Goal: Information Seeking & Learning: Learn about a topic

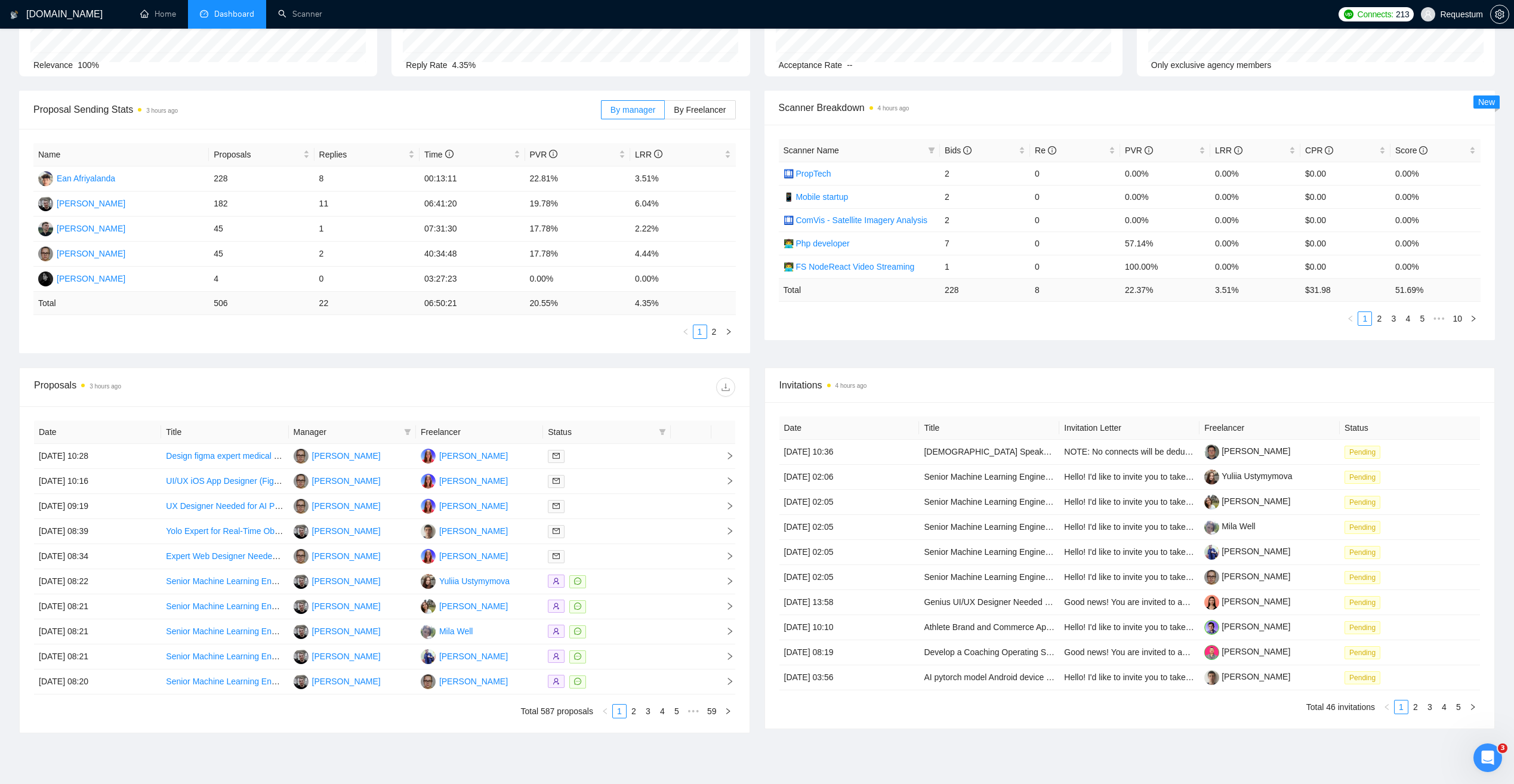
click at [332, 431] on span "Manager" at bounding box center [346, 432] width 106 height 13
click at [405, 430] on icon "filter" at bounding box center [408, 433] width 8 height 8
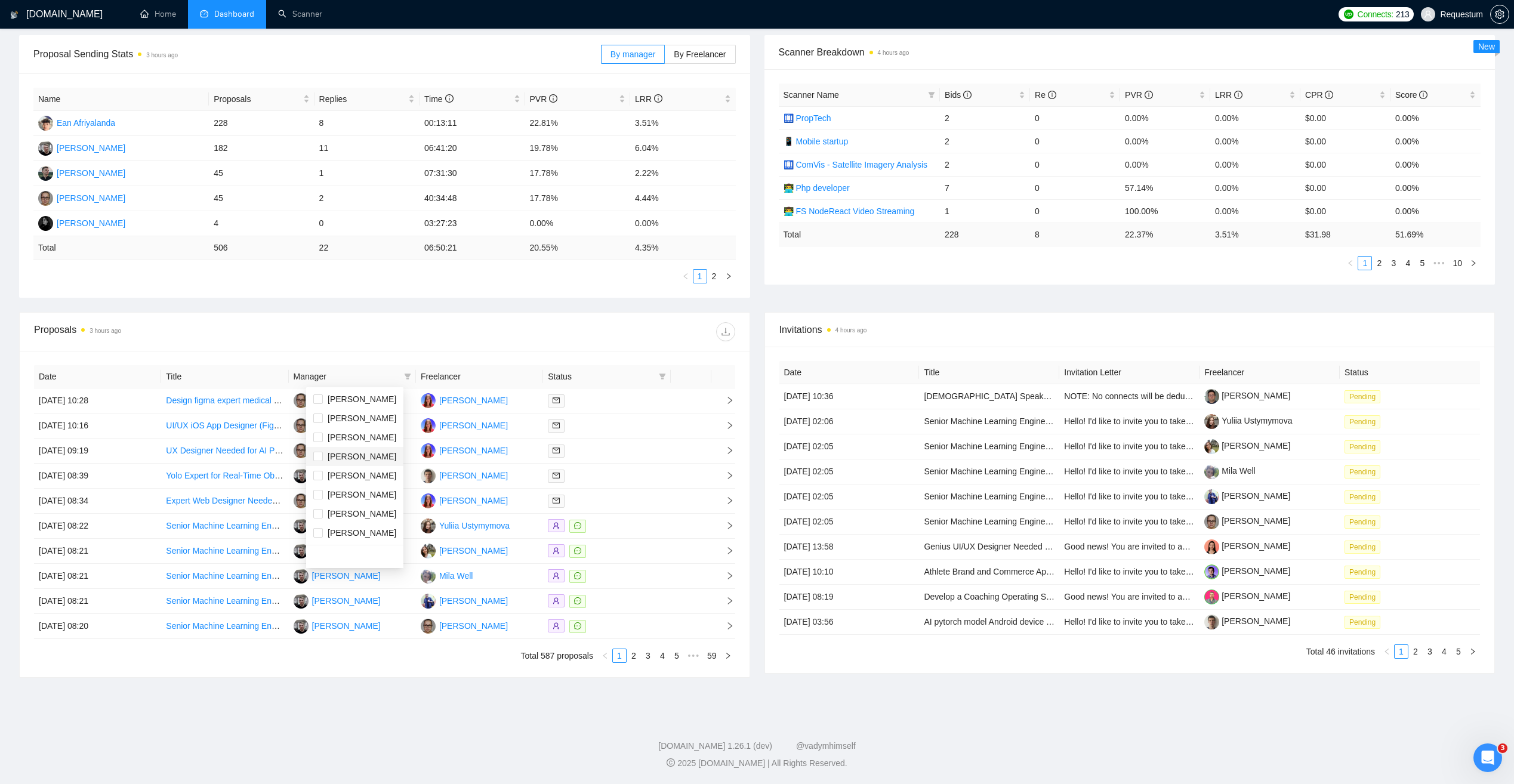
click at [376, 456] on span "[PERSON_NAME]" at bounding box center [354, 456] width 83 height 13
checkbox input "true"
click at [387, 327] on div at bounding box center [559, 331] width 350 height 19
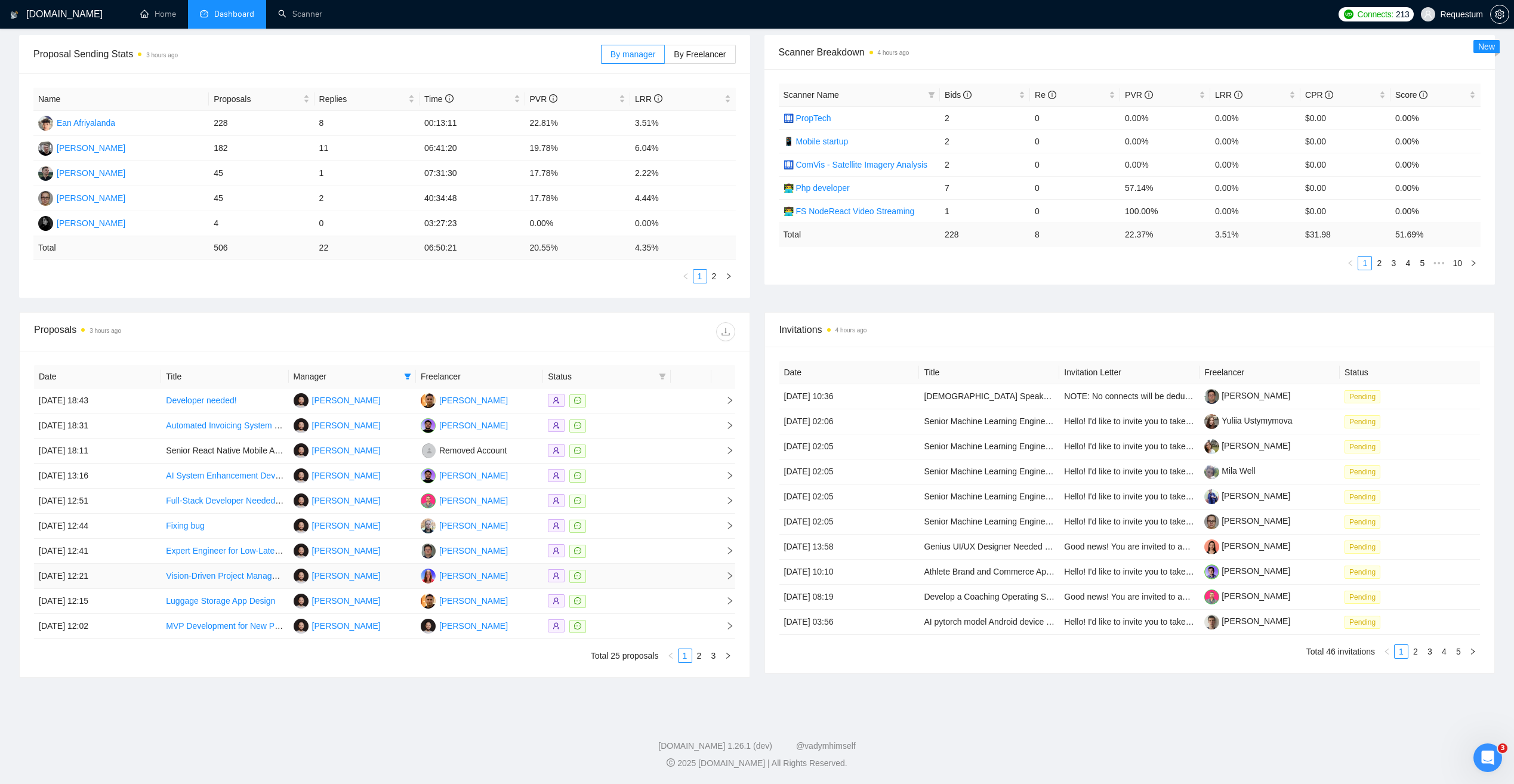
click at [632, 582] on div at bounding box center [607, 576] width 118 height 14
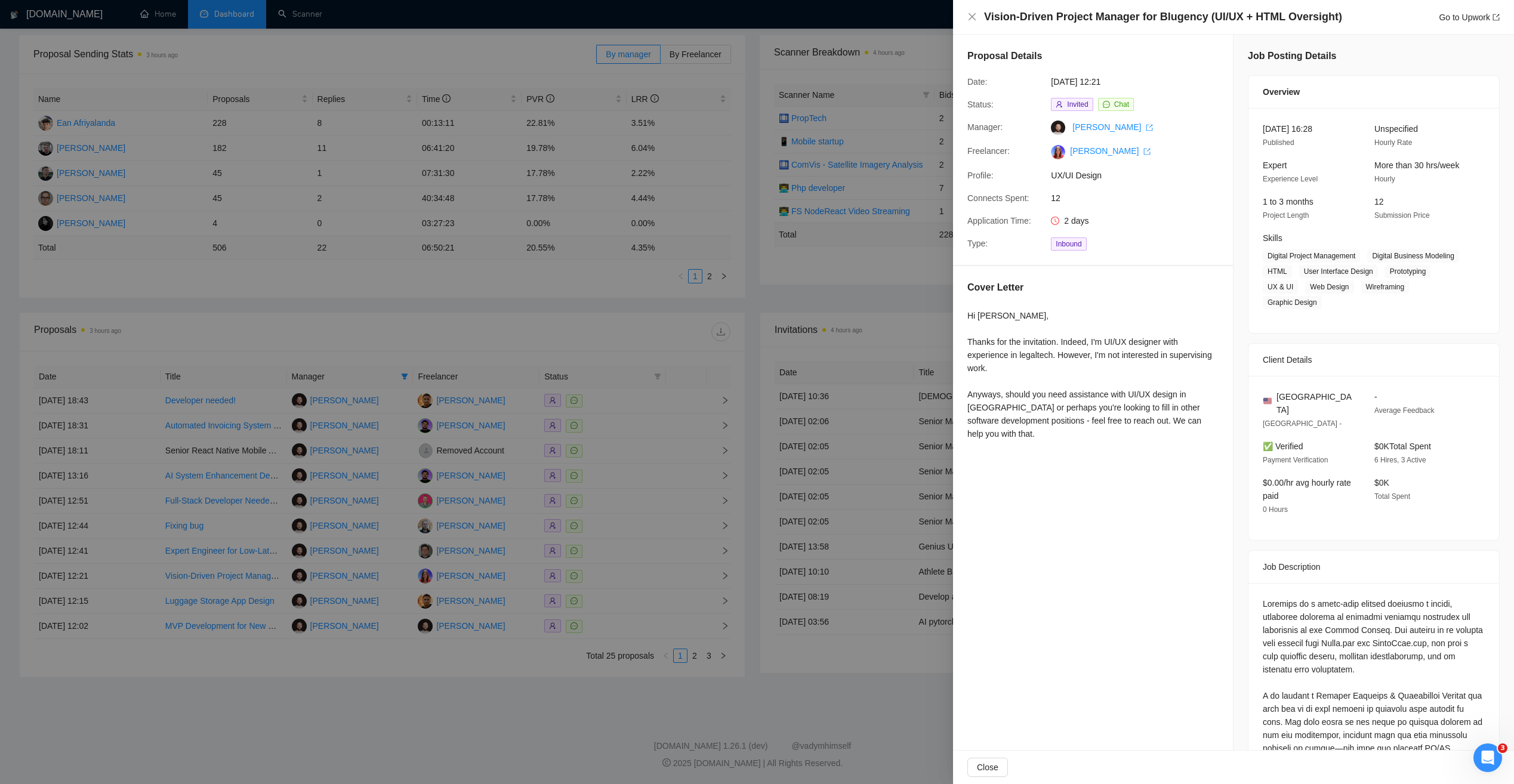
click at [570, 341] on div at bounding box center [757, 392] width 1514 height 784
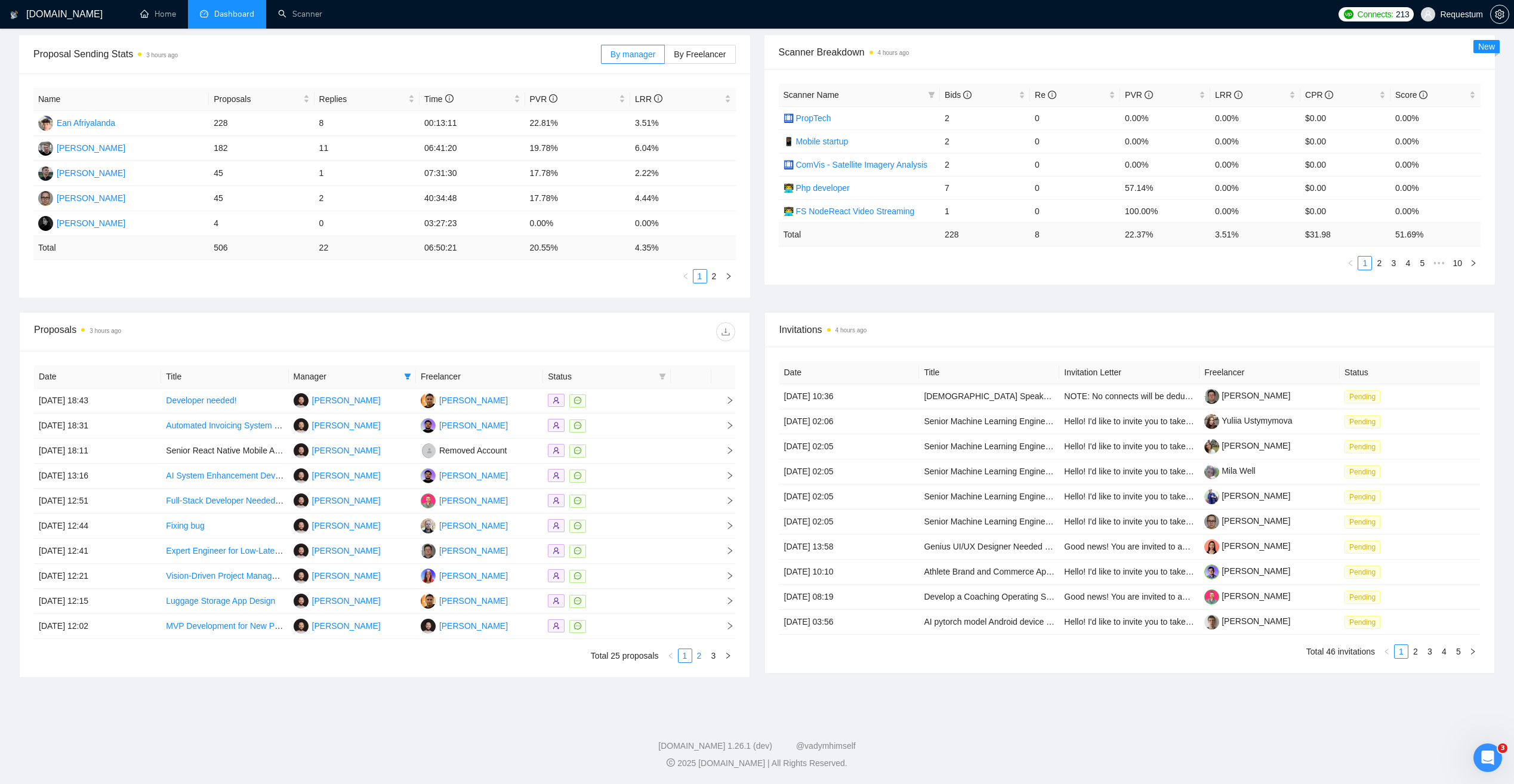
click at [704, 656] on link "2" at bounding box center [699, 656] width 13 height 13
click at [713, 656] on link "3" at bounding box center [713, 656] width 13 height 13
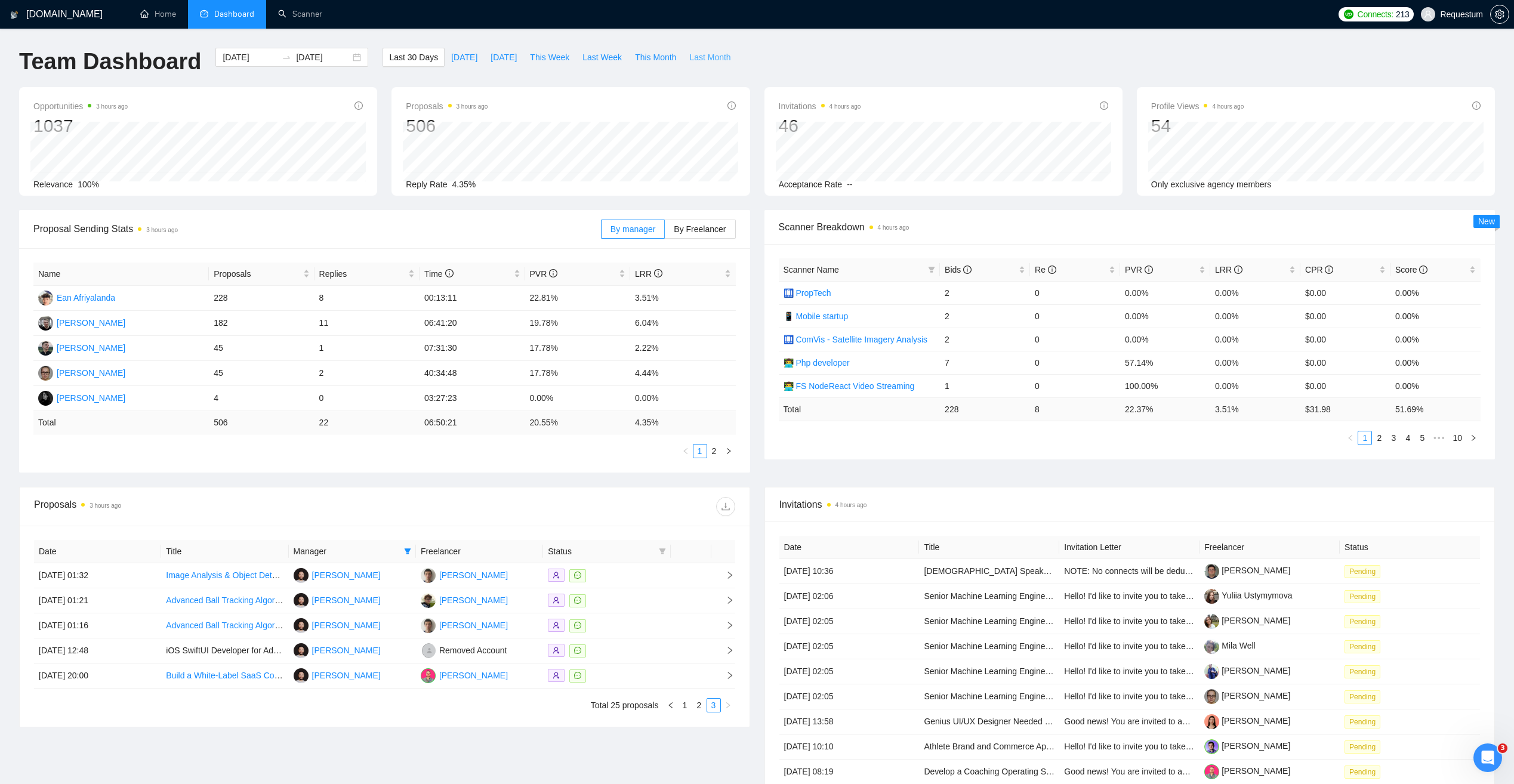
click at [689, 57] on span "Last Month" at bounding box center [710, 57] width 41 height 13
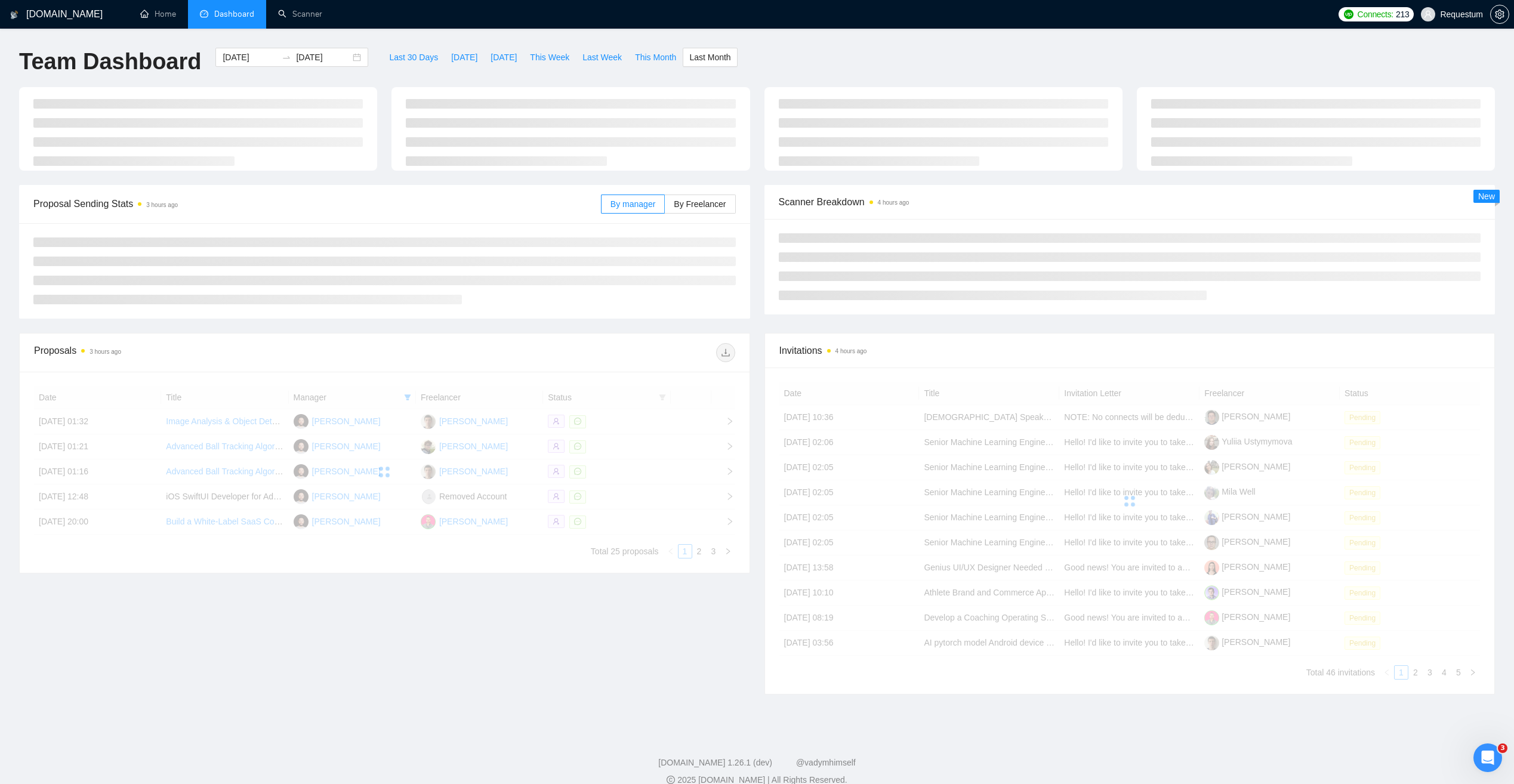
type input "2025-08-01"
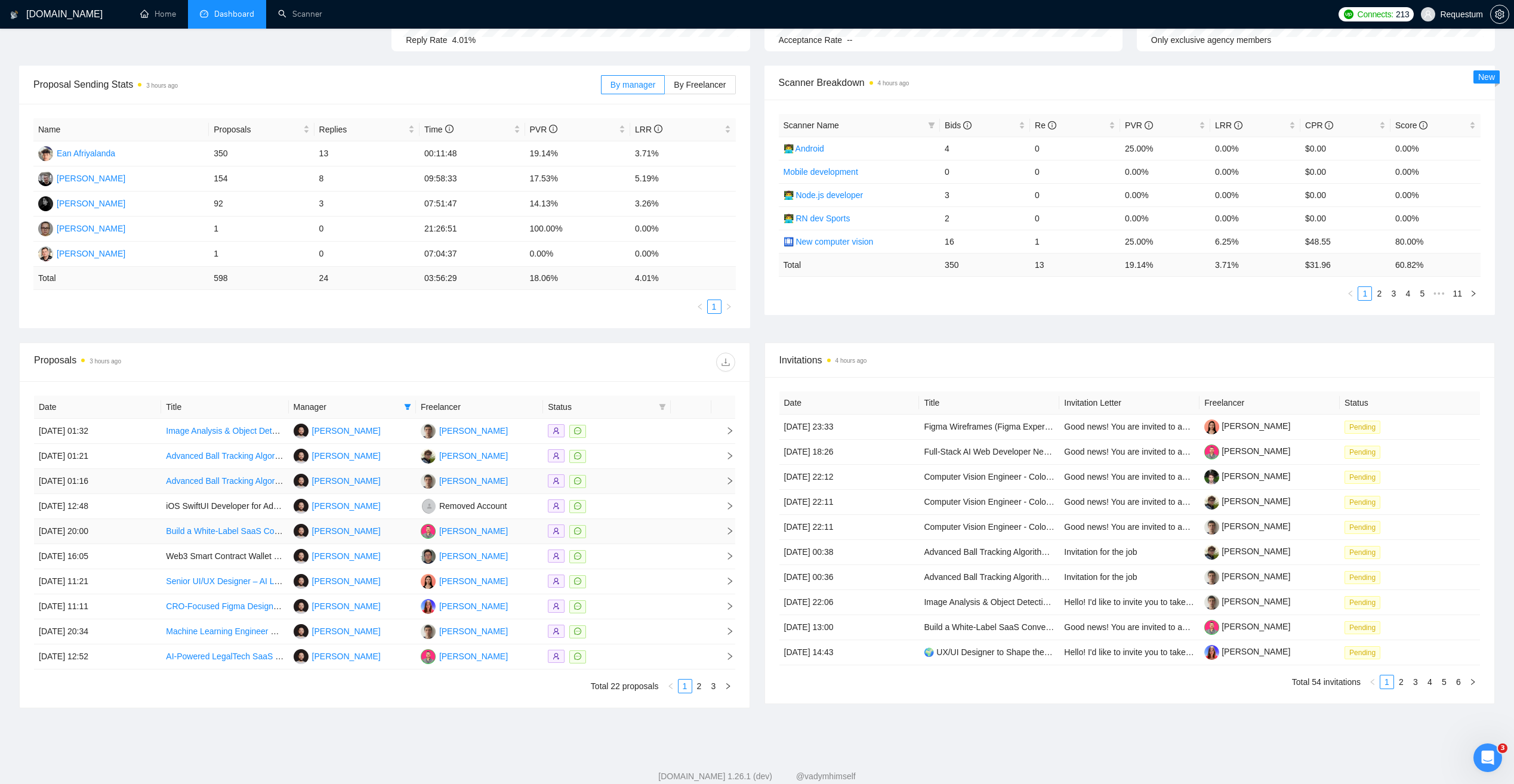
scroll to position [175, 0]
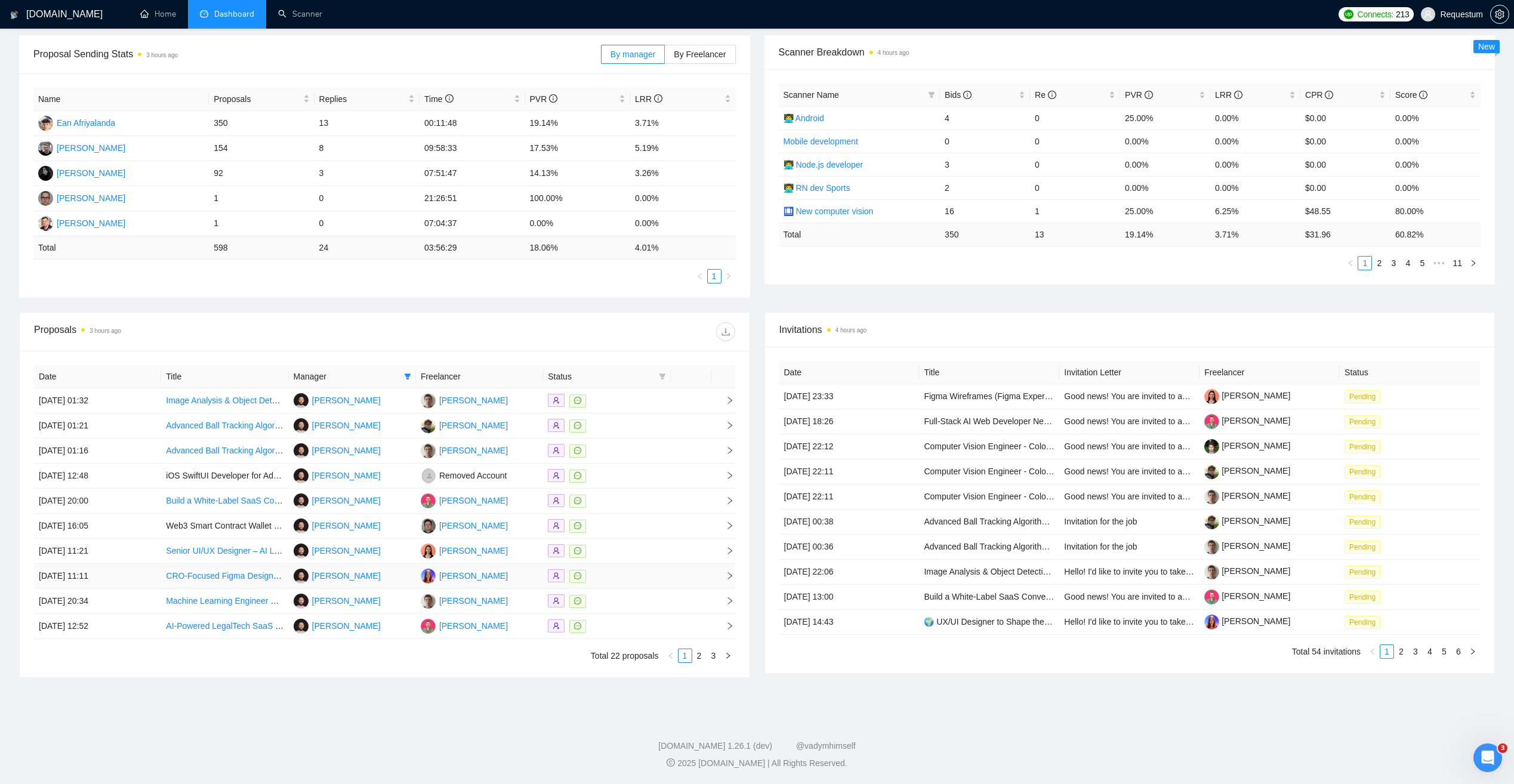
click at [639, 574] on div at bounding box center [607, 576] width 118 height 14
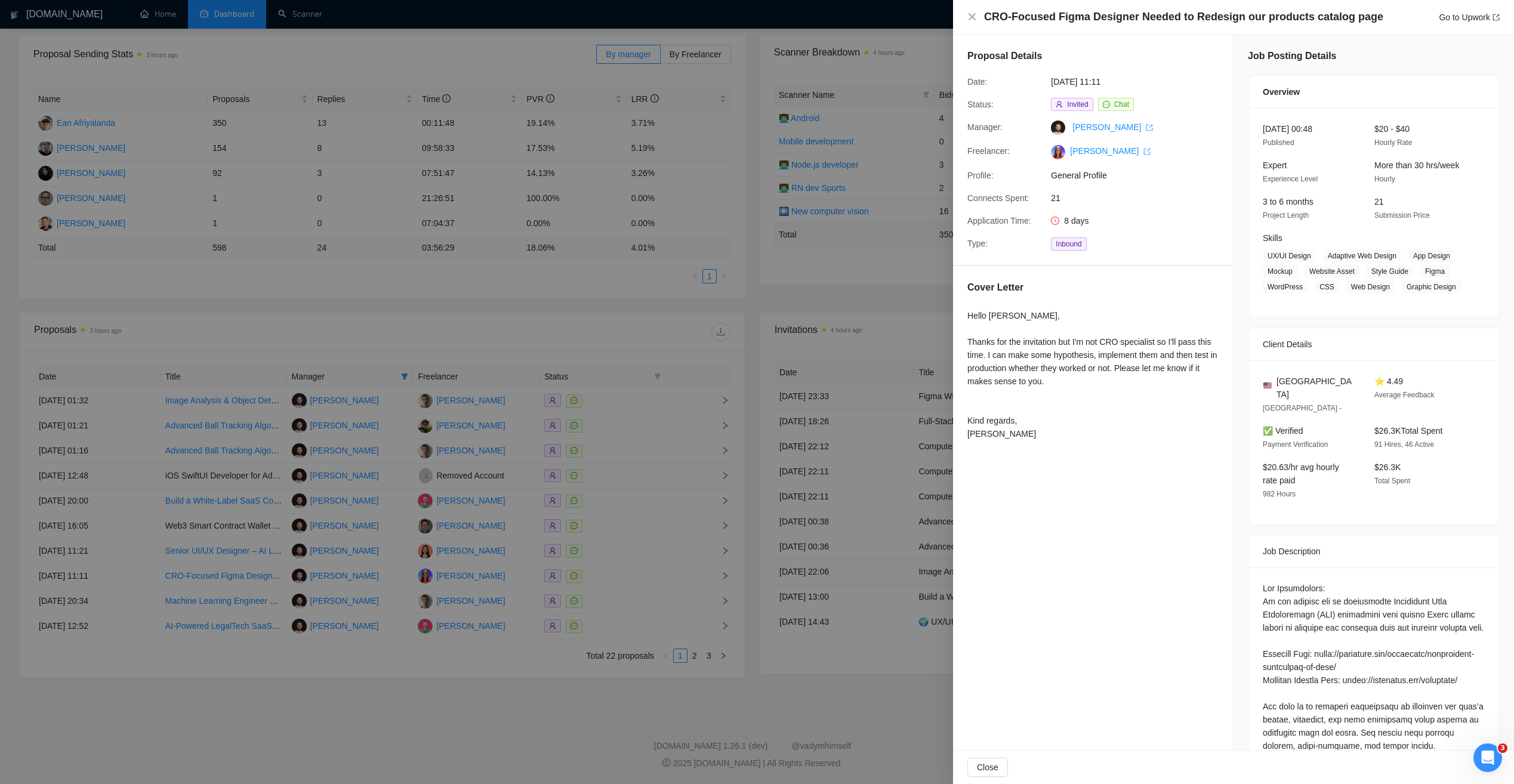
click at [644, 553] on div at bounding box center [757, 392] width 1514 height 784
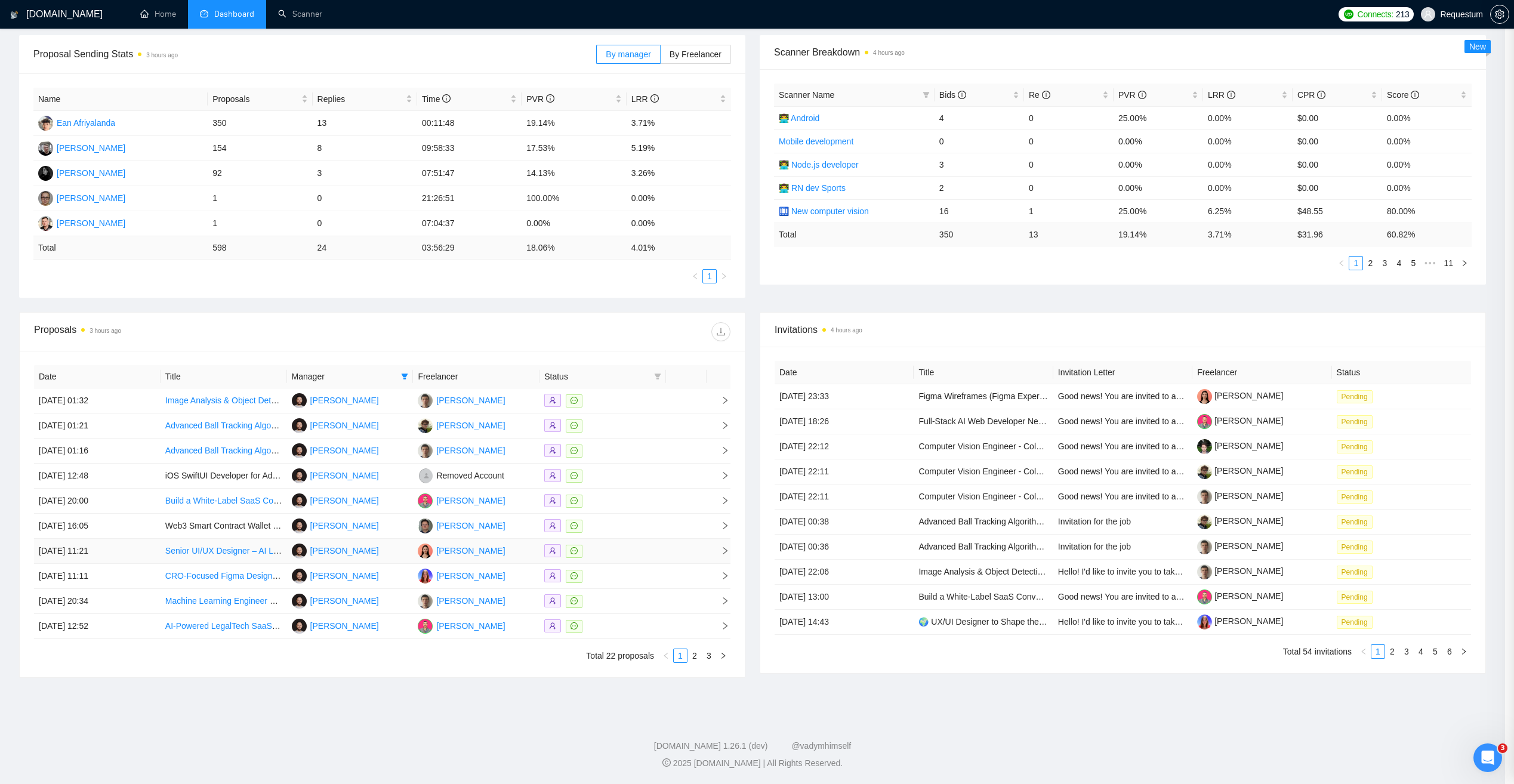
click at [641, 552] on div at bounding box center [603, 551] width 117 height 14
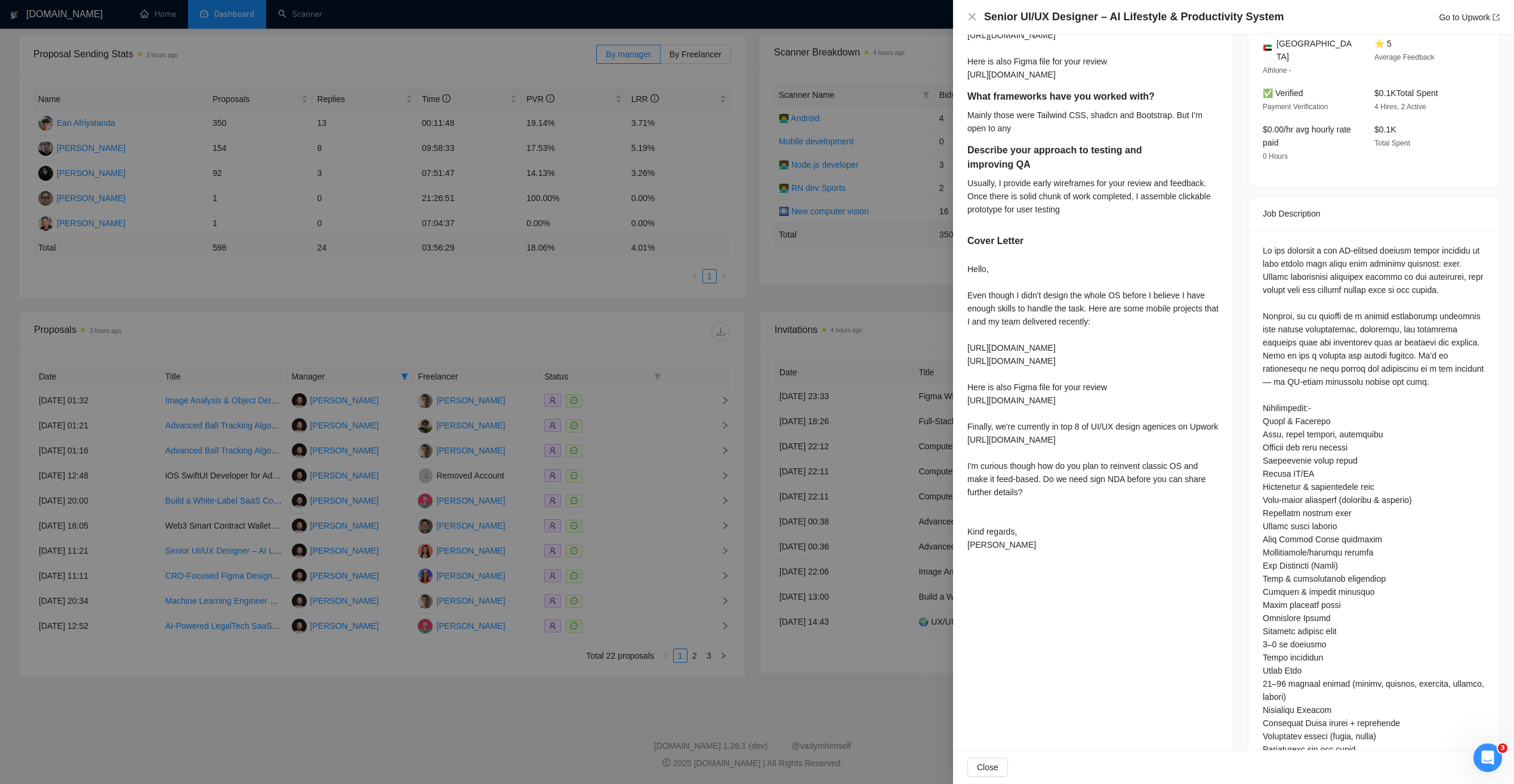
scroll to position [358, 0]
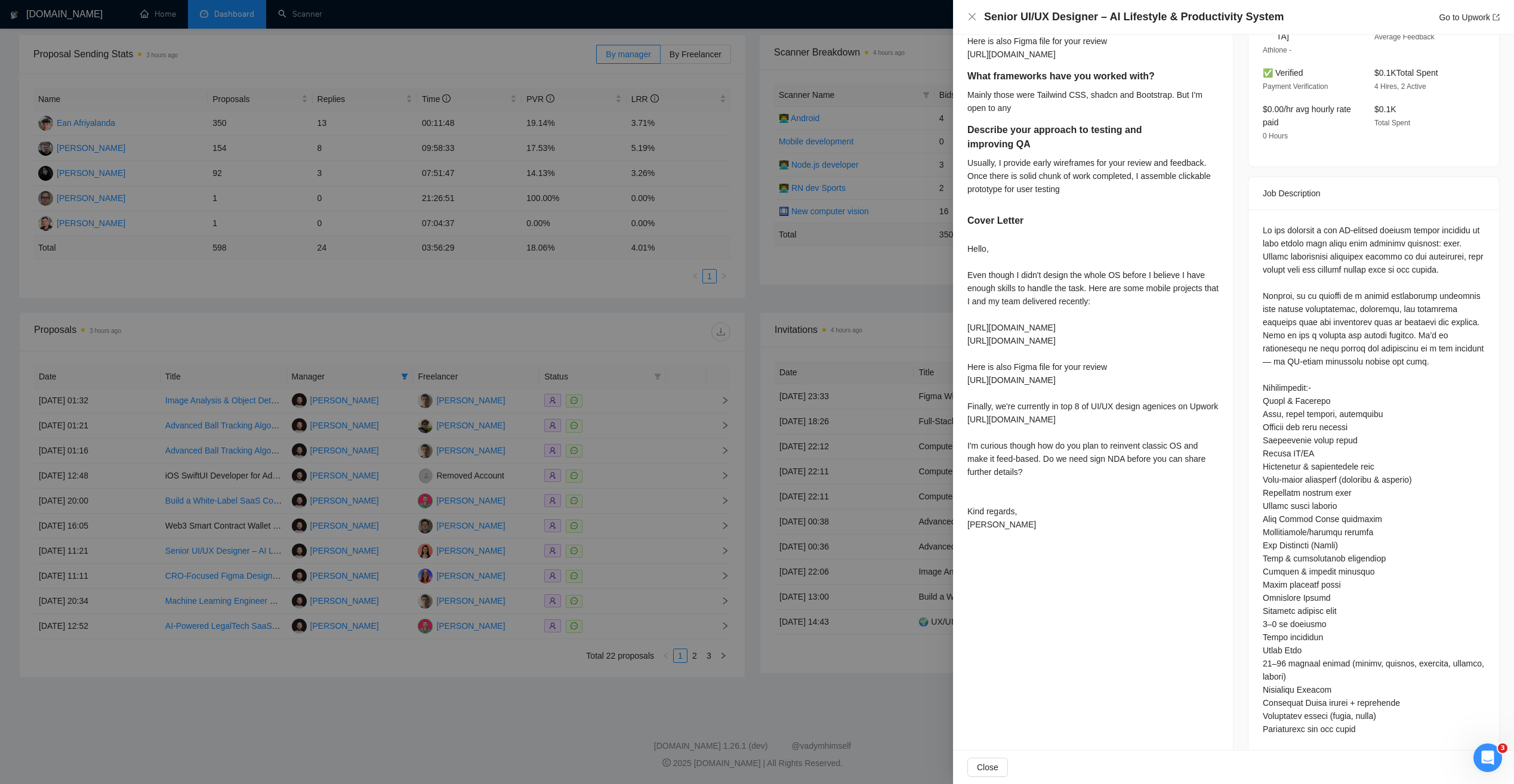
click at [376, 698] on div at bounding box center [757, 392] width 1514 height 784
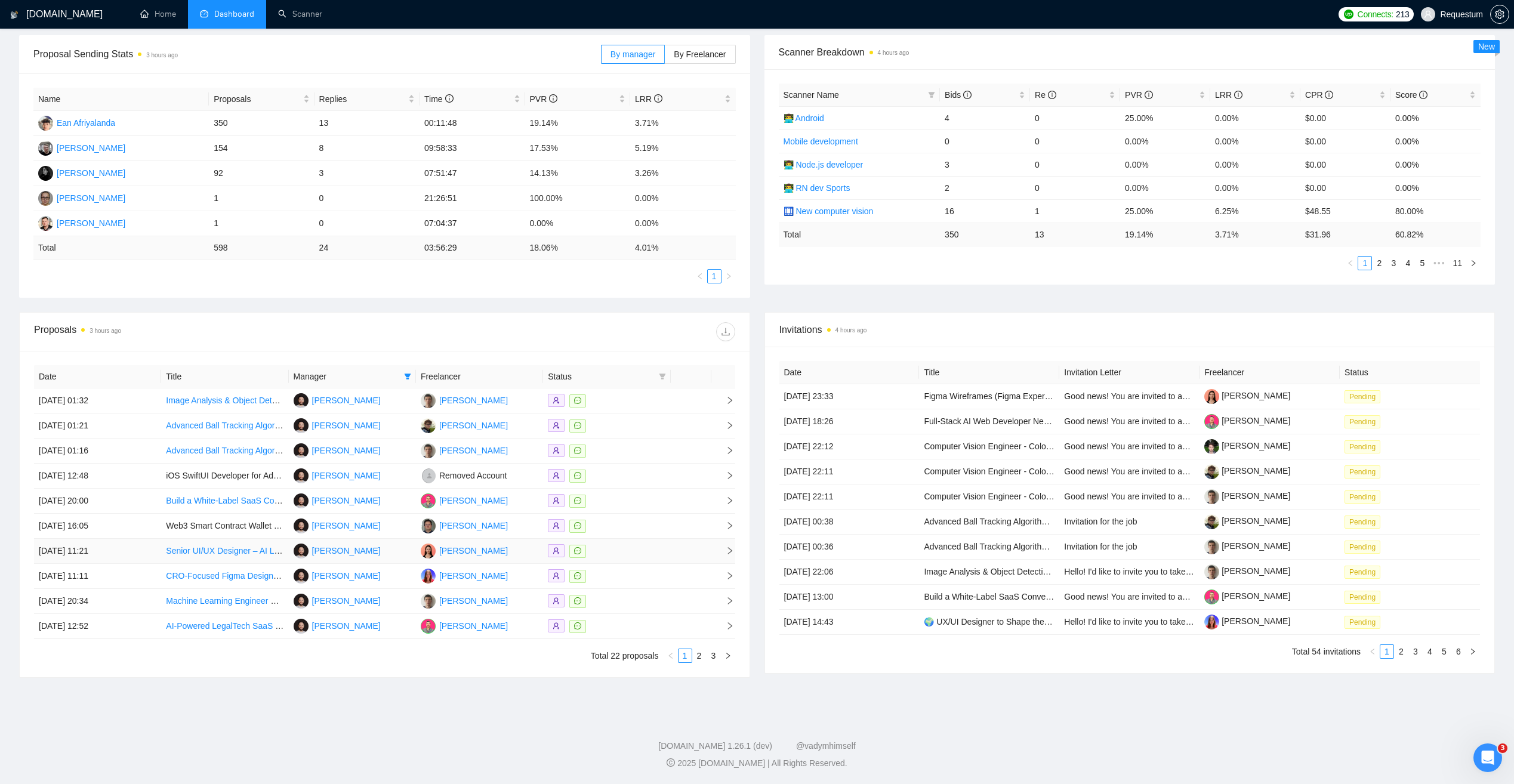
click at [238, 556] on link "Senior UI/UX Designer – AI Lifestyle & Productivity System" at bounding box center [275, 550] width 218 height 10
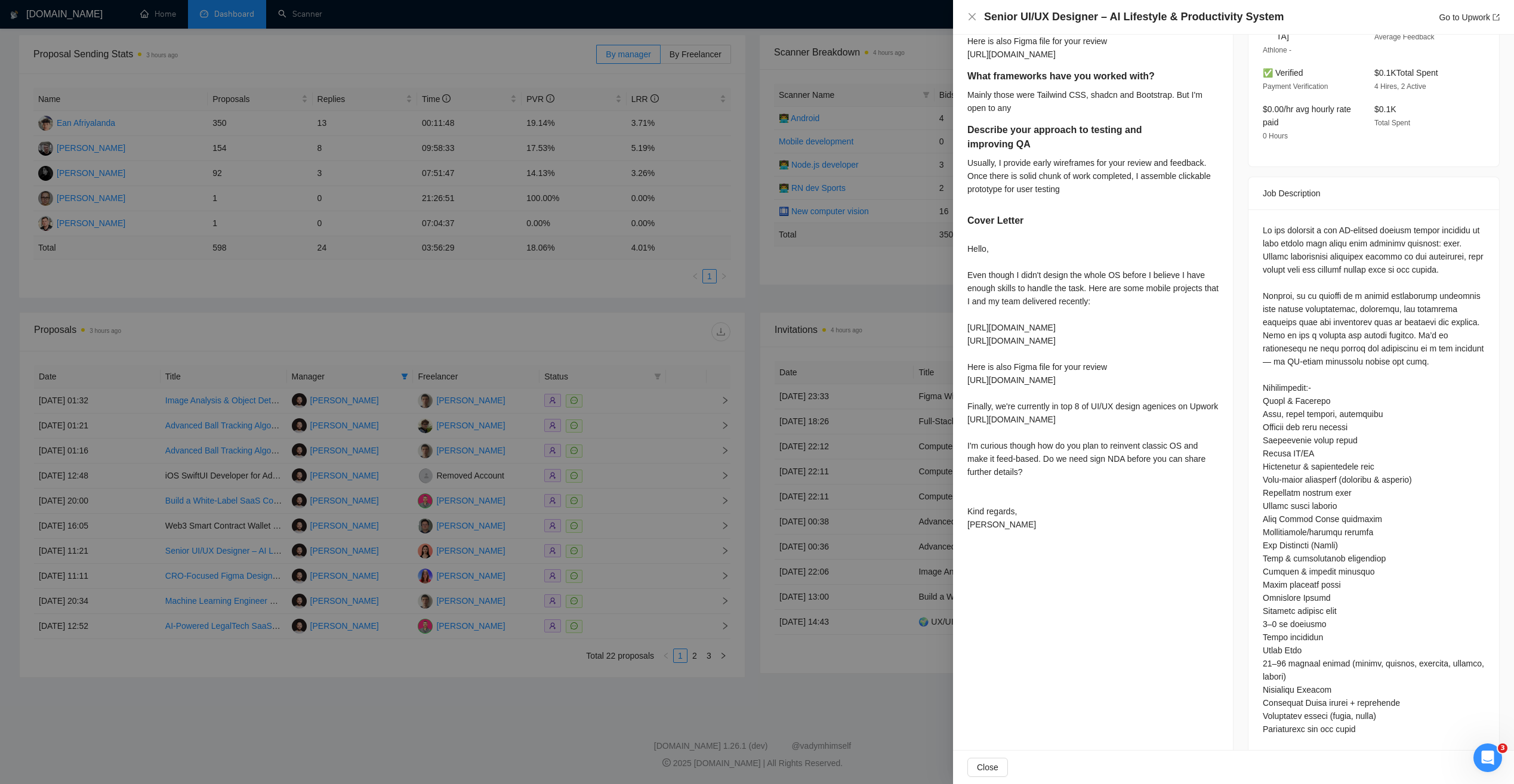
click at [491, 659] on div at bounding box center [757, 392] width 1514 height 784
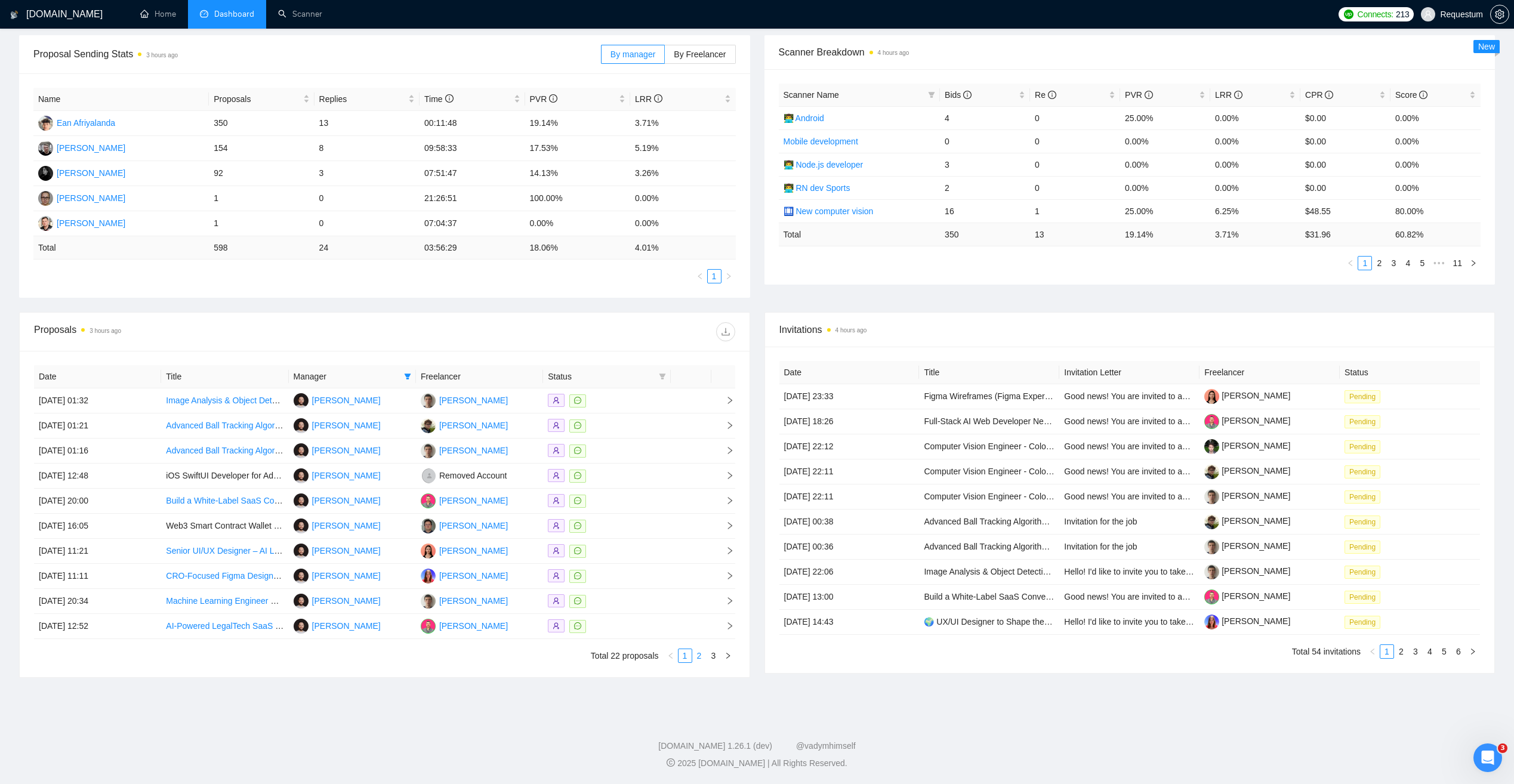
click at [700, 654] on link "2" at bounding box center [699, 656] width 13 height 13
click at [716, 656] on link "3" at bounding box center [713, 656] width 13 height 13
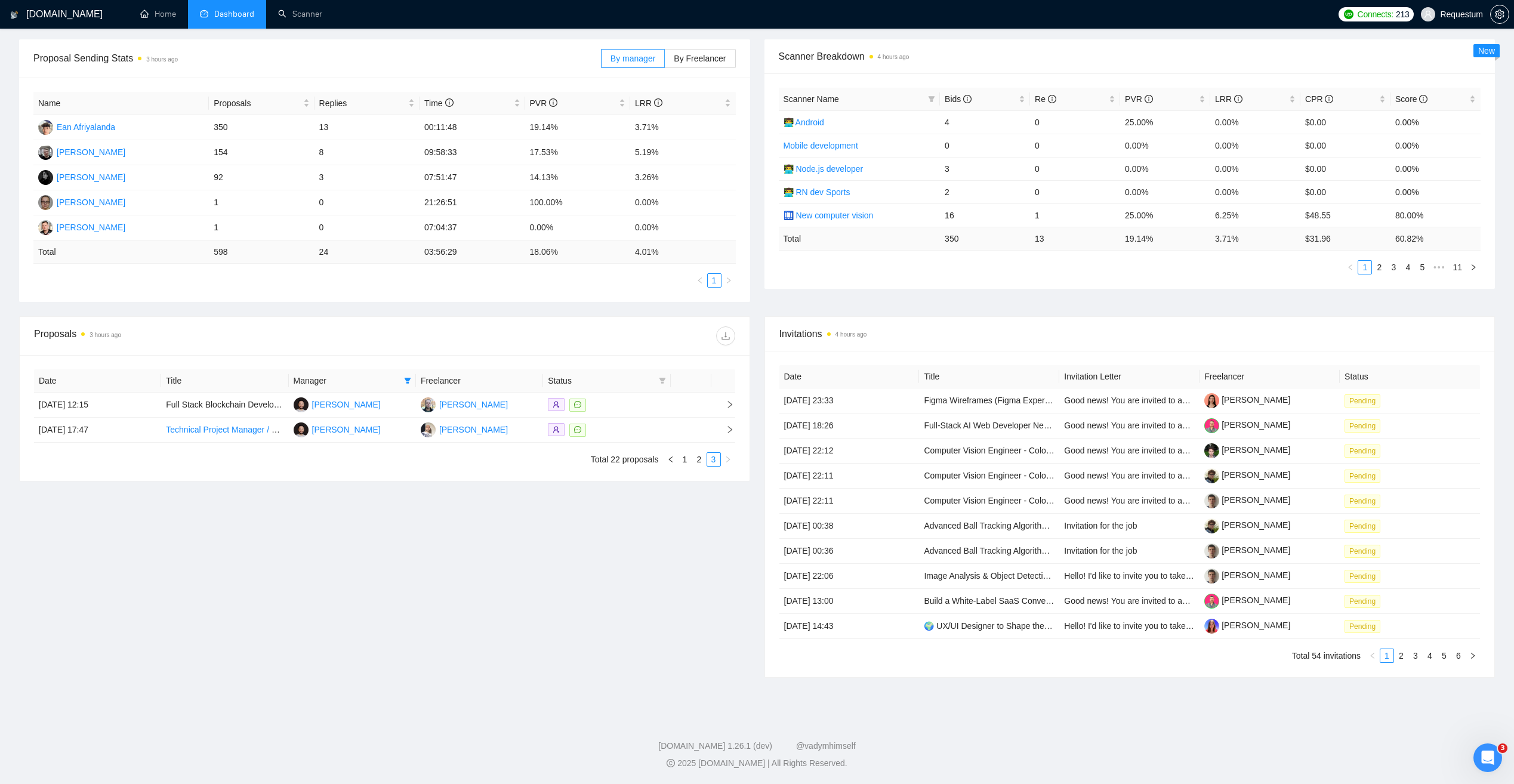
scroll to position [170, 0]
click at [672, 460] on icon "left" at bounding box center [671, 460] width 8 height 8
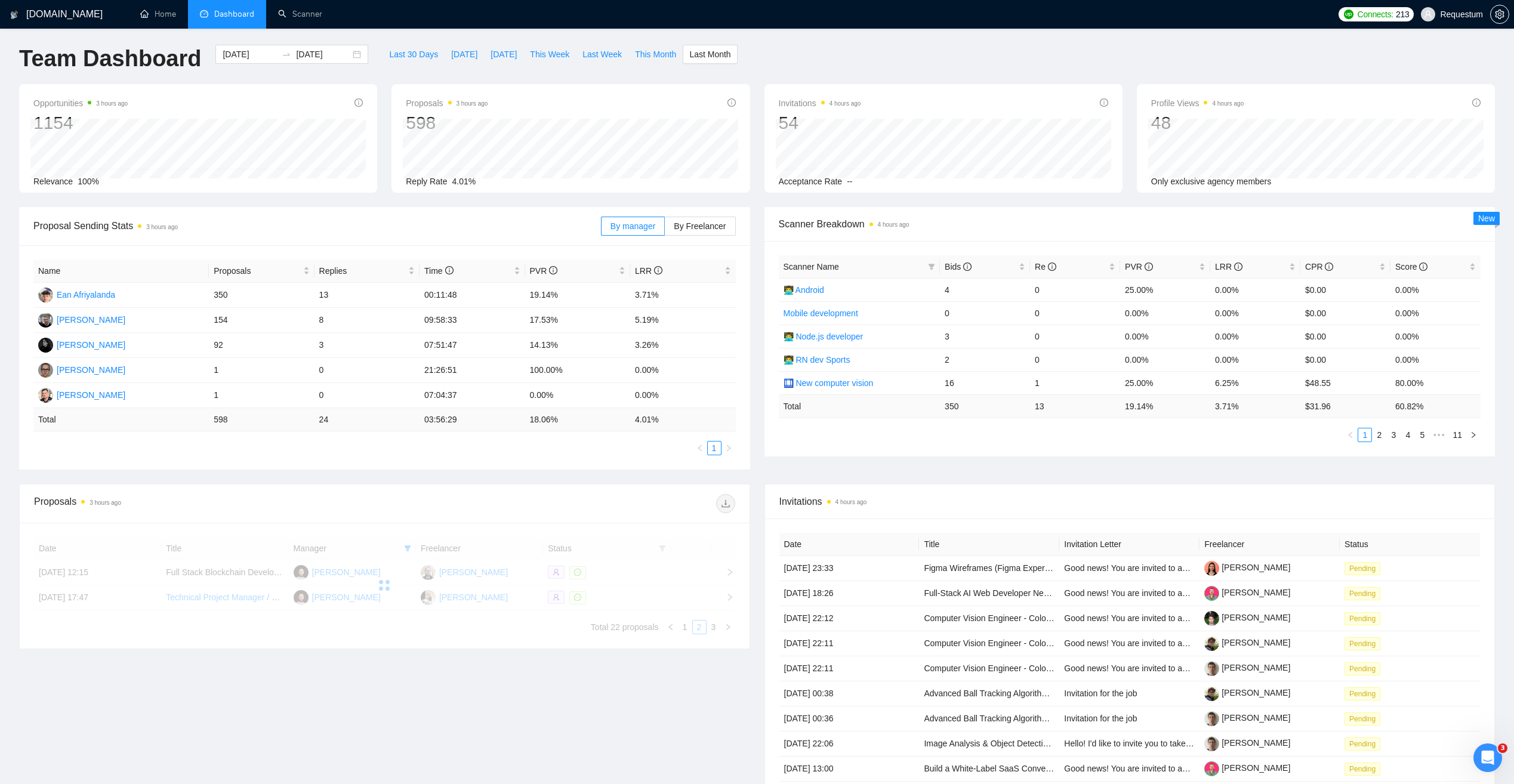
scroll to position [0, 0]
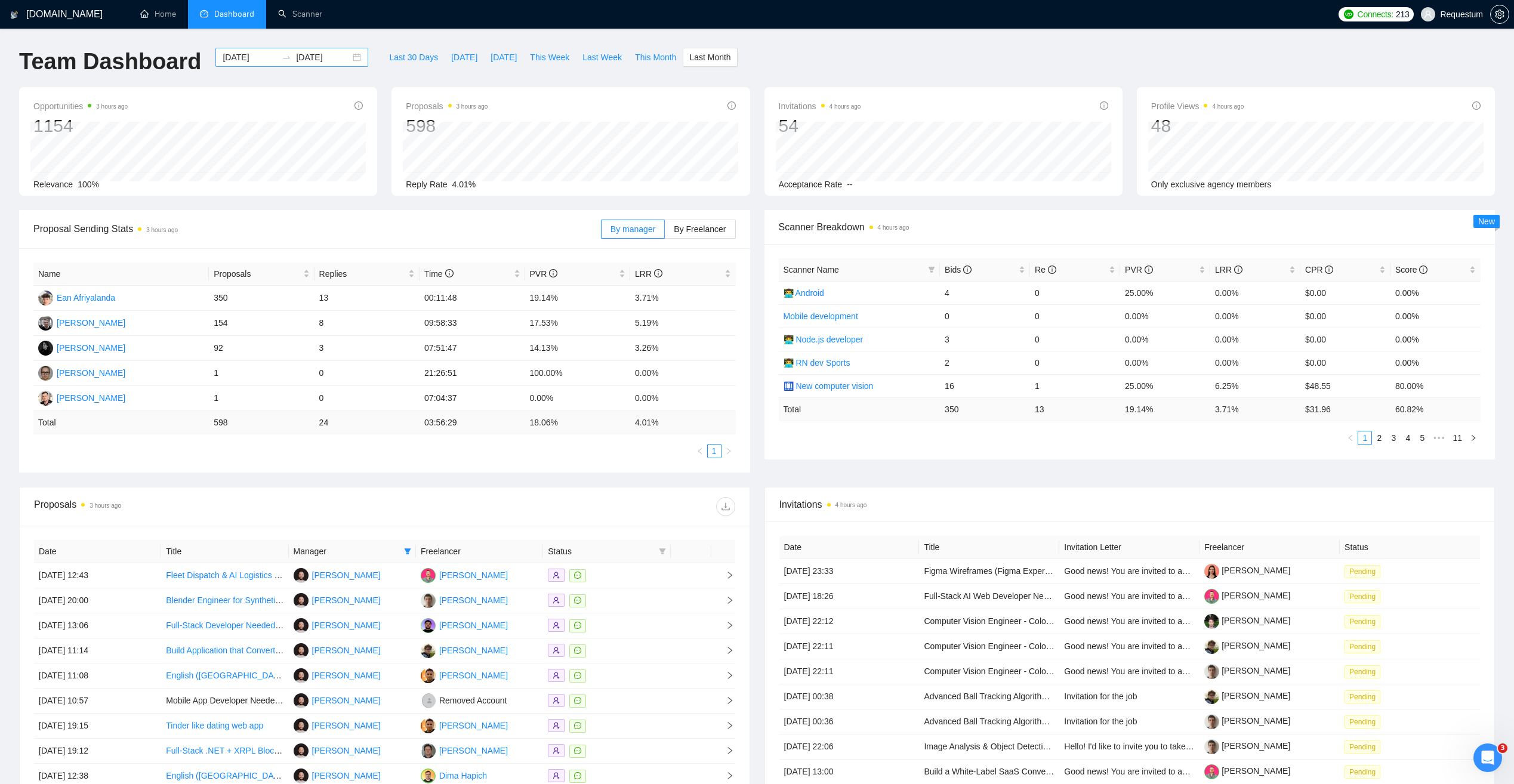
click at [296, 54] on input "2025-08-31" at bounding box center [323, 57] width 54 height 13
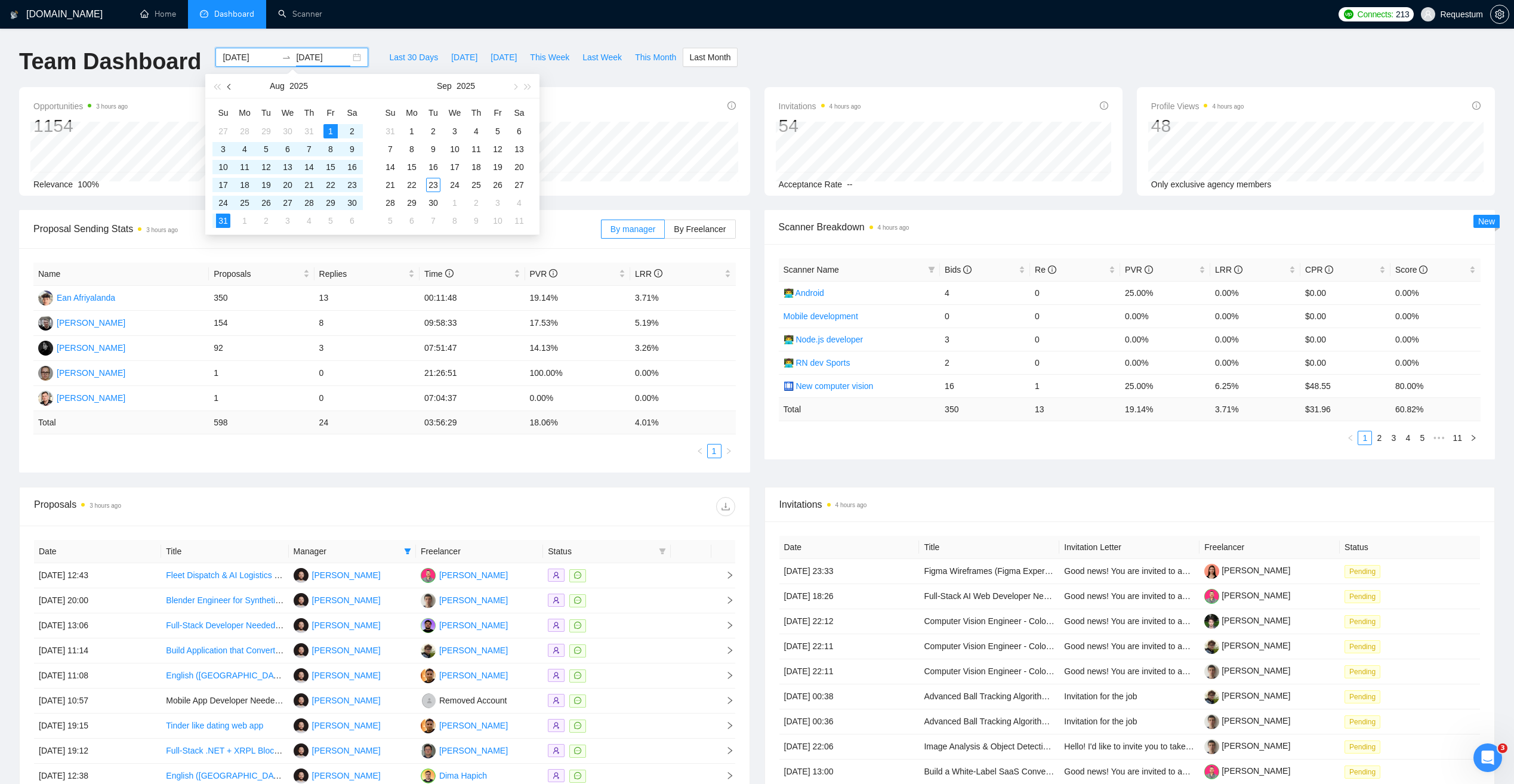
click at [228, 89] on button "button" at bounding box center [229, 86] width 13 height 24
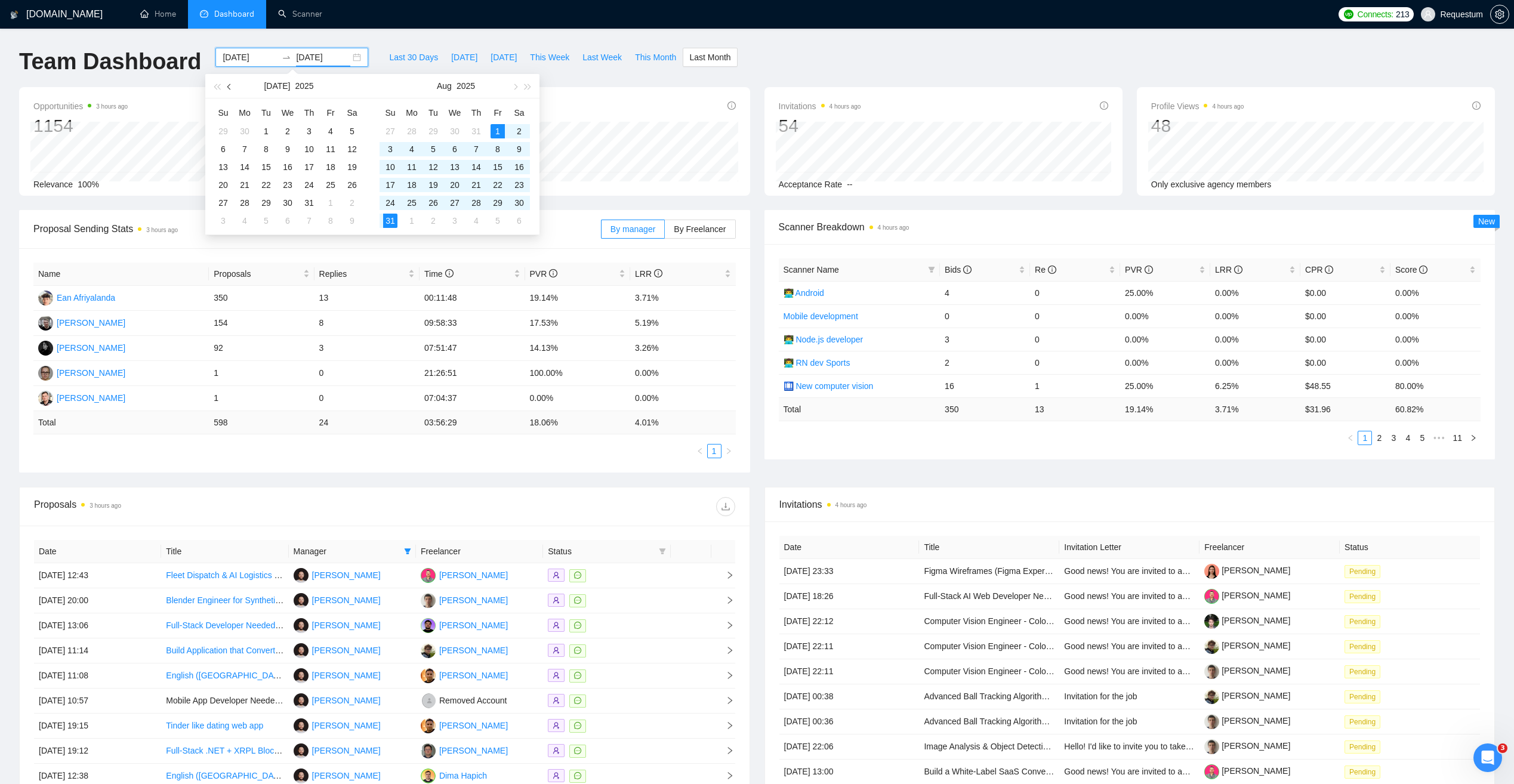
click at [228, 89] on button "button" at bounding box center [229, 86] width 13 height 24
type input "2025-06-01"
click at [226, 129] on div "1" at bounding box center [223, 131] width 14 height 14
click at [322, 63] on input "2025-06-01" at bounding box center [323, 57] width 54 height 13
click at [231, 56] on input at bounding box center [249, 57] width 54 height 13
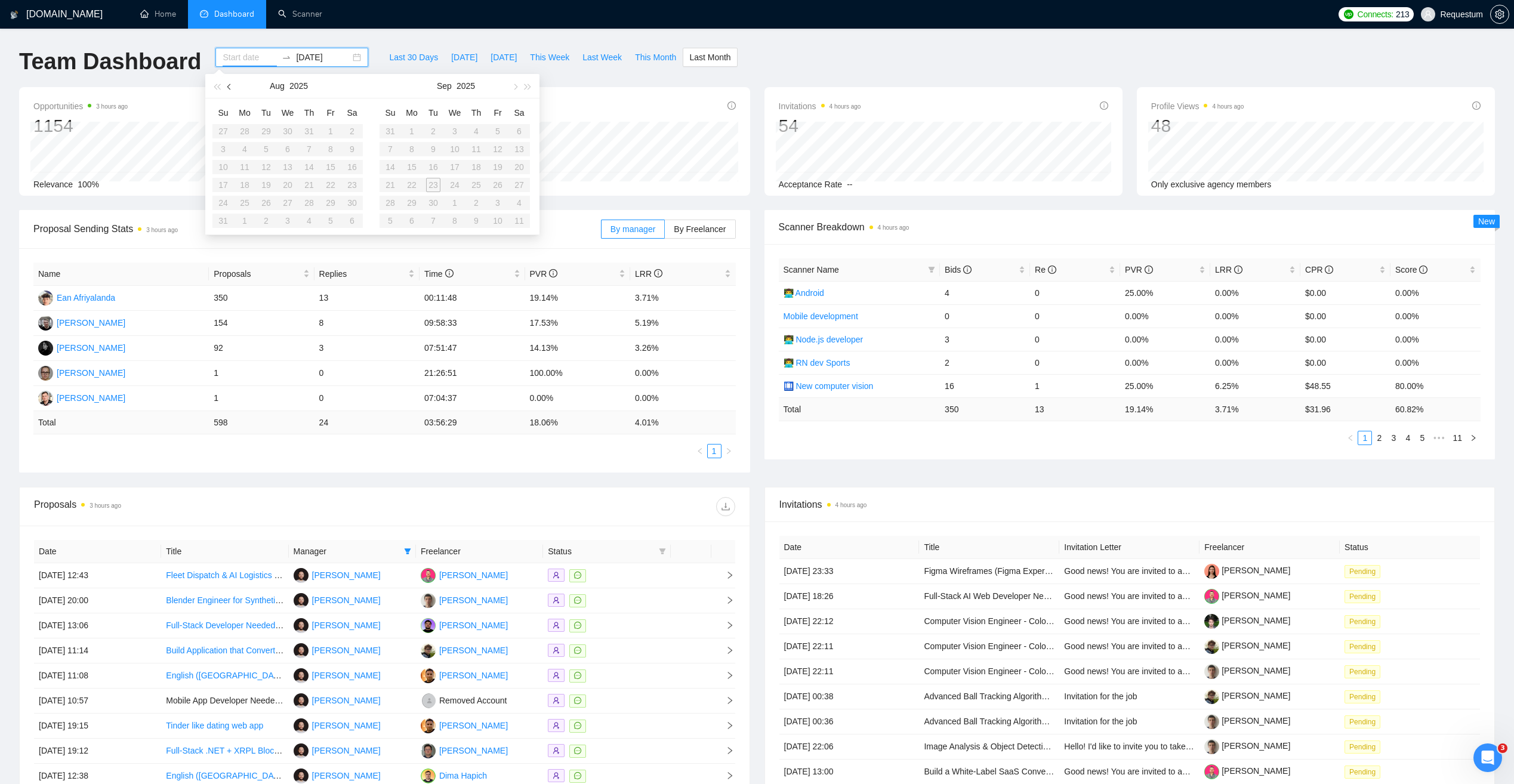
click at [227, 84] on button "button" at bounding box center [229, 86] width 13 height 24
type input "2025-04-01"
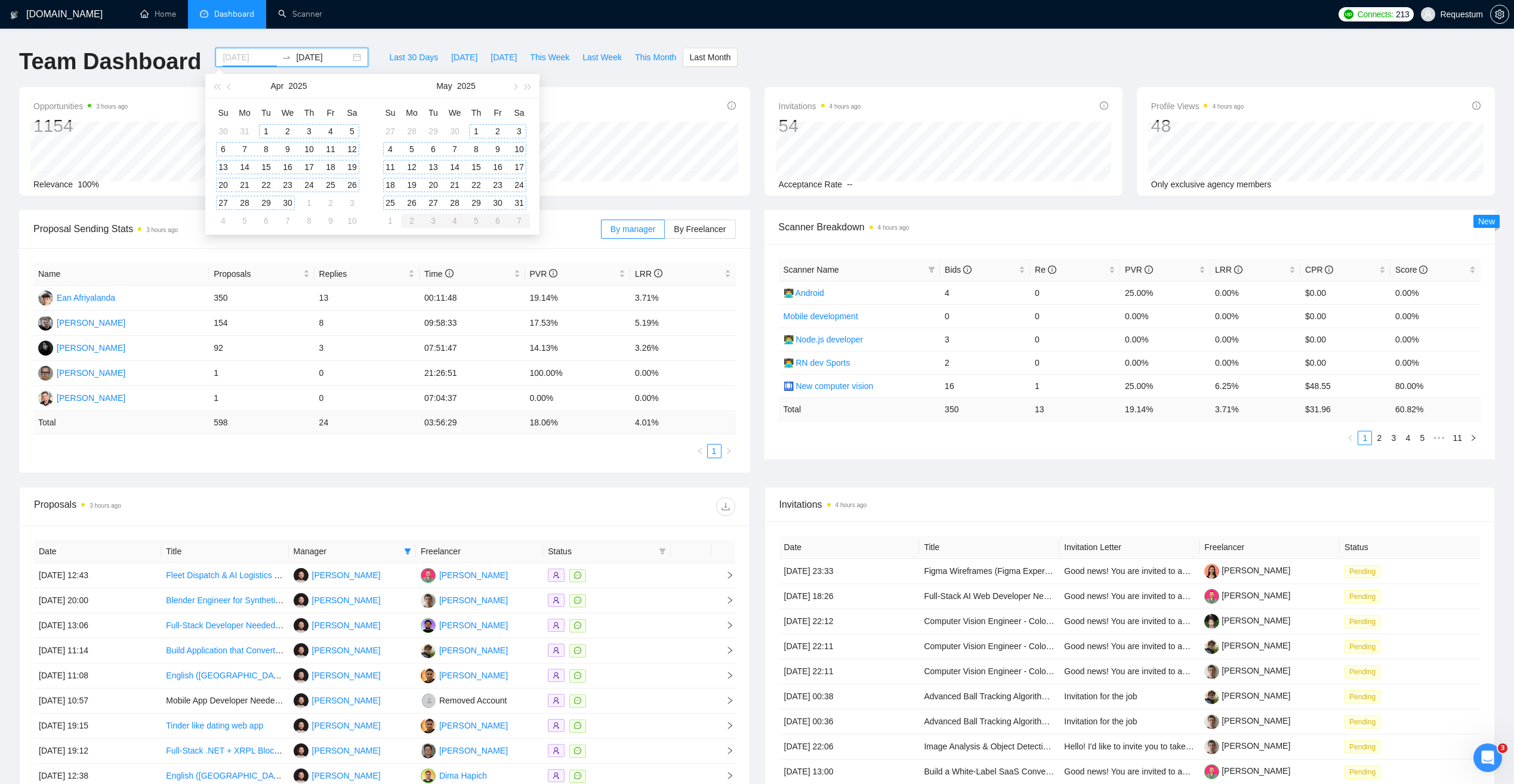
click at [268, 128] on div "1" at bounding box center [266, 131] width 14 height 14
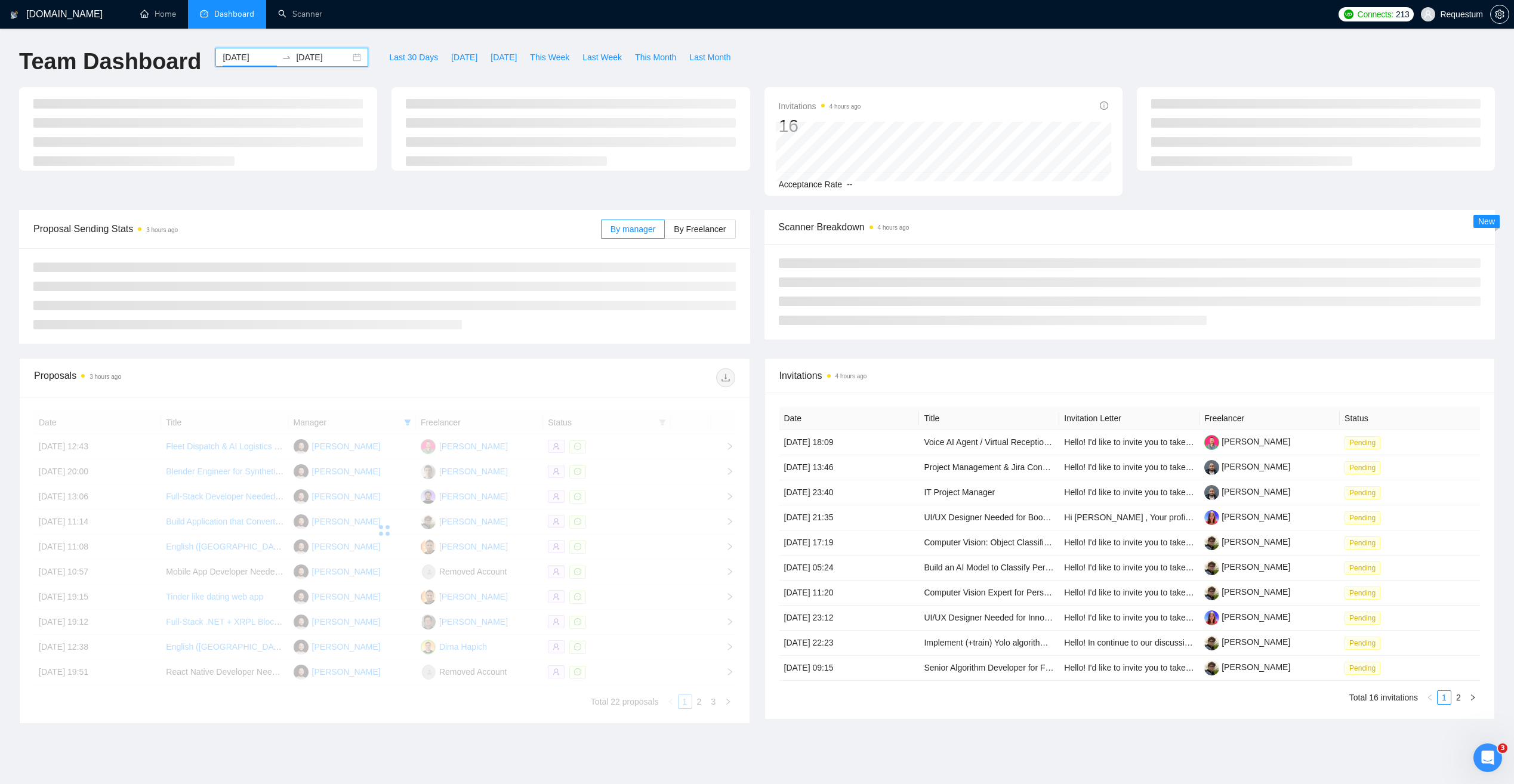
click at [321, 58] on input "2025-06-01" at bounding box center [323, 57] width 54 height 13
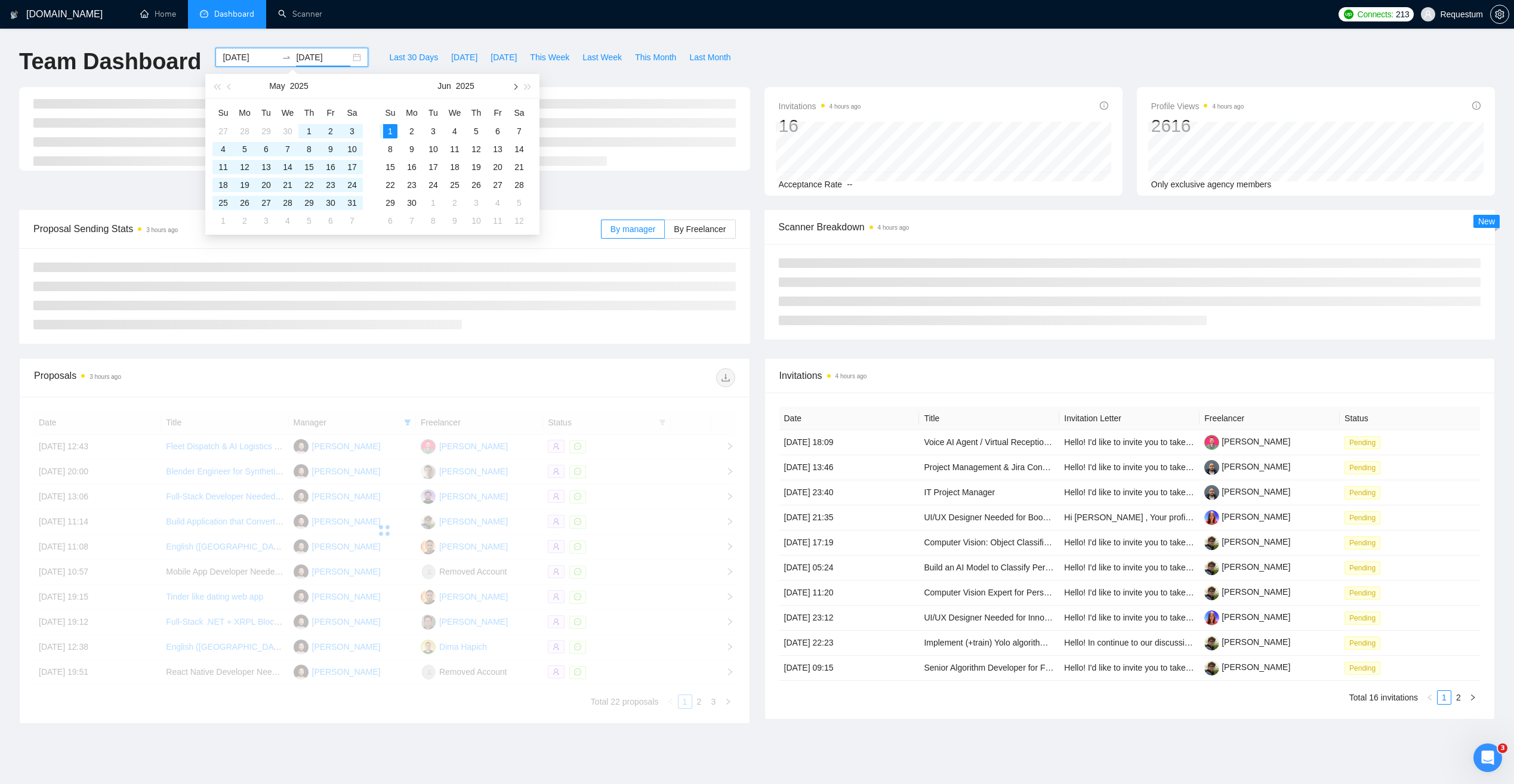
click at [522, 89] on button "button" at bounding box center [528, 86] width 13 height 24
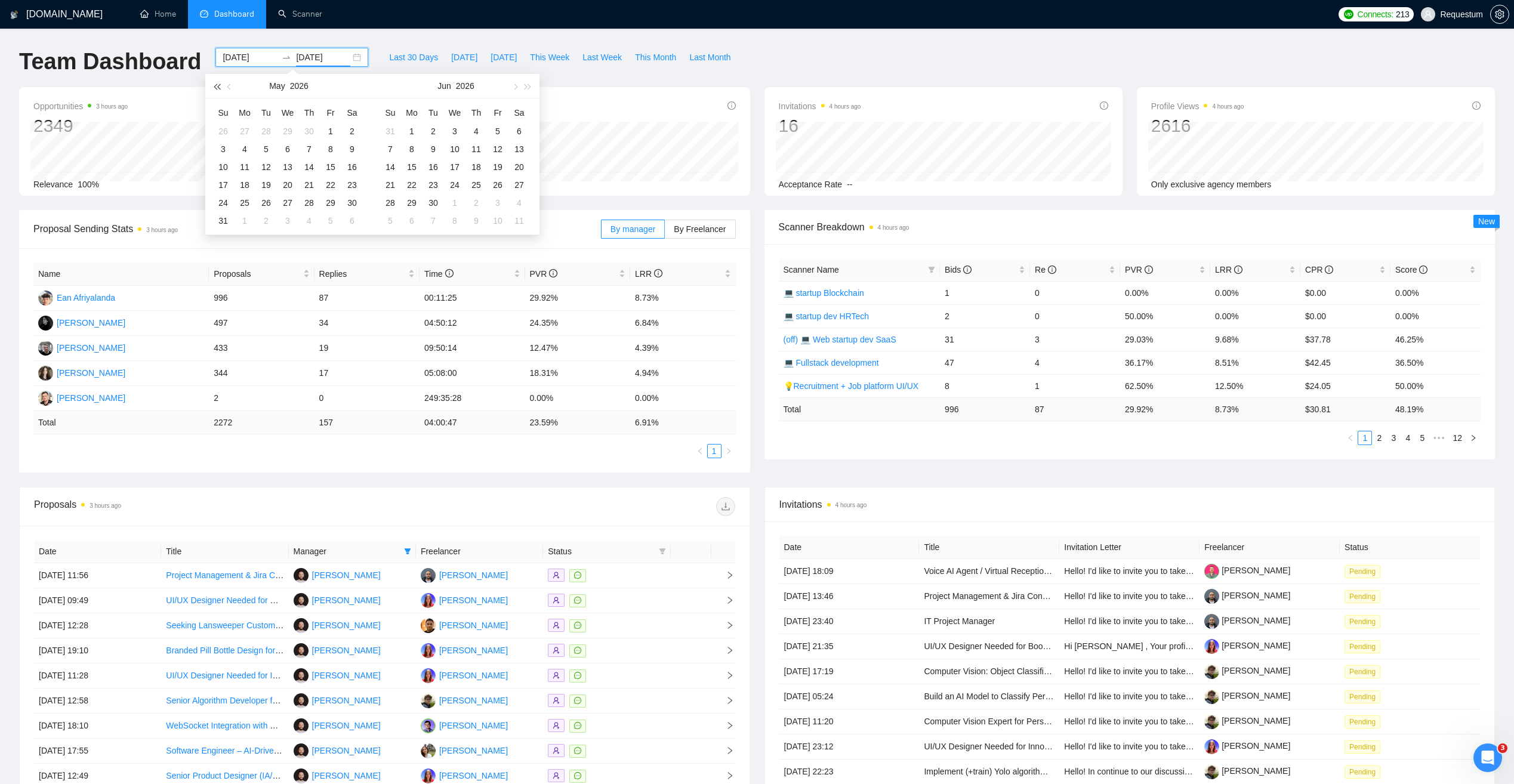
click at [215, 87] on span "button" at bounding box center [216, 86] width 6 height 6
type input "2025-06-01"
click at [391, 129] on div "1" at bounding box center [390, 131] width 14 height 14
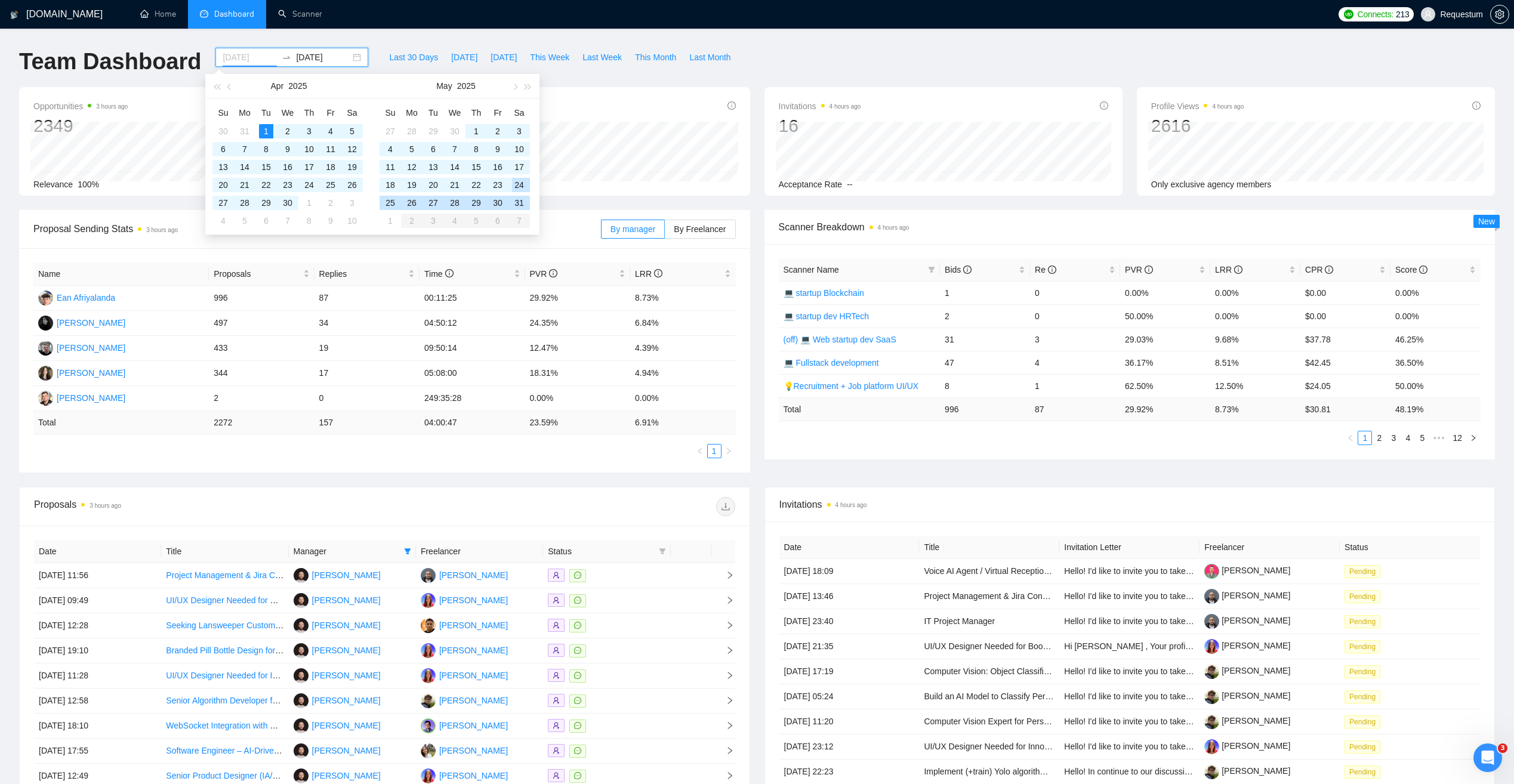
type input "2025-04-01"
click at [612, 93] on div "Proposals 3 hours ago 2272 2025-05-03 Sent 12 Reply Rate 6.91%" at bounding box center [570, 141] width 358 height 109
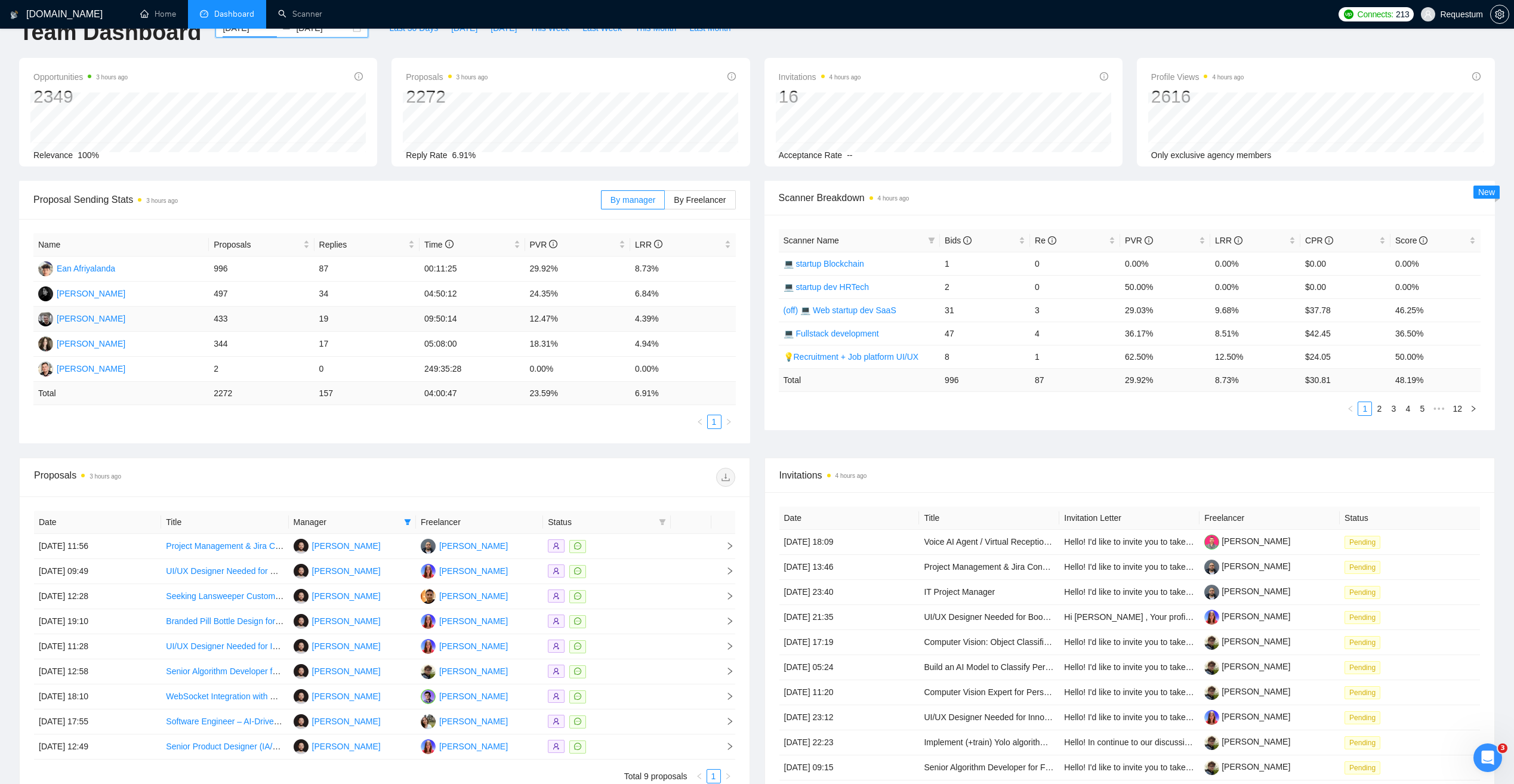
scroll to position [170, 0]
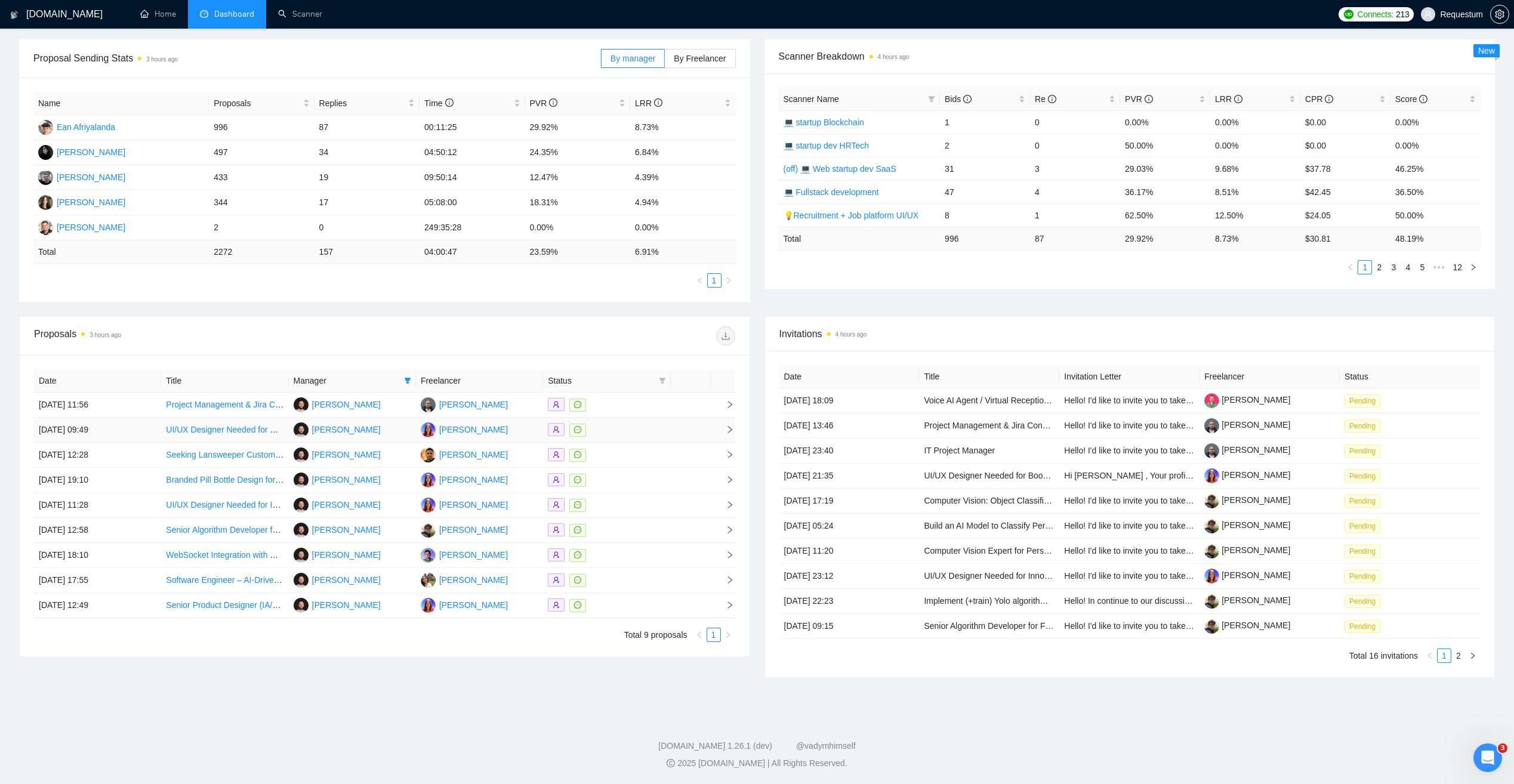
click at [622, 430] on div at bounding box center [607, 430] width 118 height 14
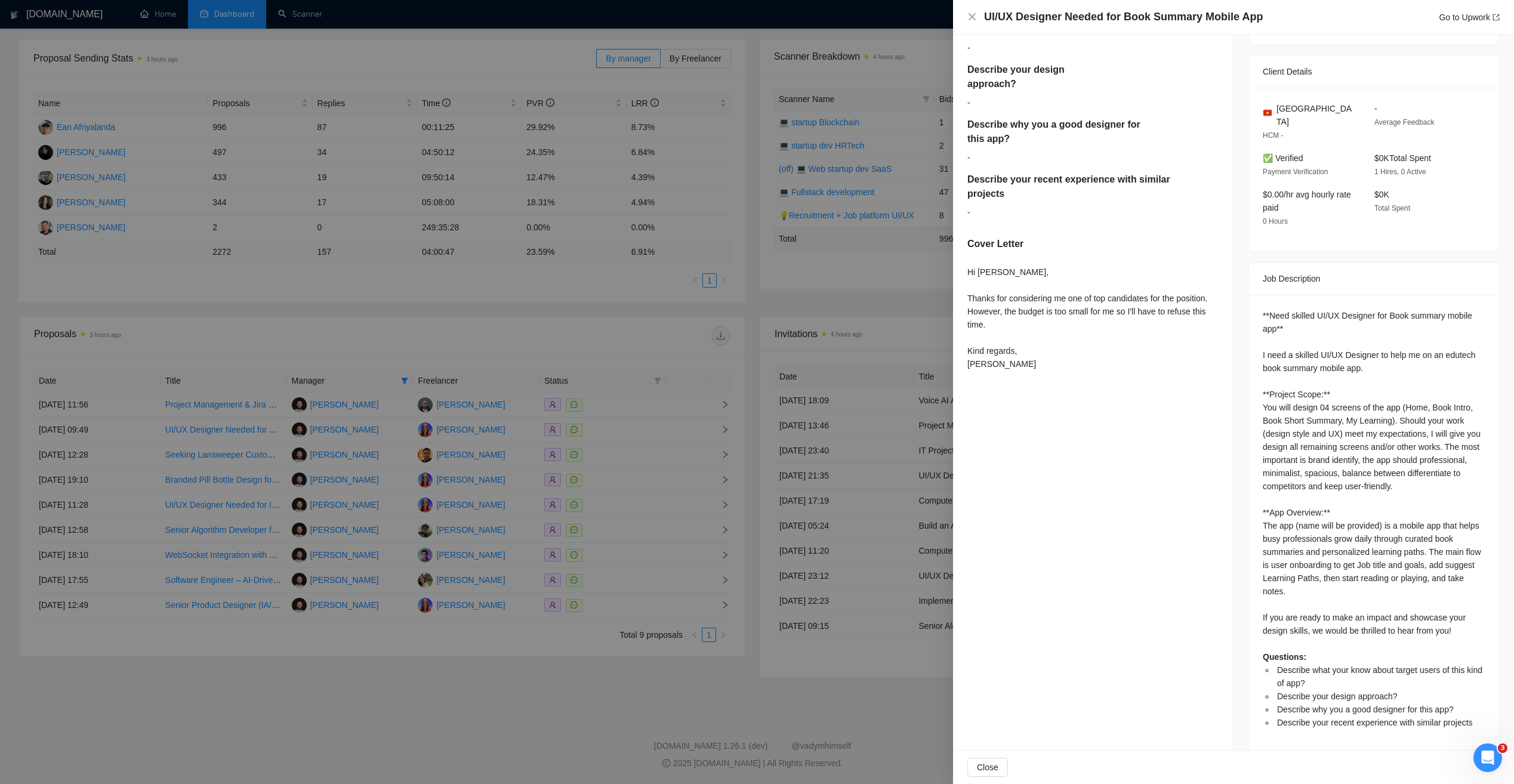
click at [641, 438] on div at bounding box center [757, 392] width 1514 height 784
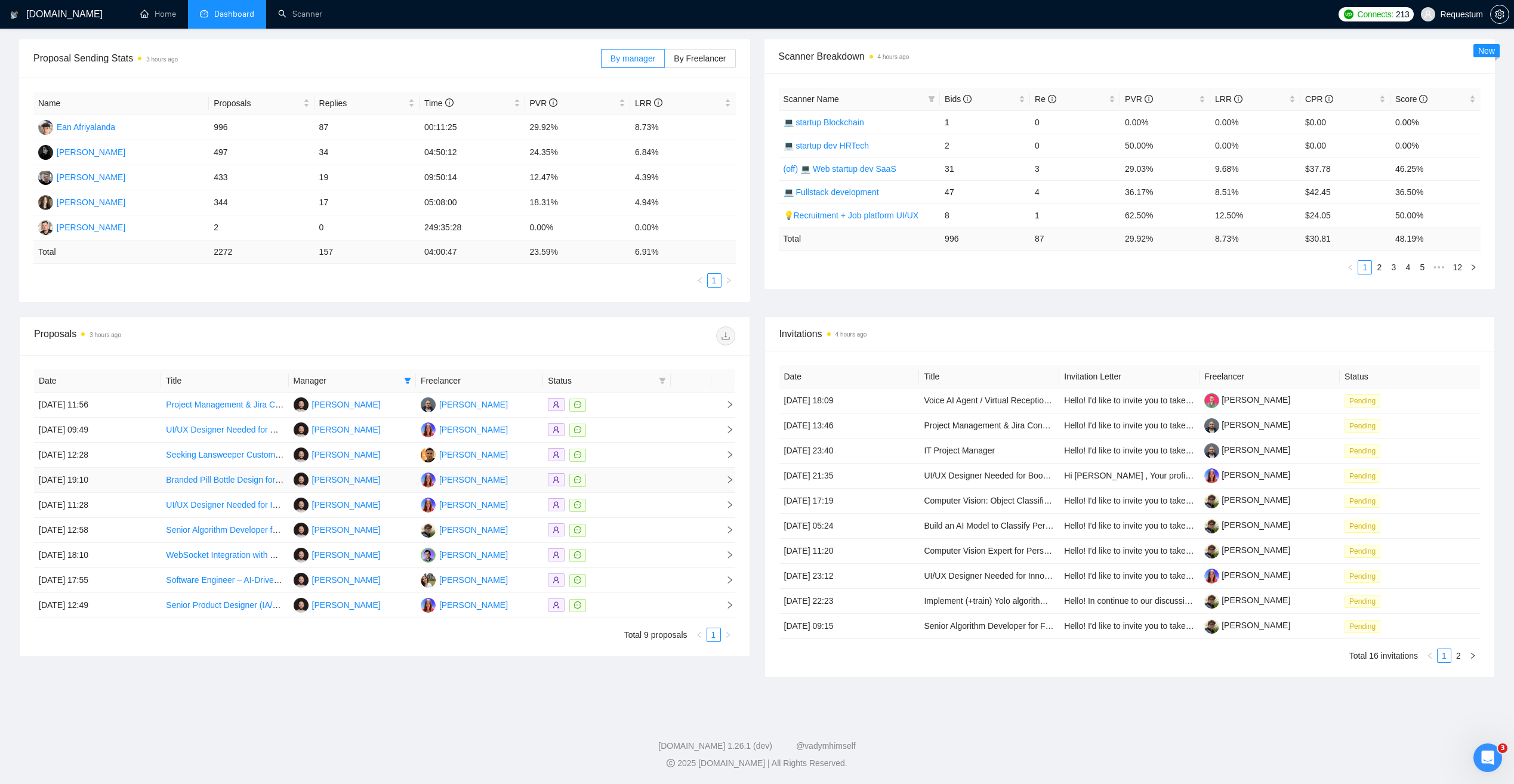
click at [628, 474] on div at bounding box center [607, 480] width 118 height 14
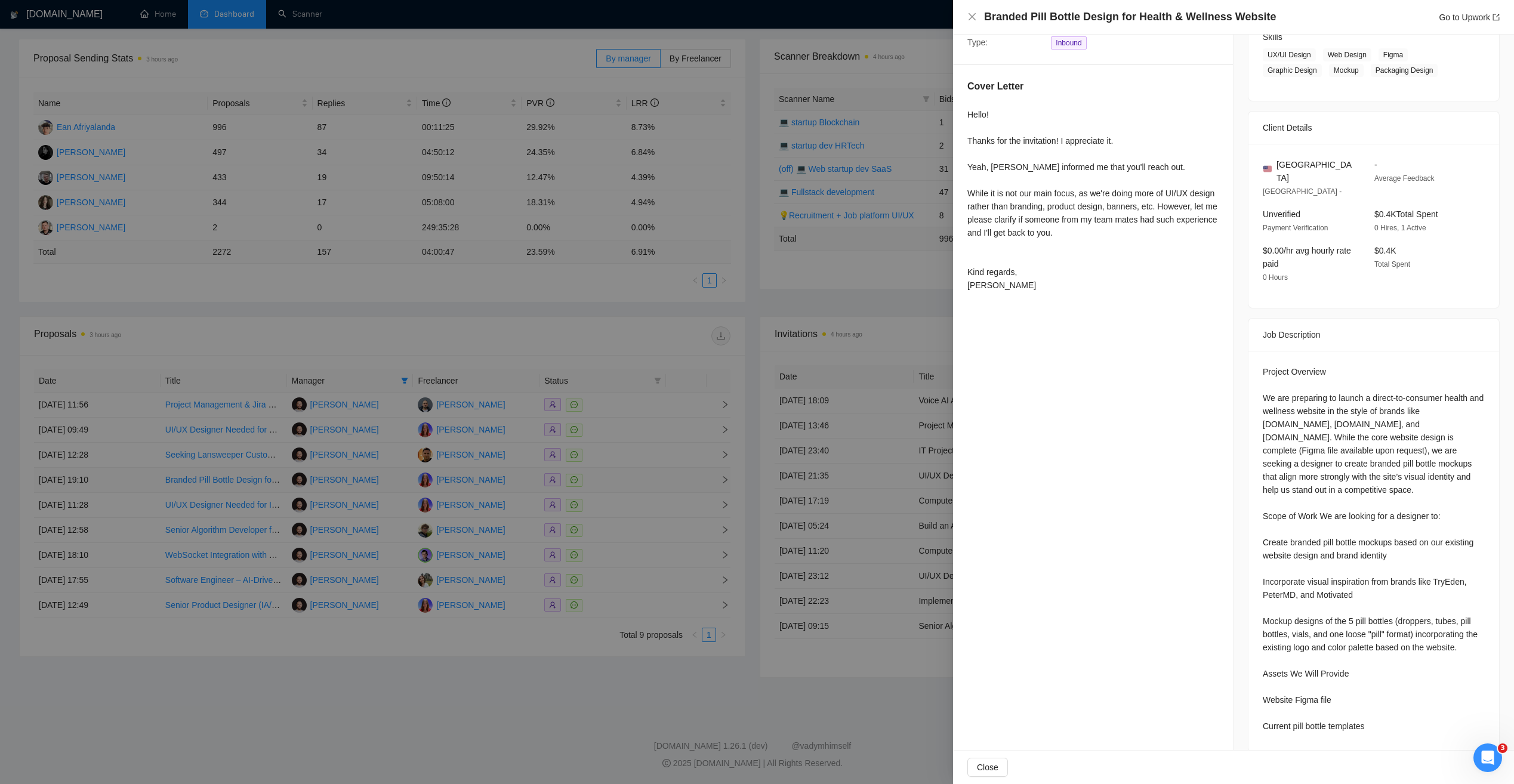
click at [628, 474] on div at bounding box center [757, 392] width 1514 height 784
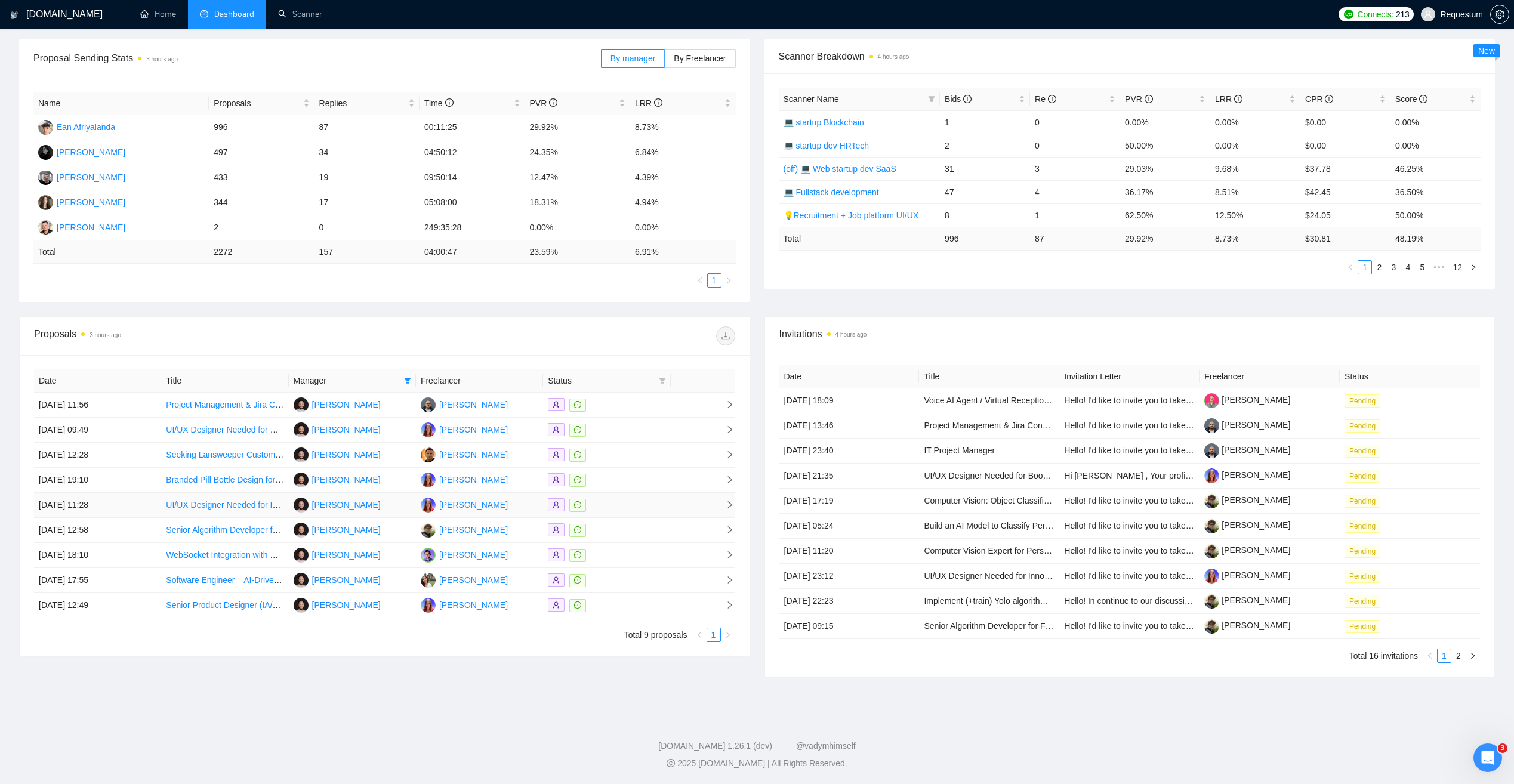
click at [626, 500] on div at bounding box center [607, 505] width 118 height 14
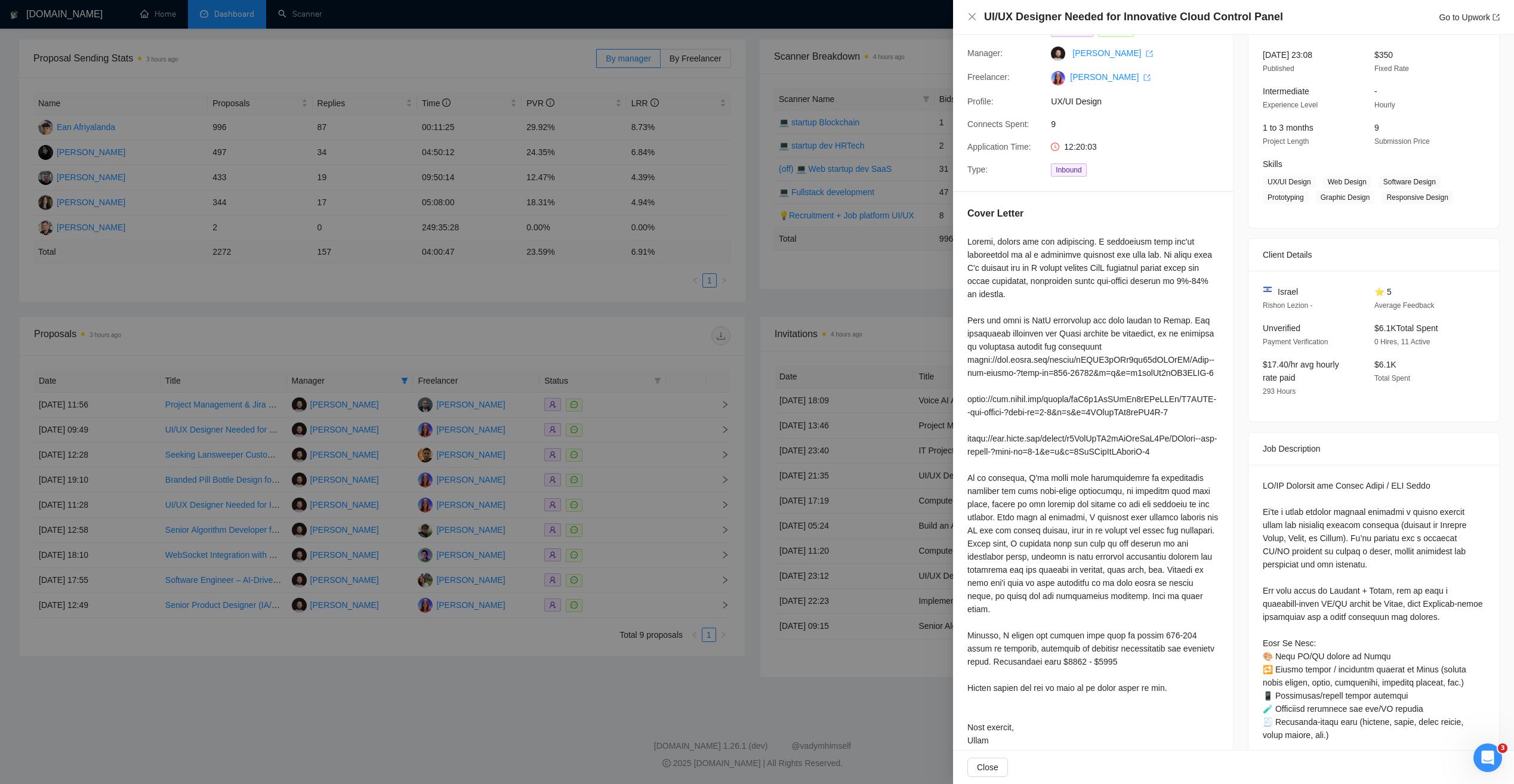
scroll to position [119, 0]
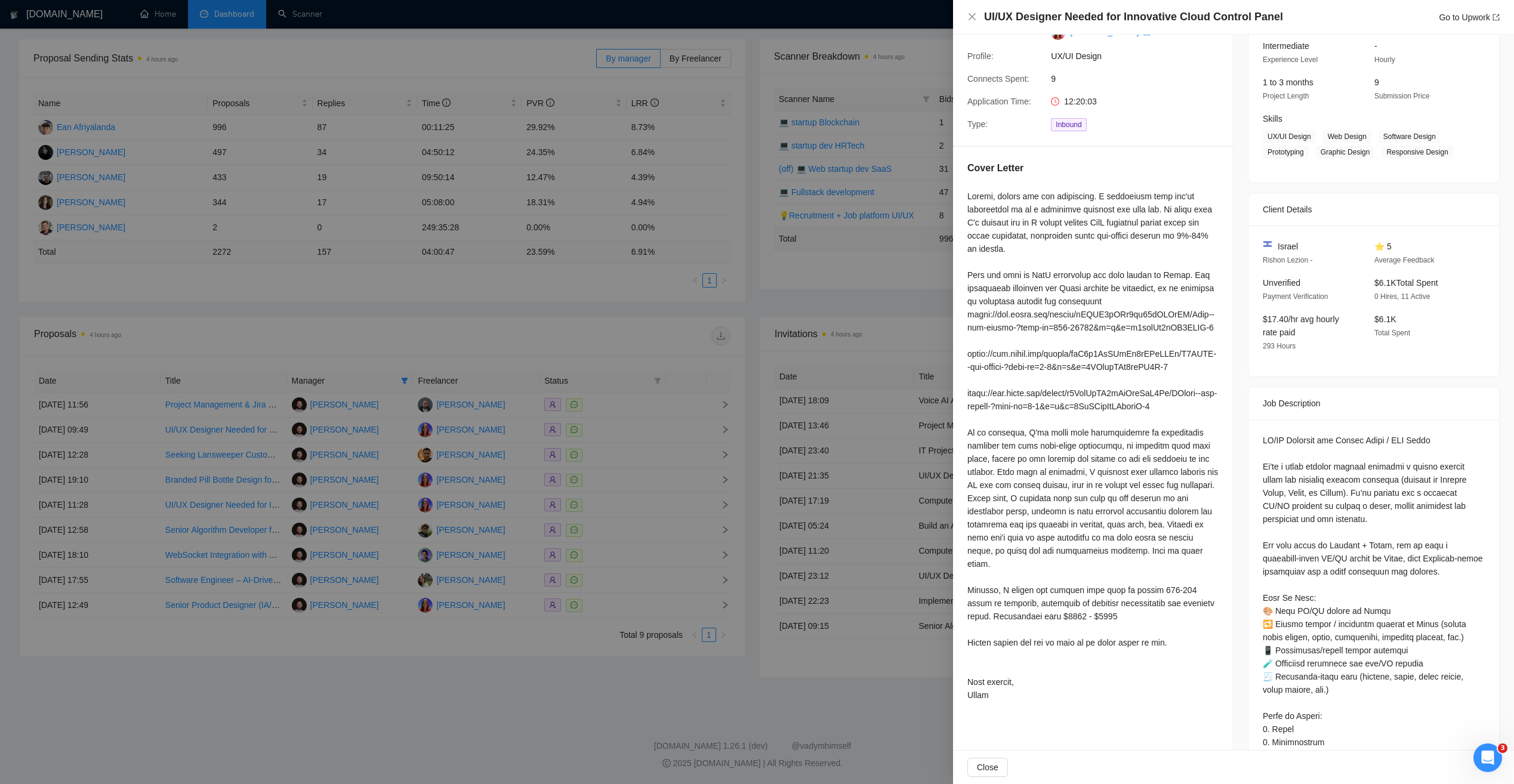
click at [590, 664] on div at bounding box center [757, 392] width 1514 height 784
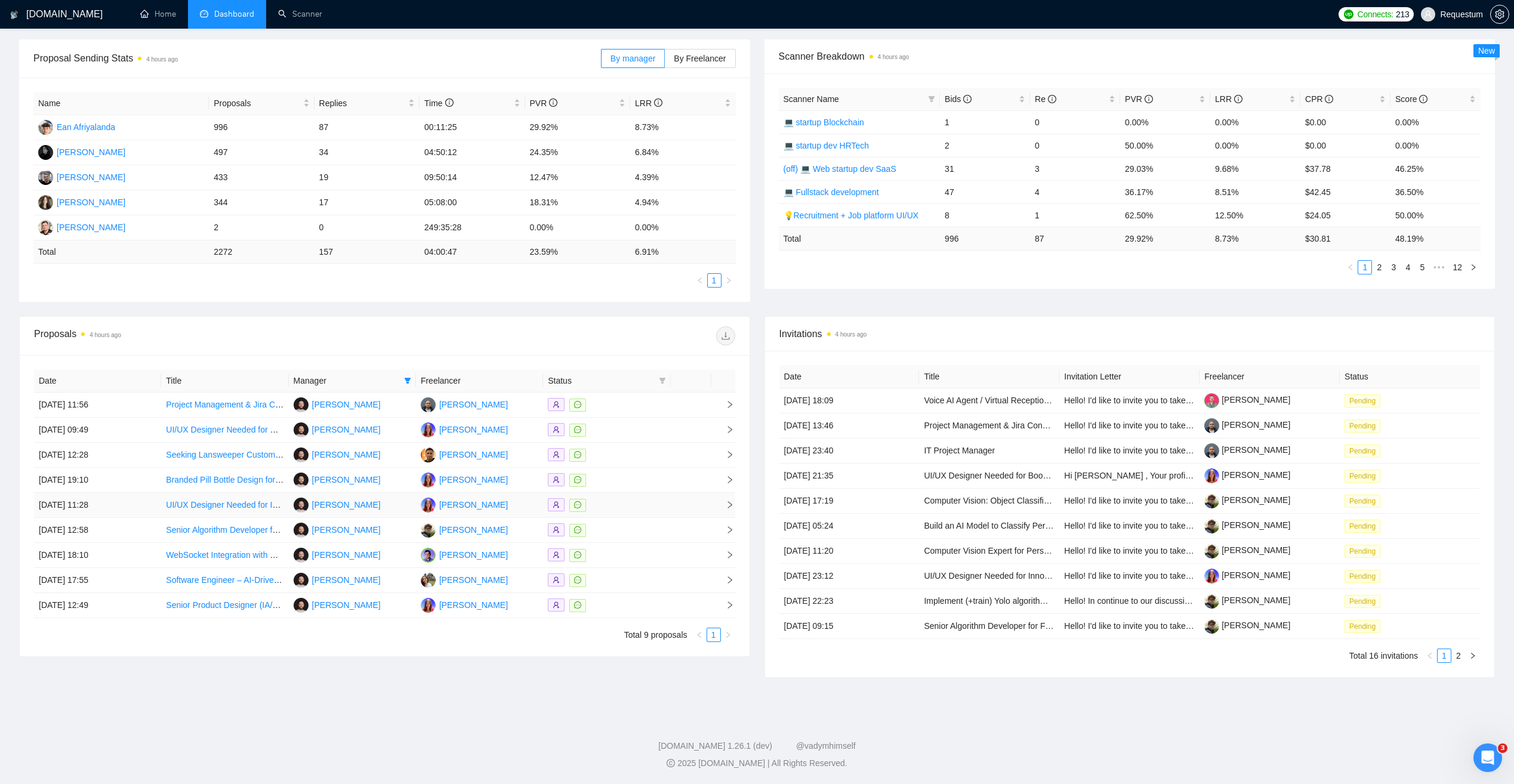
click at [631, 511] on div at bounding box center [607, 505] width 118 height 14
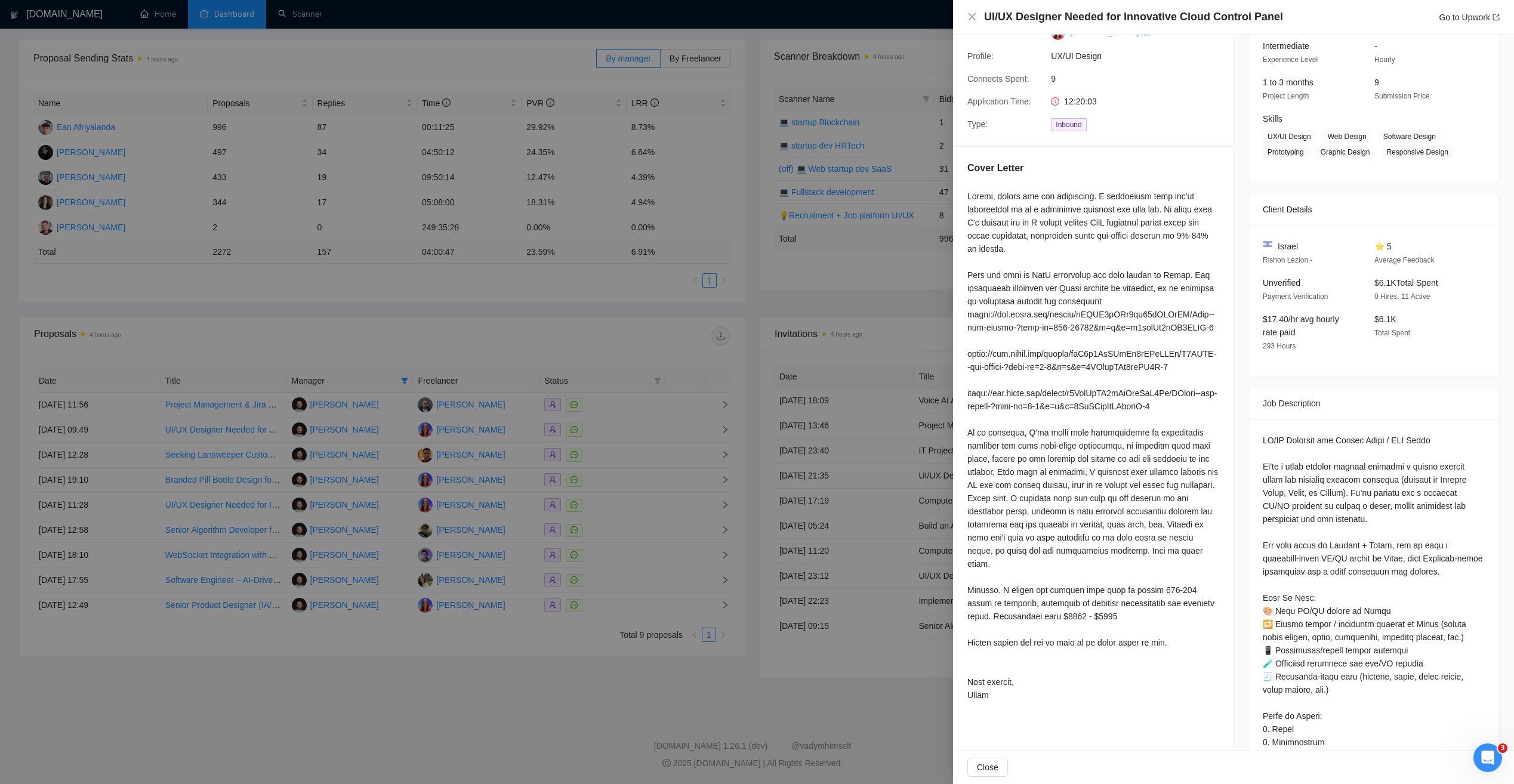
click at [567, 656] on div at bounding box center [757, 392] width 1514 height 784
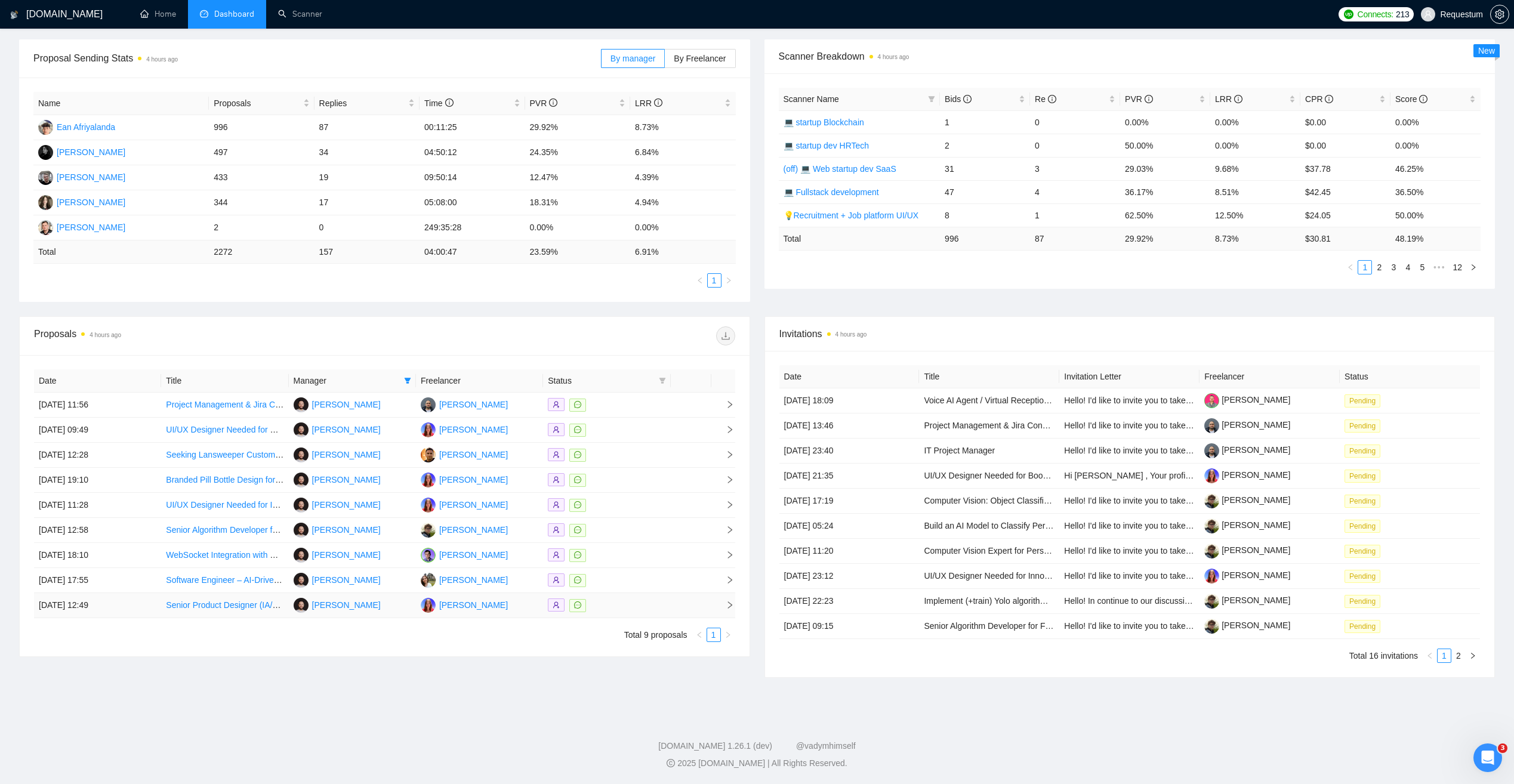
click at [623, 602] on div at bounding box center [607, 605] width 118 height 14
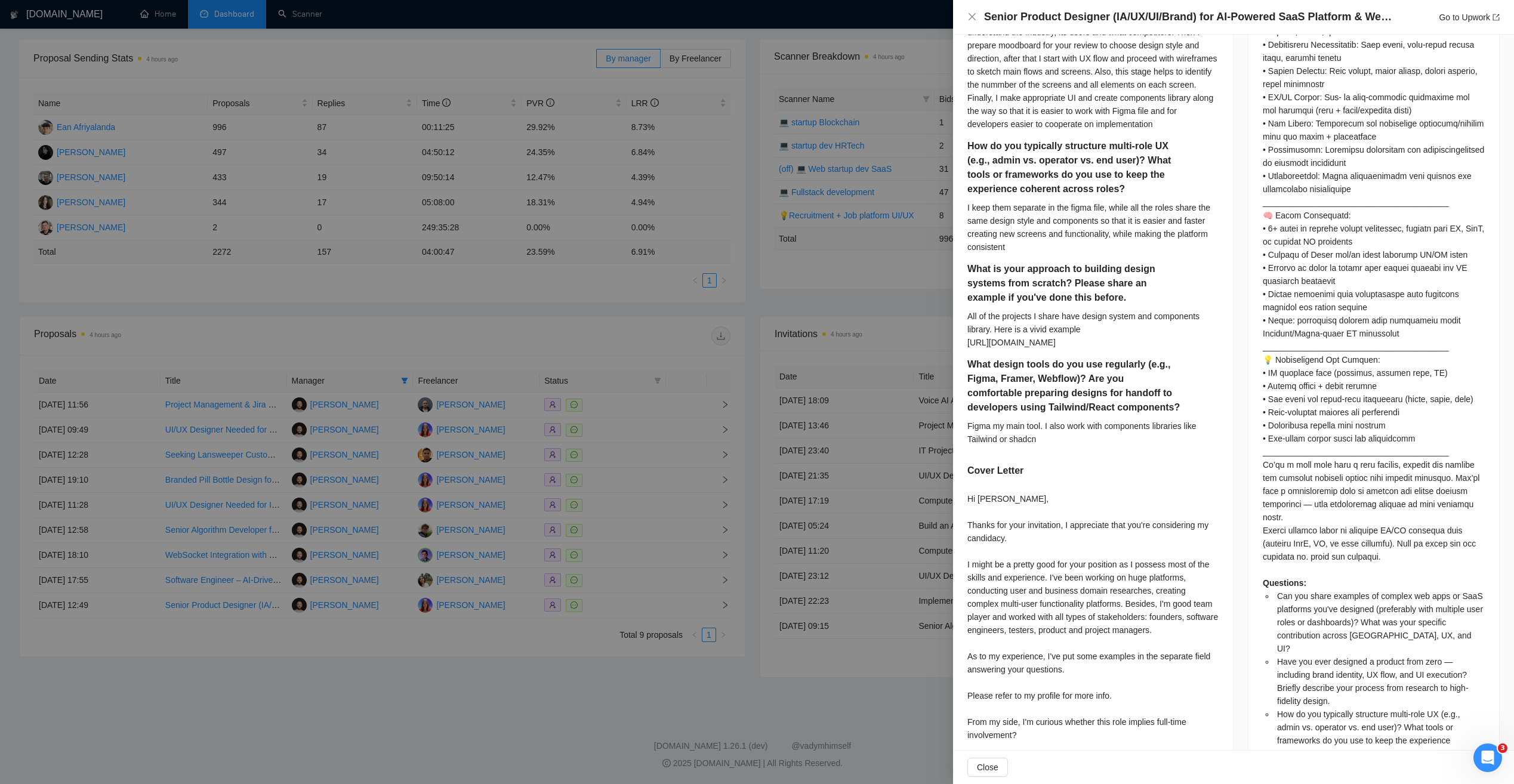
scroll to position [836, 0]
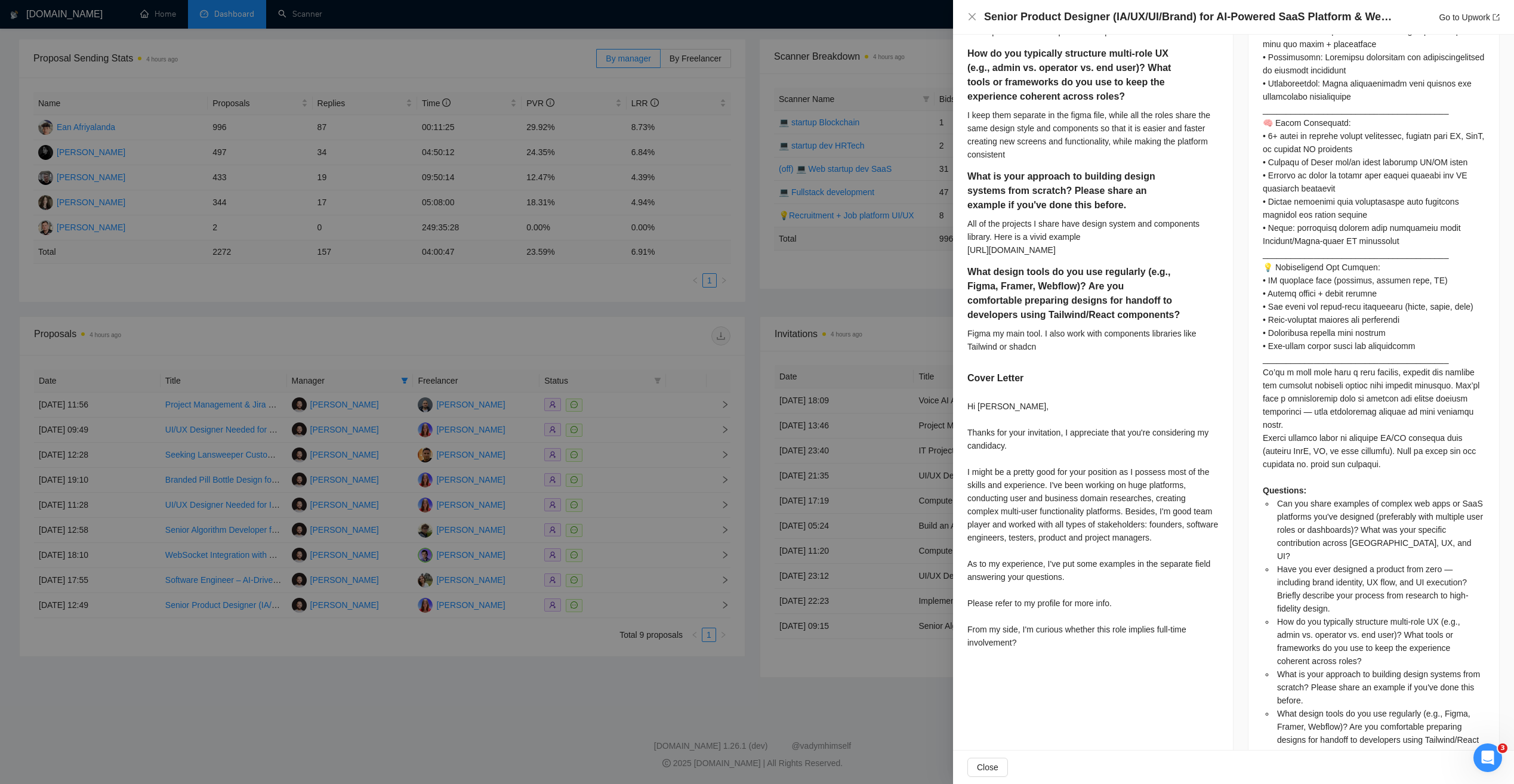
click at [768, 668] on div at bounding box center [757, 392] width 1514 height 784
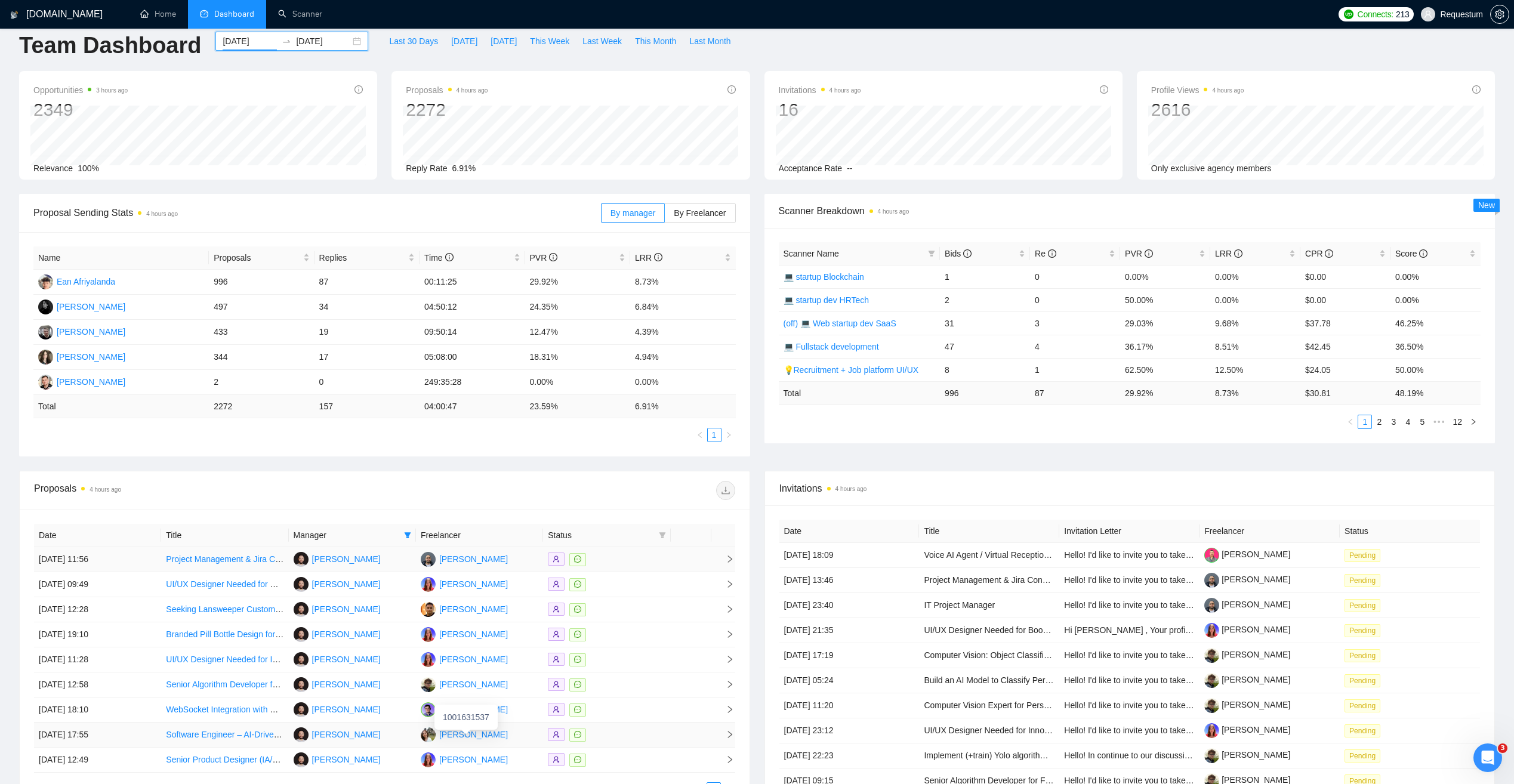
scroll to position [0, 0]
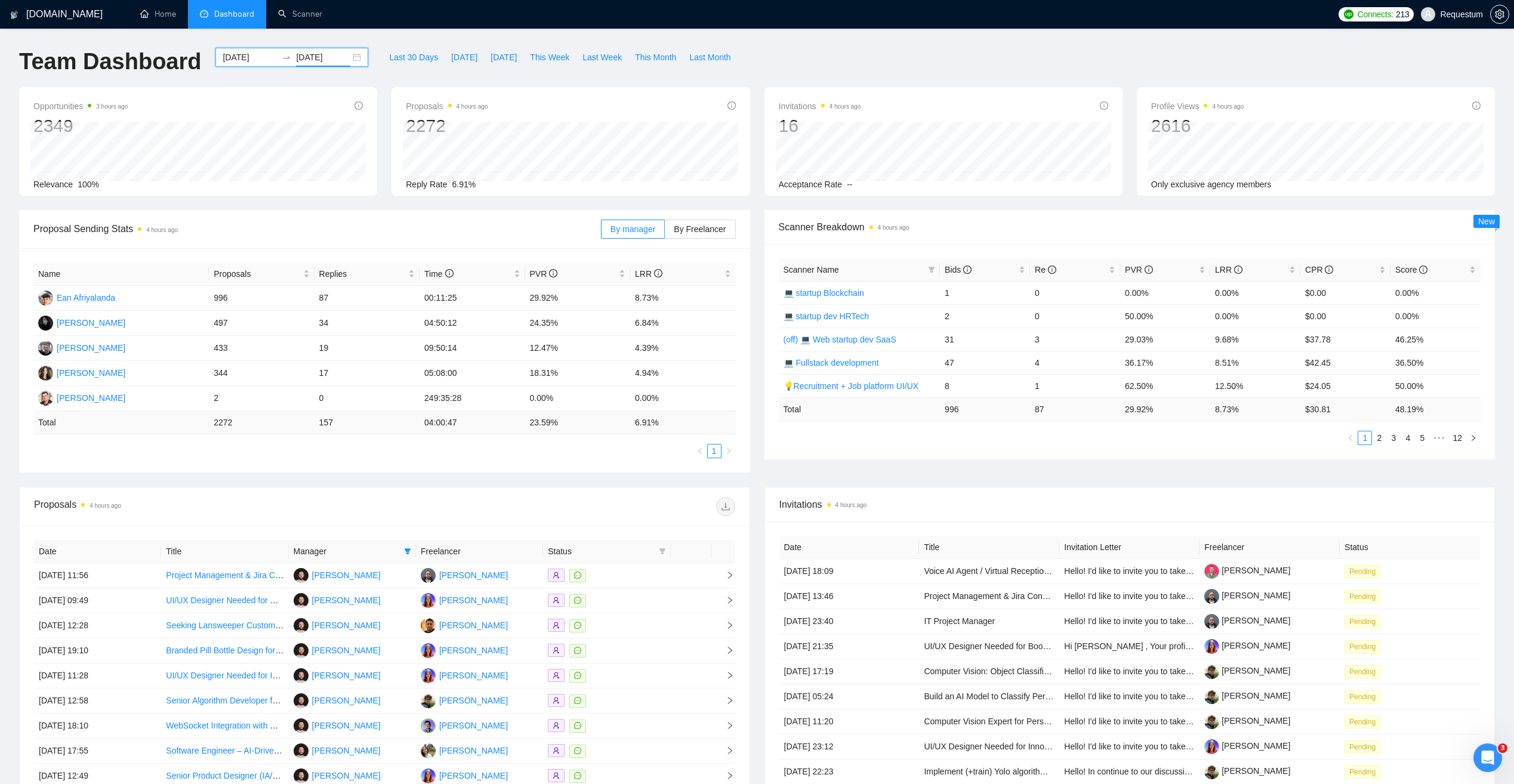
click at [327, 54] on input "2025-06-01" at bounding box center [323, 57] width 54 height 13
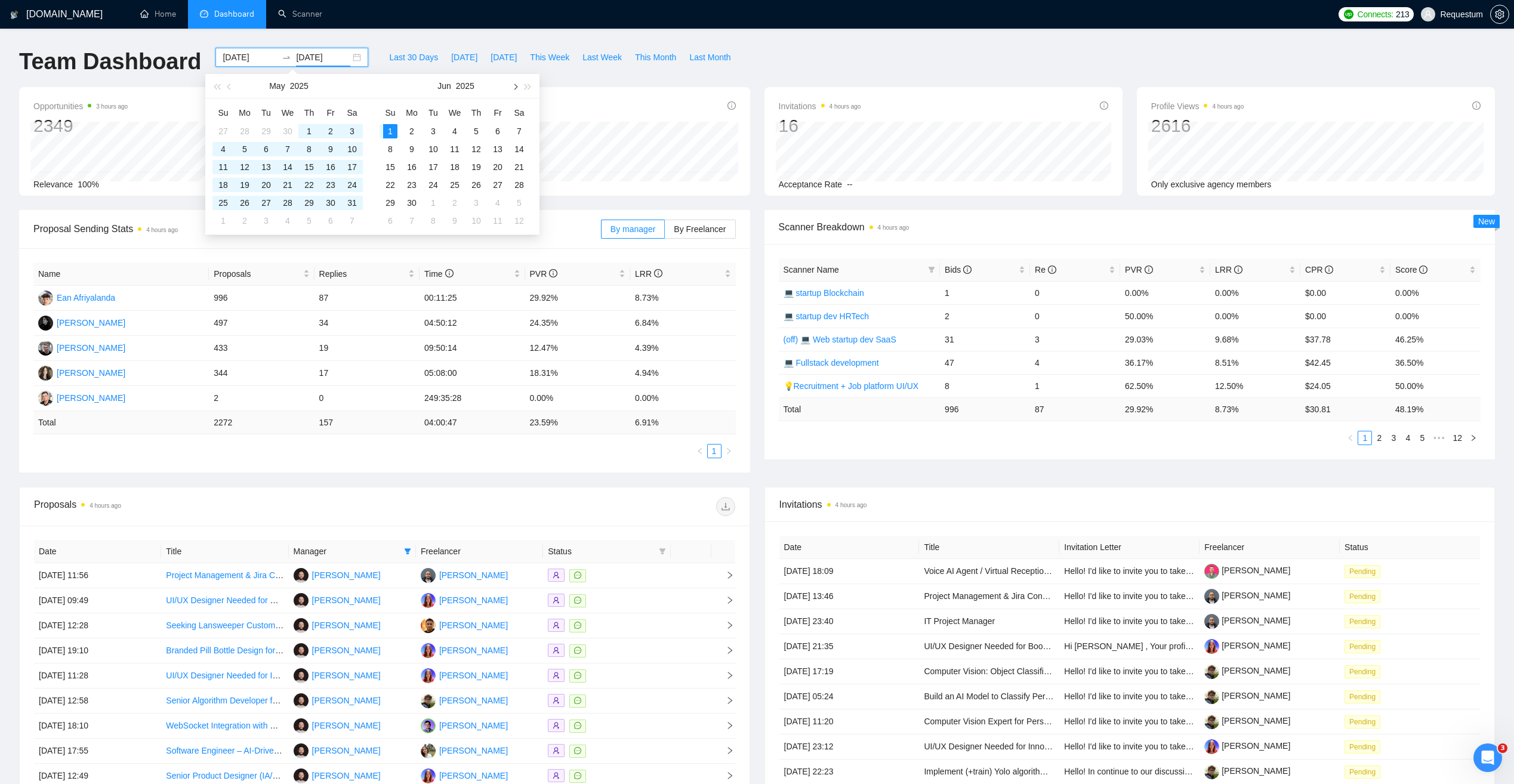
click at [515, 88] on span "button" at bounding box center [514, 86] width 6 height 6
type input "2025-08-01"
click at [498, 129] on div "1" at bounding box center [497, 131] width 14 height 14
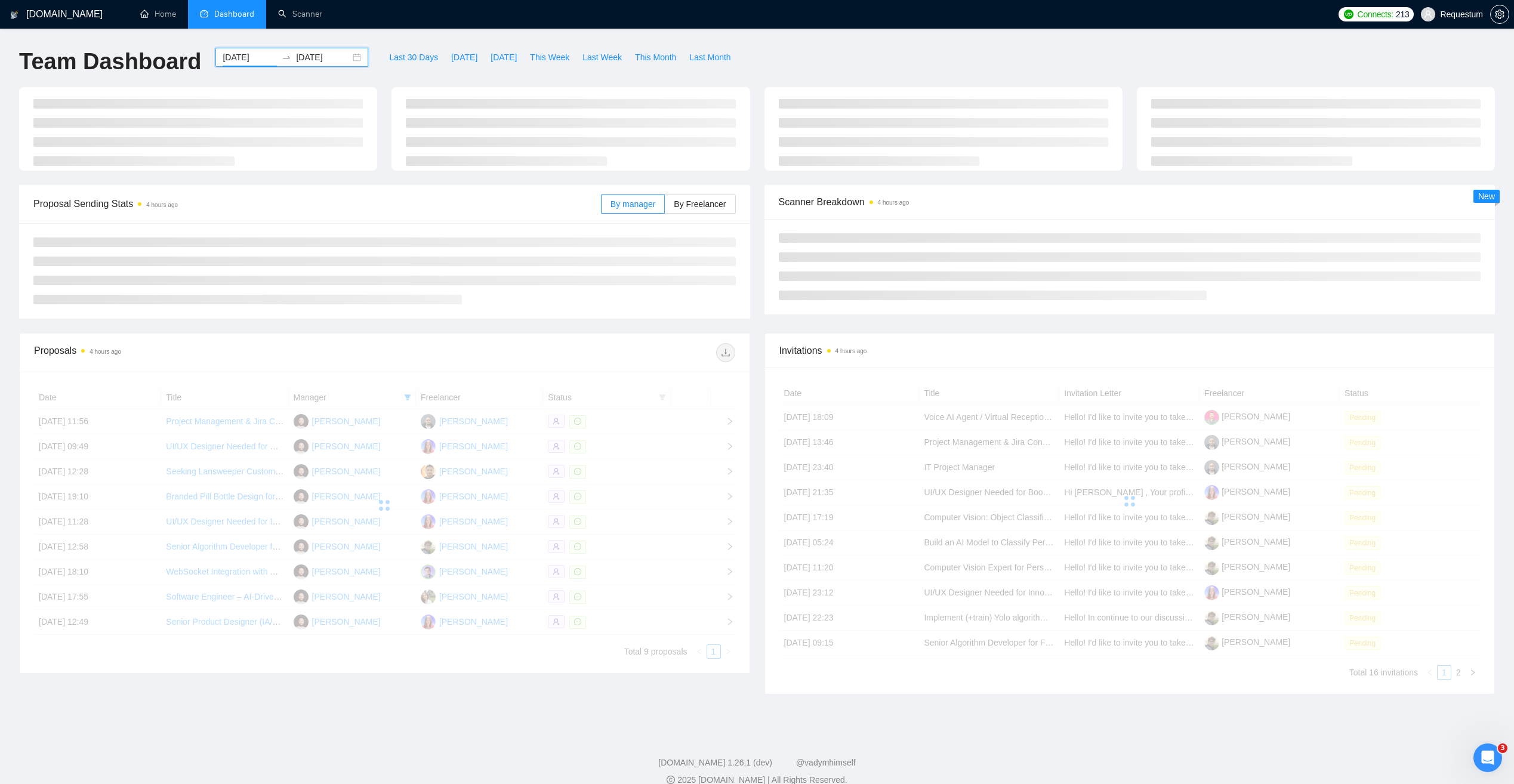
click at [636, 87] on div at bounding box center [570, 128] width 358 height 83
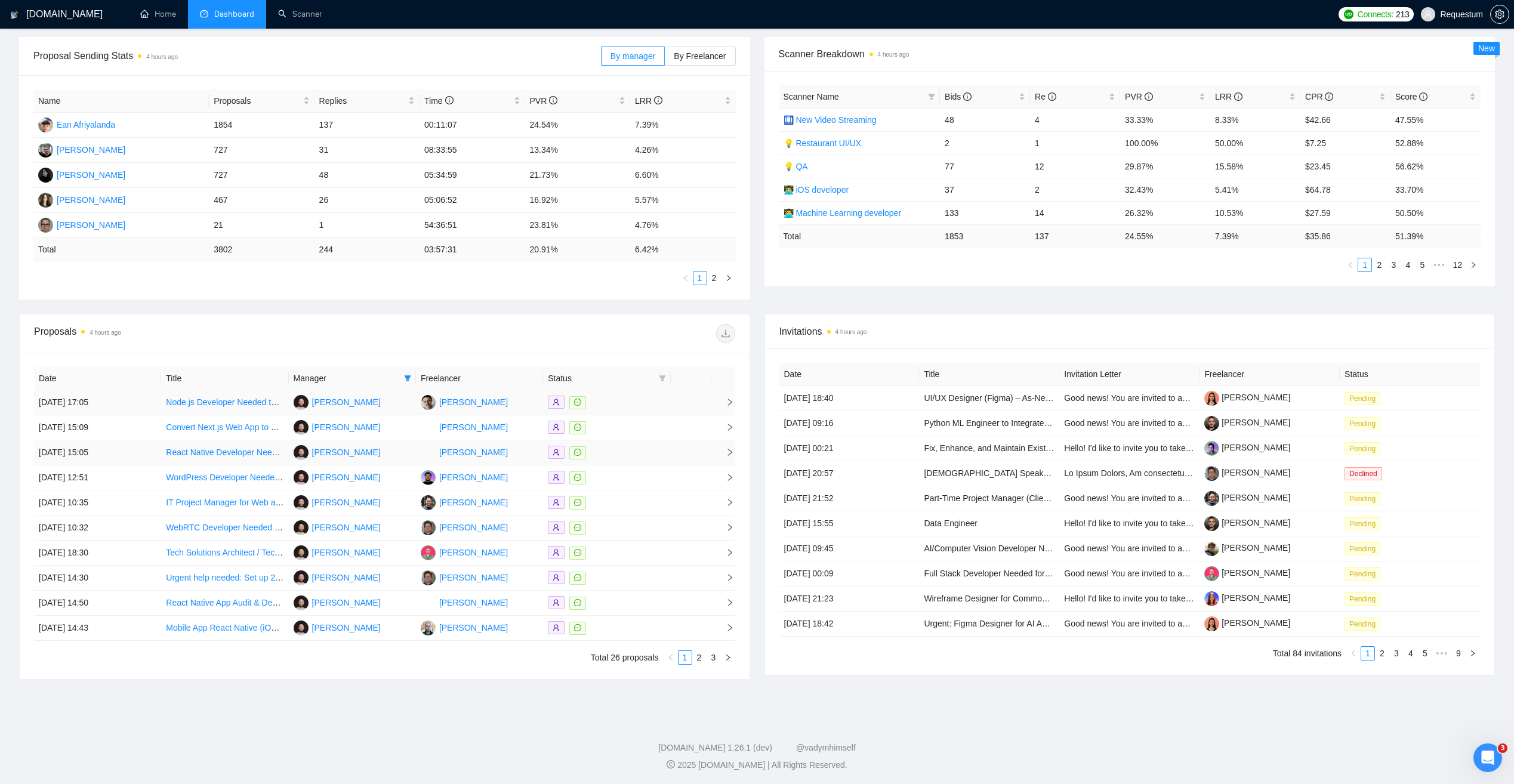
scroll to position [175, 0]
click at [701, 655] on link "2" at bounding box center [699, 656] width 13 height 13
click at [715, 656] on link "3" at bounding box center [713, 656] width 13 height 13
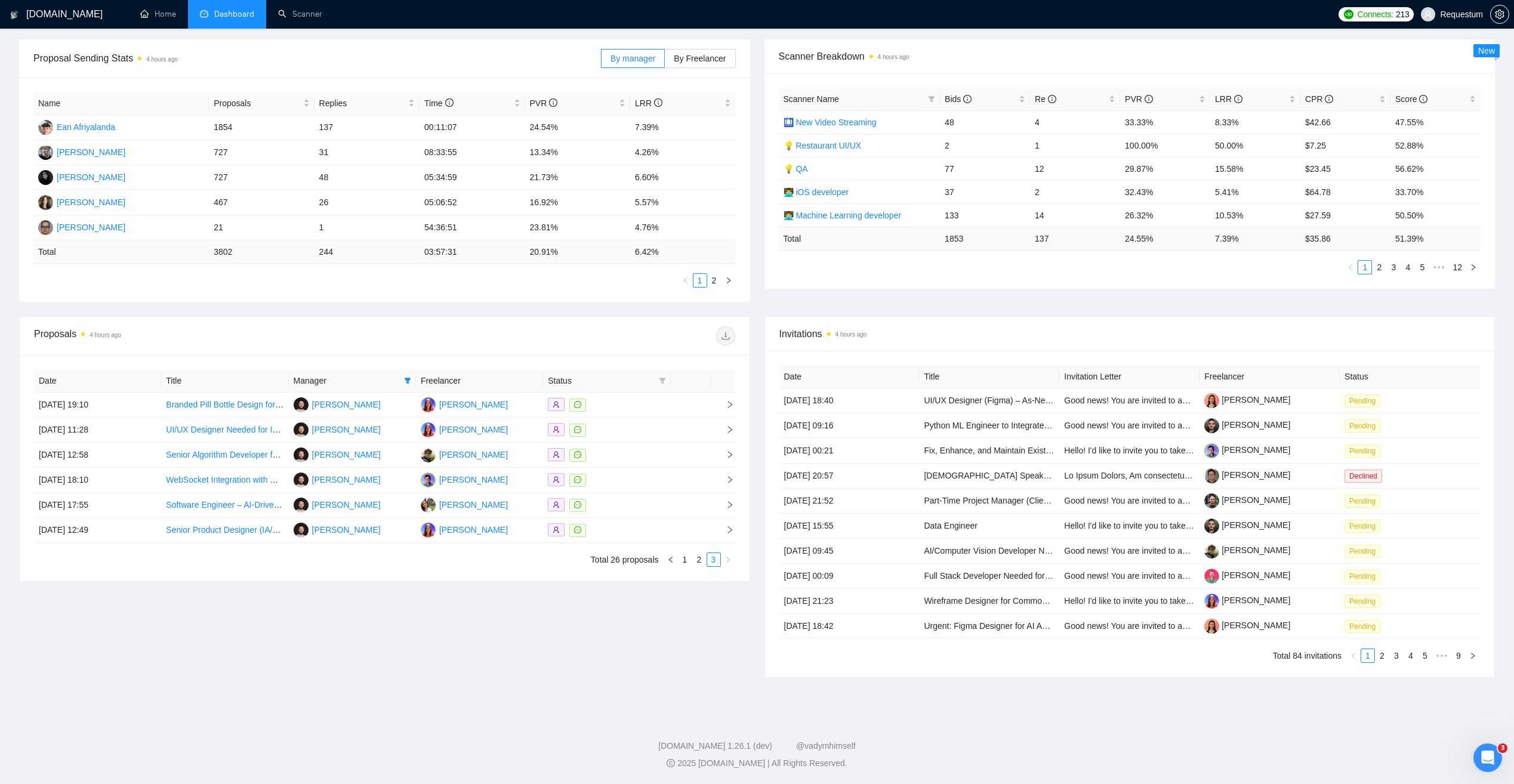
scroll to position [170, 0]
click at [635, 527] on div at bounding box center [607, 530] width 118 height 14
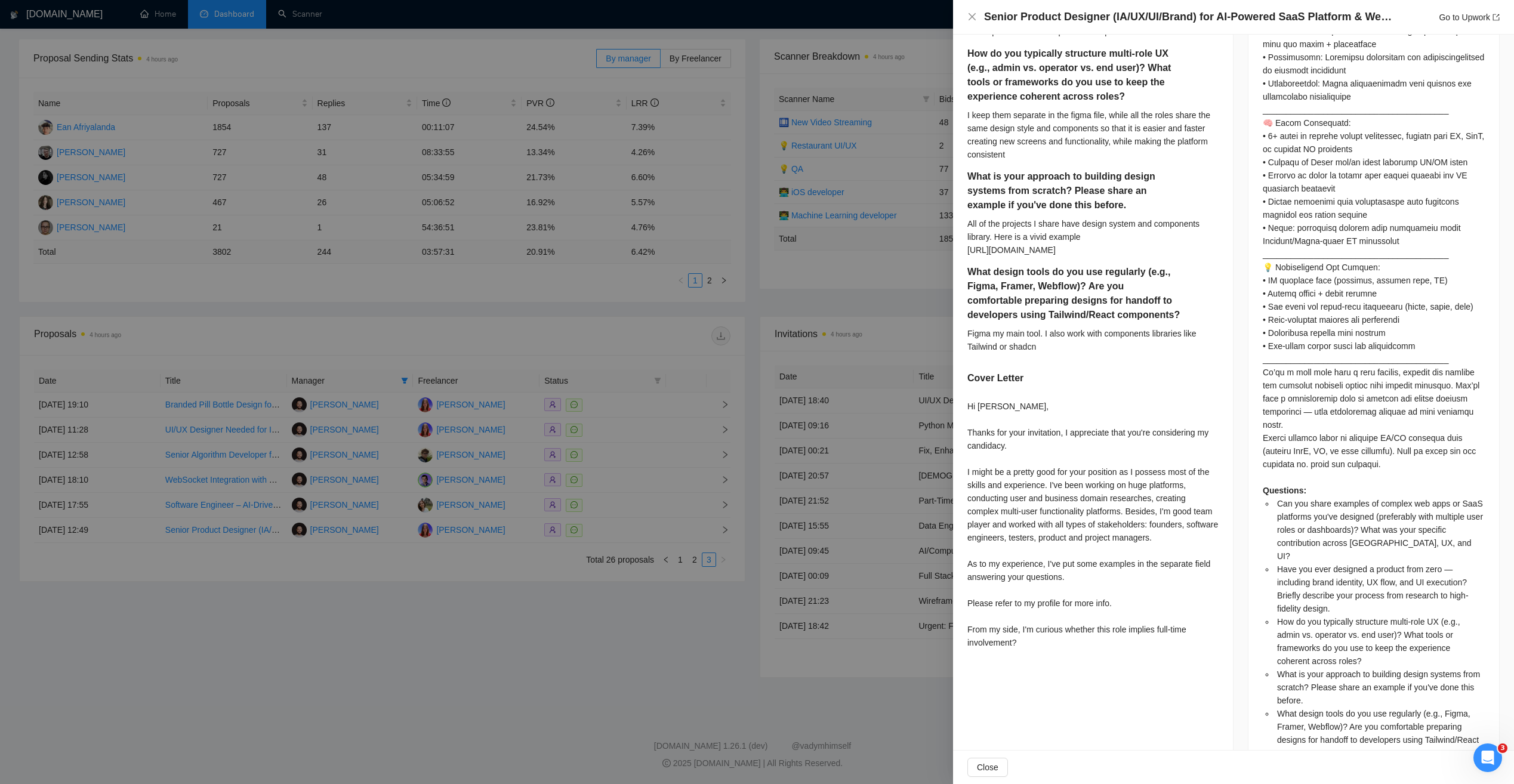
click at [596, 597] on div at bounding box center [757, 392] width 1514 height 784
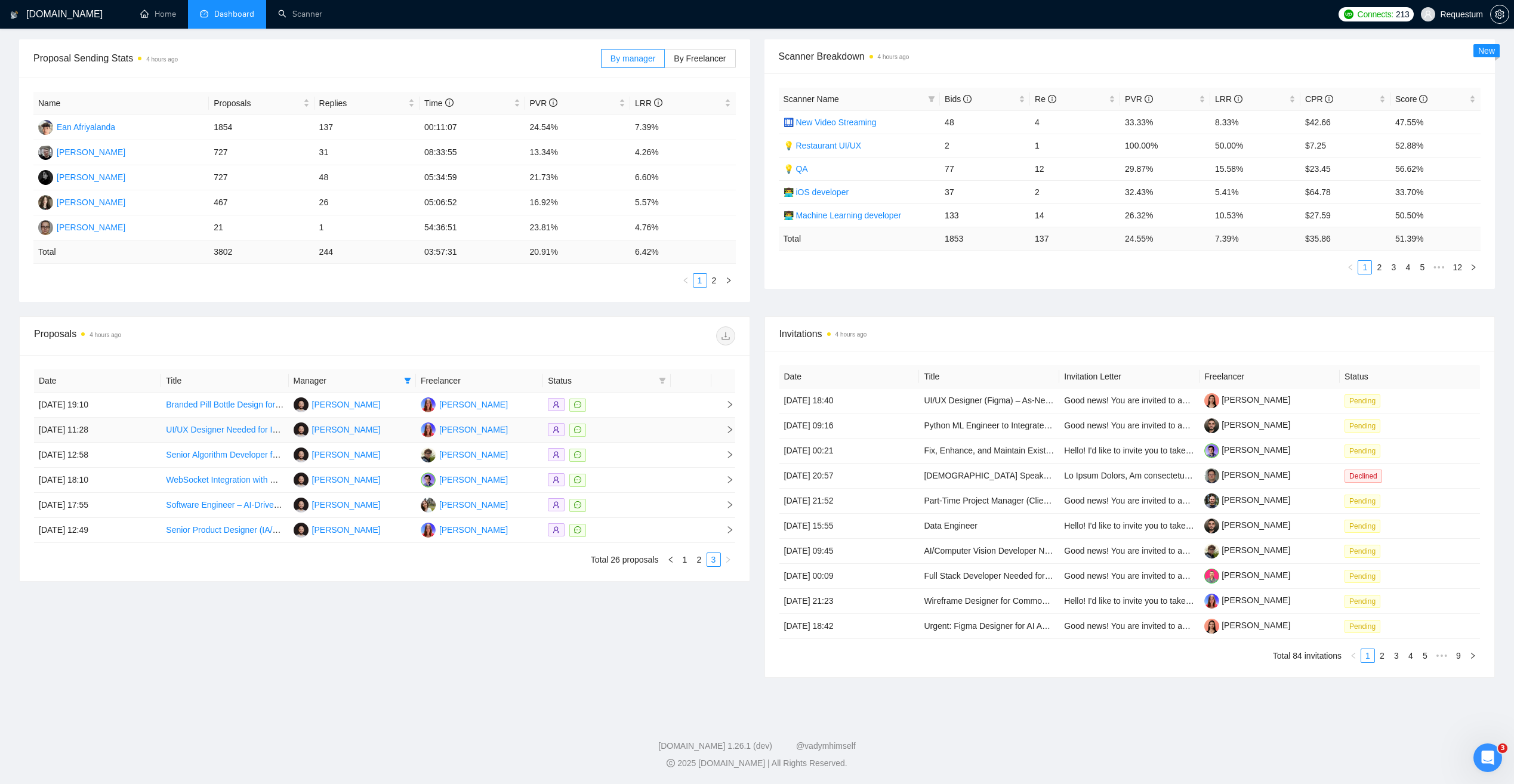
click at [624, 434] on div at bounding box center [607, 430] width 118 height 14
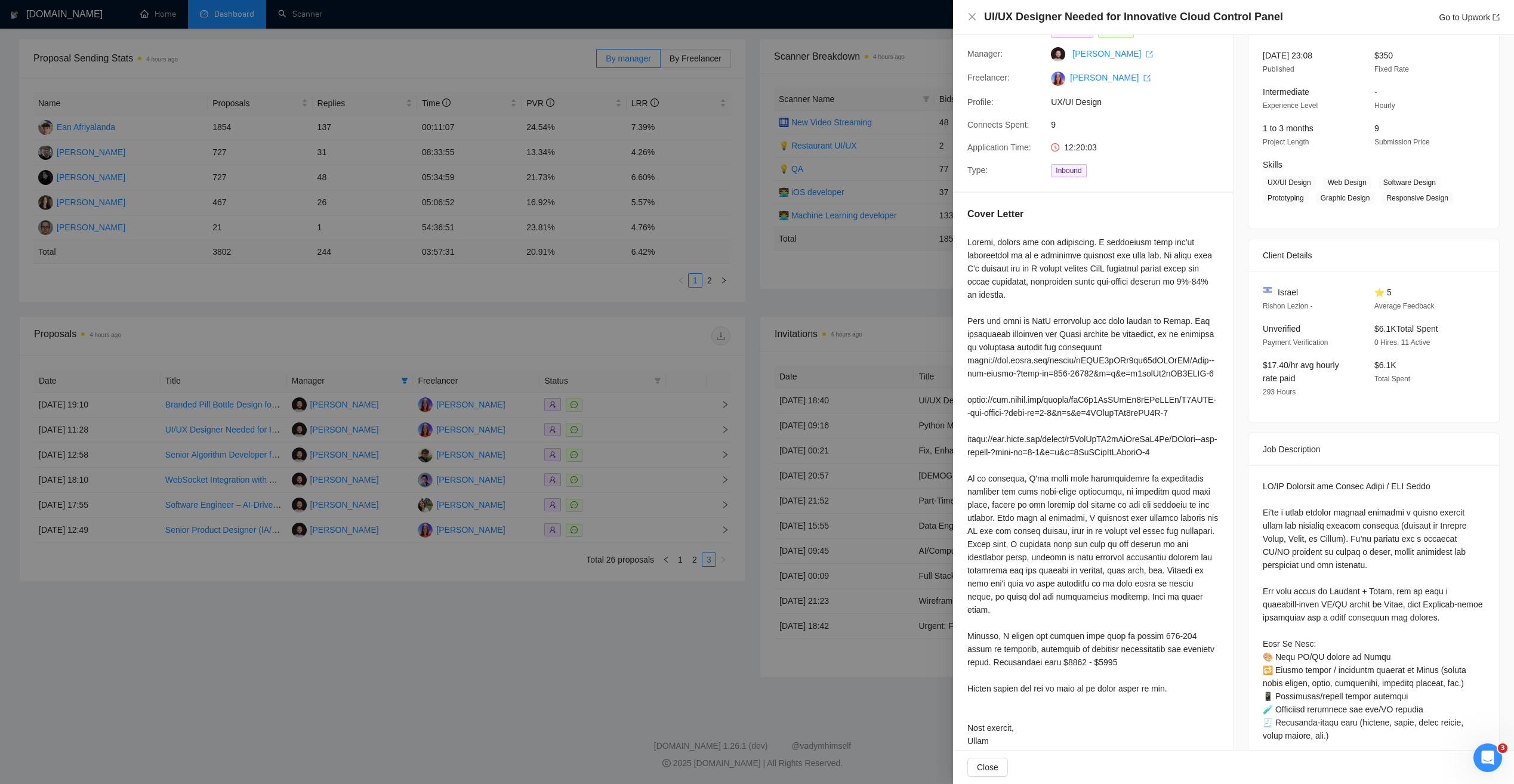
scroll to position [59, 0]
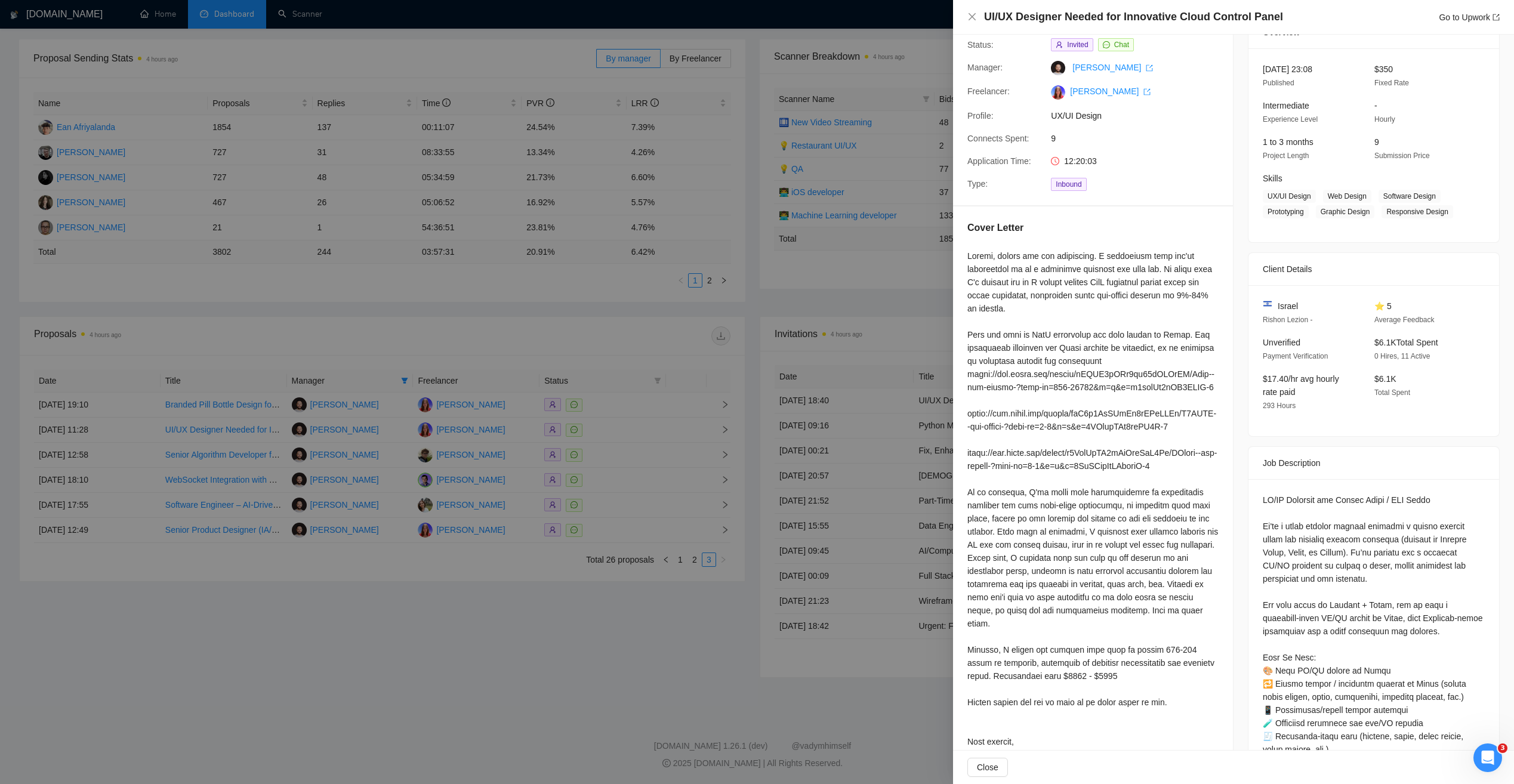
click at [584, 334] on div at bounding box center [757, 392] width 1514 height 784
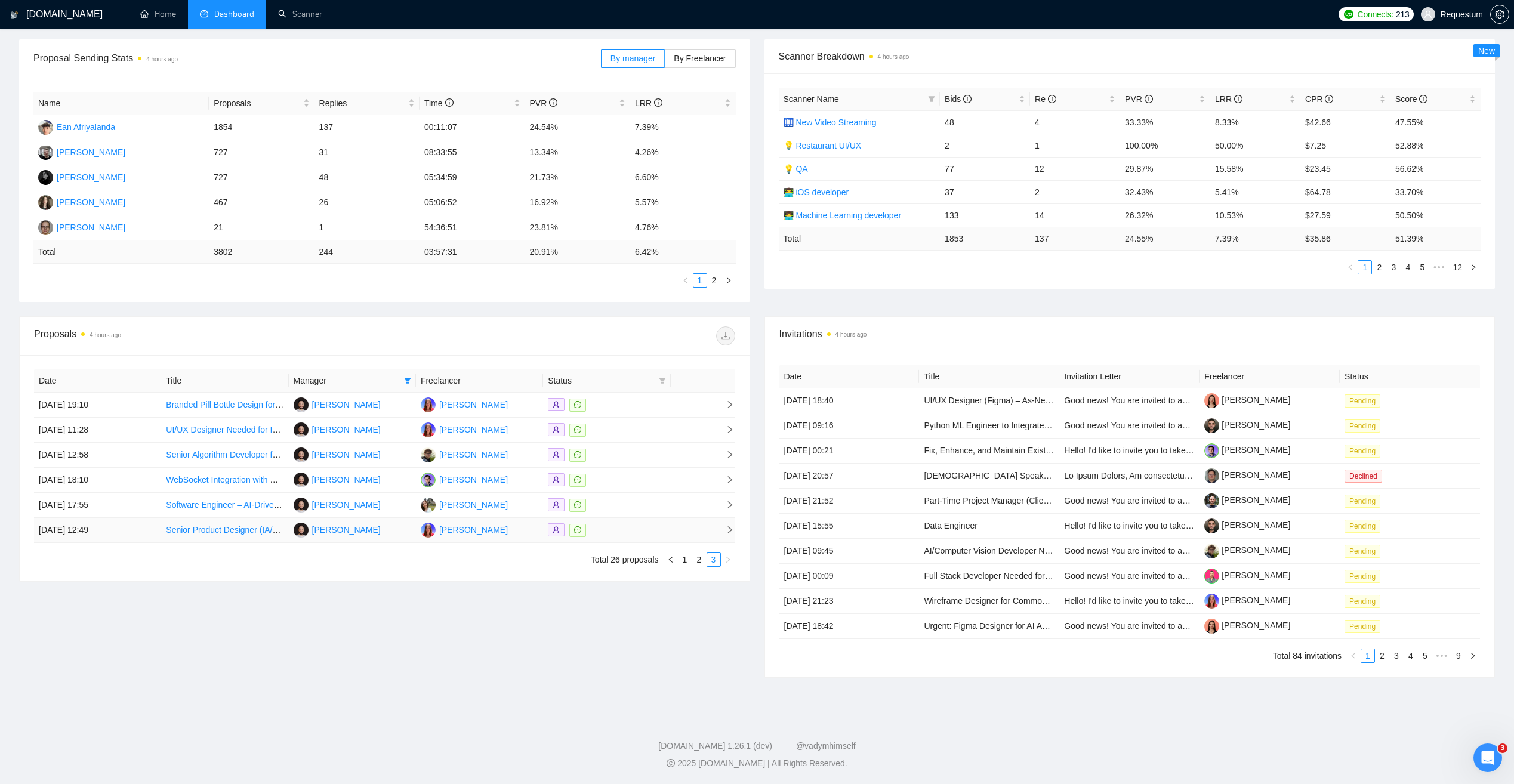
click at [629, 531] on div at bounding box center [607, 530] width 118 height 14
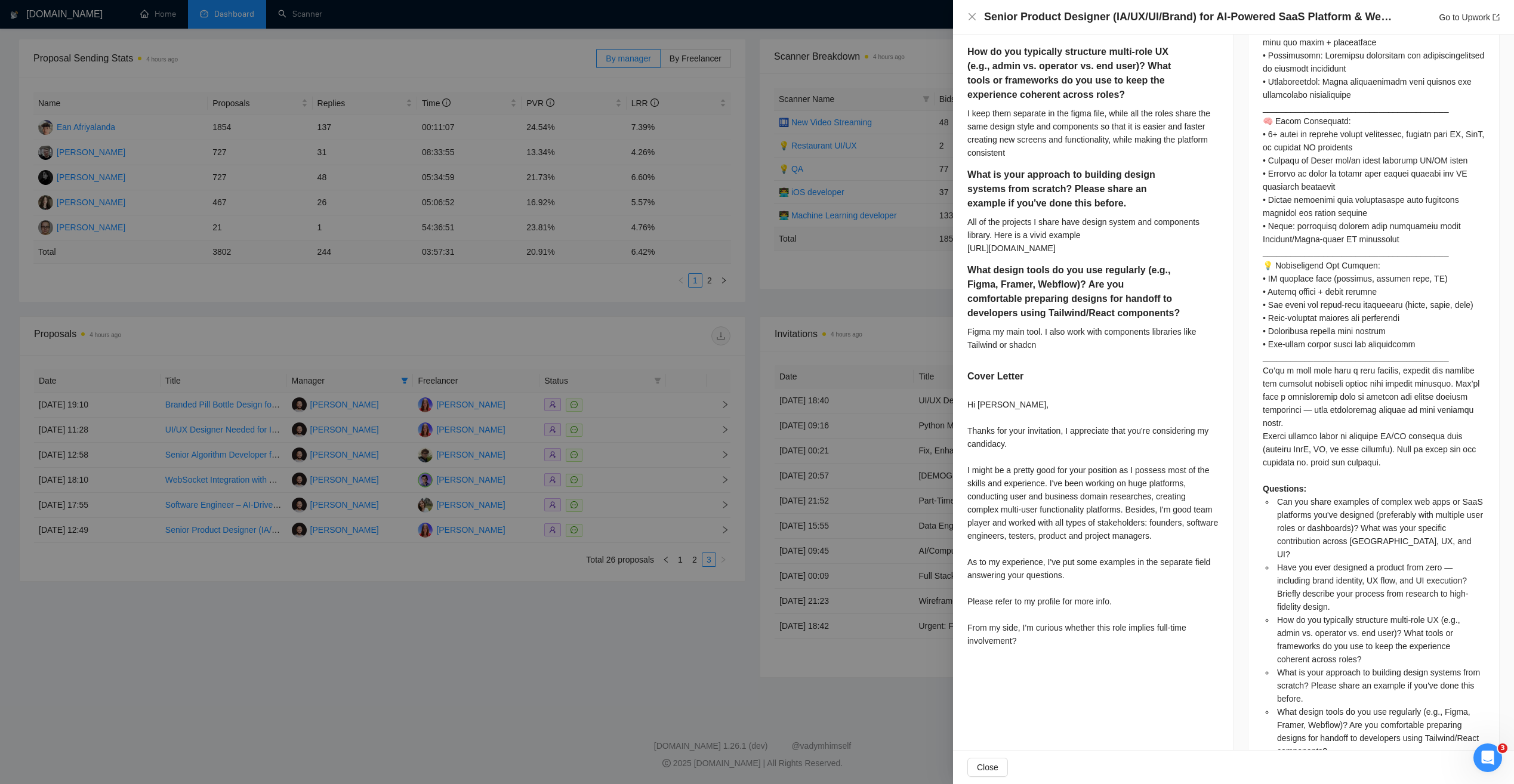
scroll to position [853, 0]
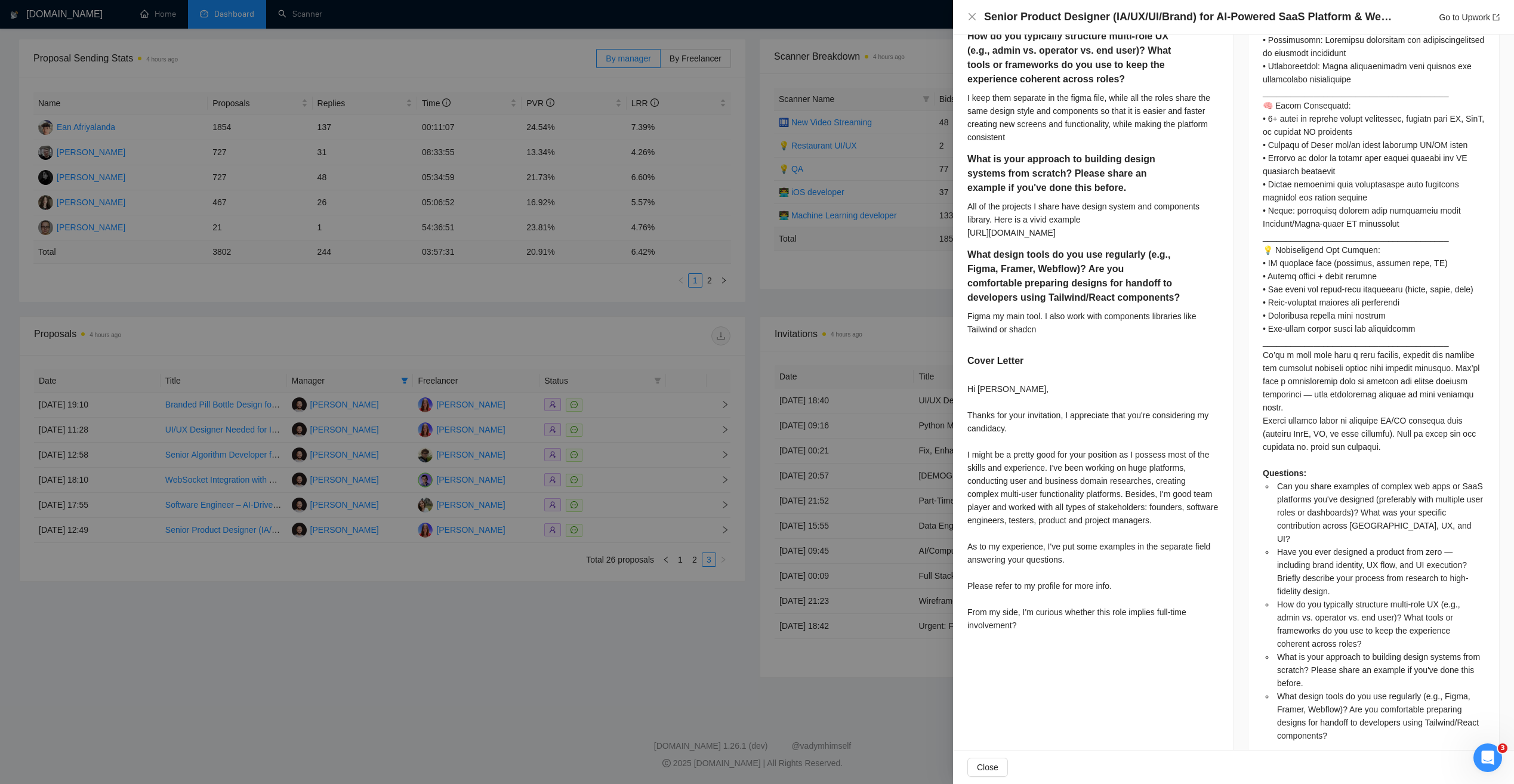
click at [970, 412] on div "Hi Amin, Thanks for your invitation, I appreciate that you're considering my ca…" at bounding box center [1093, 507] width 252 height 249
drag, startPoint x: 967, startPoint y: 412, endPoint x: 1013, endPoint y: 452, distance: 61.0
click at [1013, 452] on div "Hi Amin, Thanks for your invitation, I appreciate that you're considering my ca…" at bounding box center [1093, 507] width 252 height 249
copy div "Hi Amin, Thanks for your invitation, I appreciate that you're considering my ca…"
click at [1013, 528] on div "Hi Amin, Thanks for your invitation, I appreciate that you're considering my ca…" at bounding box center [1093, 507] width 252 height 249
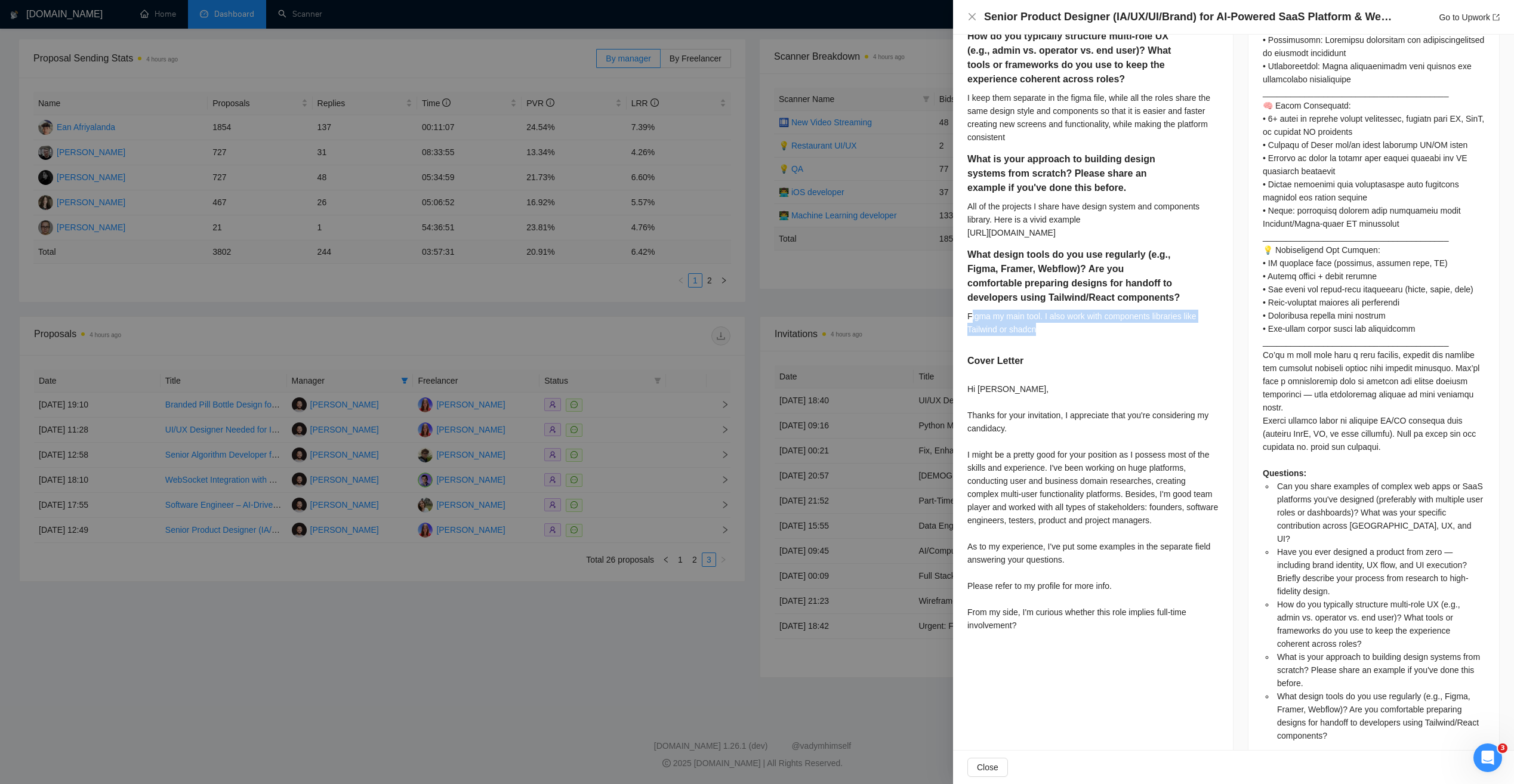
drag, startPoint x: 972, startPoint y: 343, endPoint x: 1052, endPoint y: 359, distance: 81.6
click at [1052, 336] on div "Figma my main tool. I also work with components libraries like Tailwind or shad…" at bounding box center [1093, 322] width 252 height 26
drag, startPoint x: 1052, startPoint y: 359, endPoint x: 973, endPoint y: 342, distance: 80.8
click at [973, 336] on div "Figma my main tool. I also work with components libraries like Tailwind or shad…" at bounding box center [1093, 322] width 252 height 26
drag, startPoint x: 967, startPoint y: 340, endPoint x: 1047, endPoint y: 354, distance: 81.2
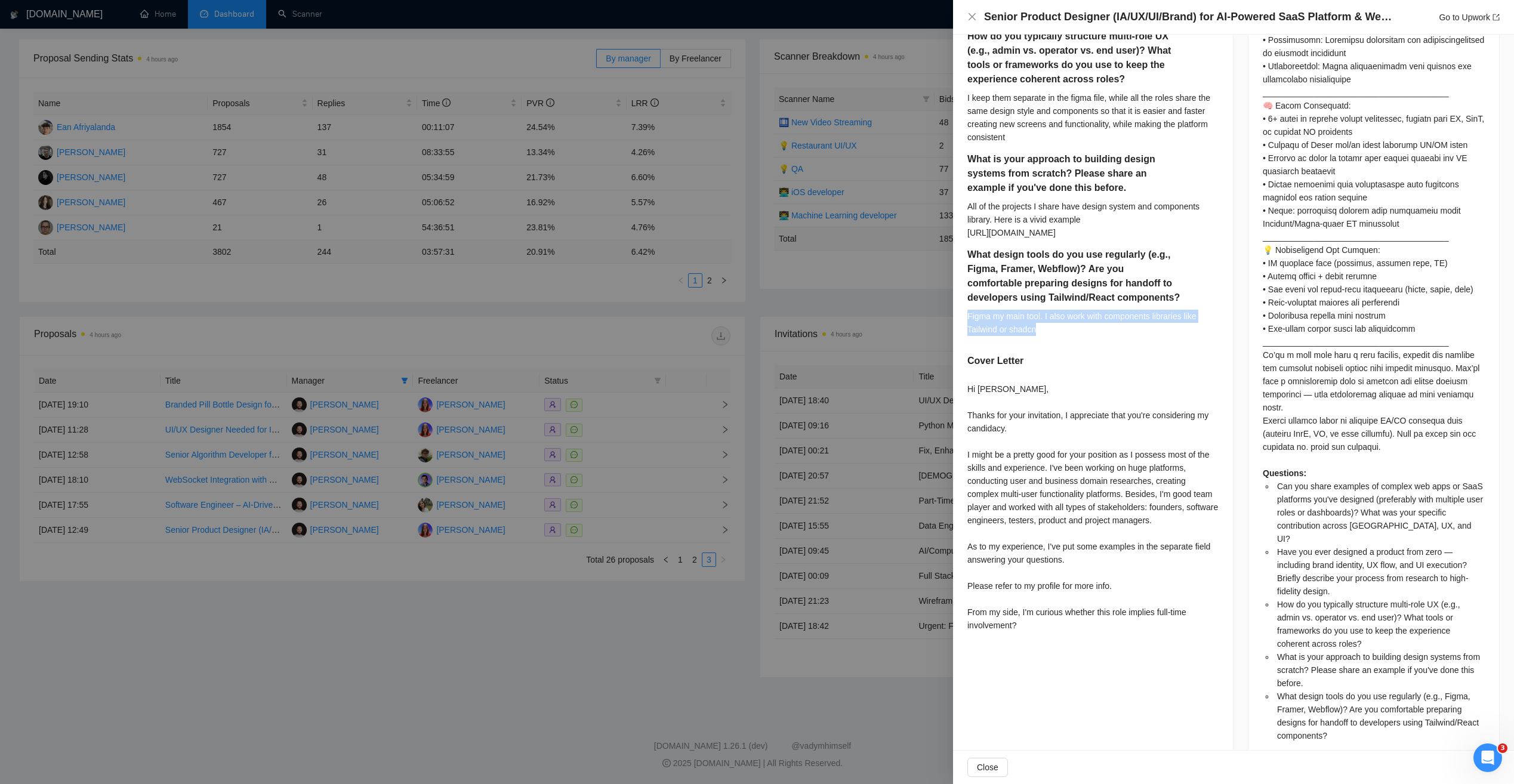
click at [1047, 354] on div "Can you share examples of complex web apps or SaaS platforms you've designed (p…" at bounding box center [1093, 32] width 280 height 1238
copy div "Figma my main tool. I also work with components libraries like Tailwind or shad…"
click at [967, 483] on div "Can you share examples of complex web apps or SaaS platforms you've designed (p…" at bounding box center [1093, 32] width 280 height 1238
drag, startPoint x: 968, startPoint y: 481, endPoint x: 1045, endPoint y: 496, distance: 78.4
click at [1045, 496] on div "Hi Amin, Thanks for your invitation, I appreciate that you're considering my ca…" at bounding box center [1093, 507] width 252 height 249
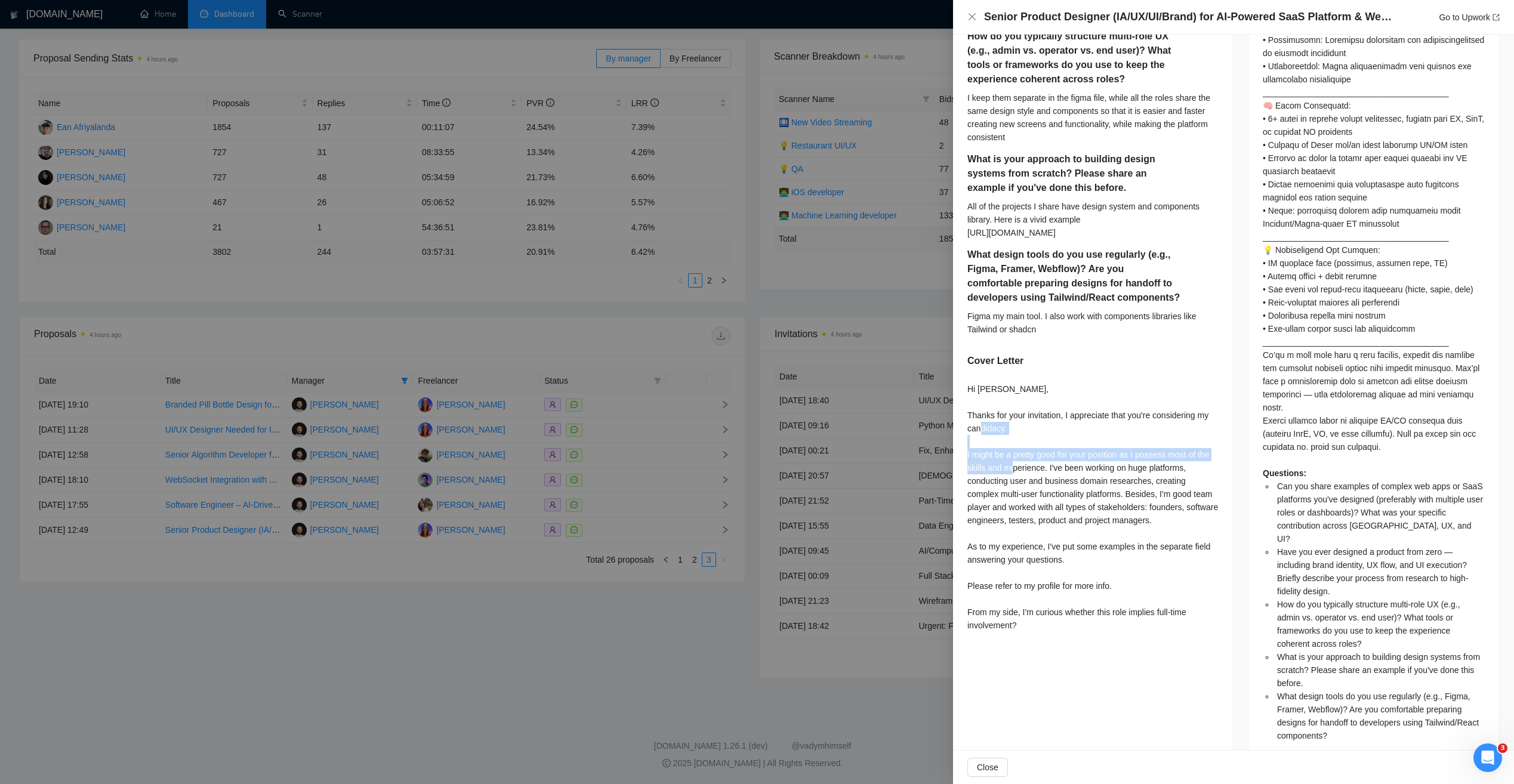
copy div "I might be a pretty good for your position as I possess most of the skills and …"
click at [973, 423] on div "Hi Amin, Thanks for your invitation, I appreciate that you're considering my ca…" at bounding box center [1093, 507] width 252 height 249
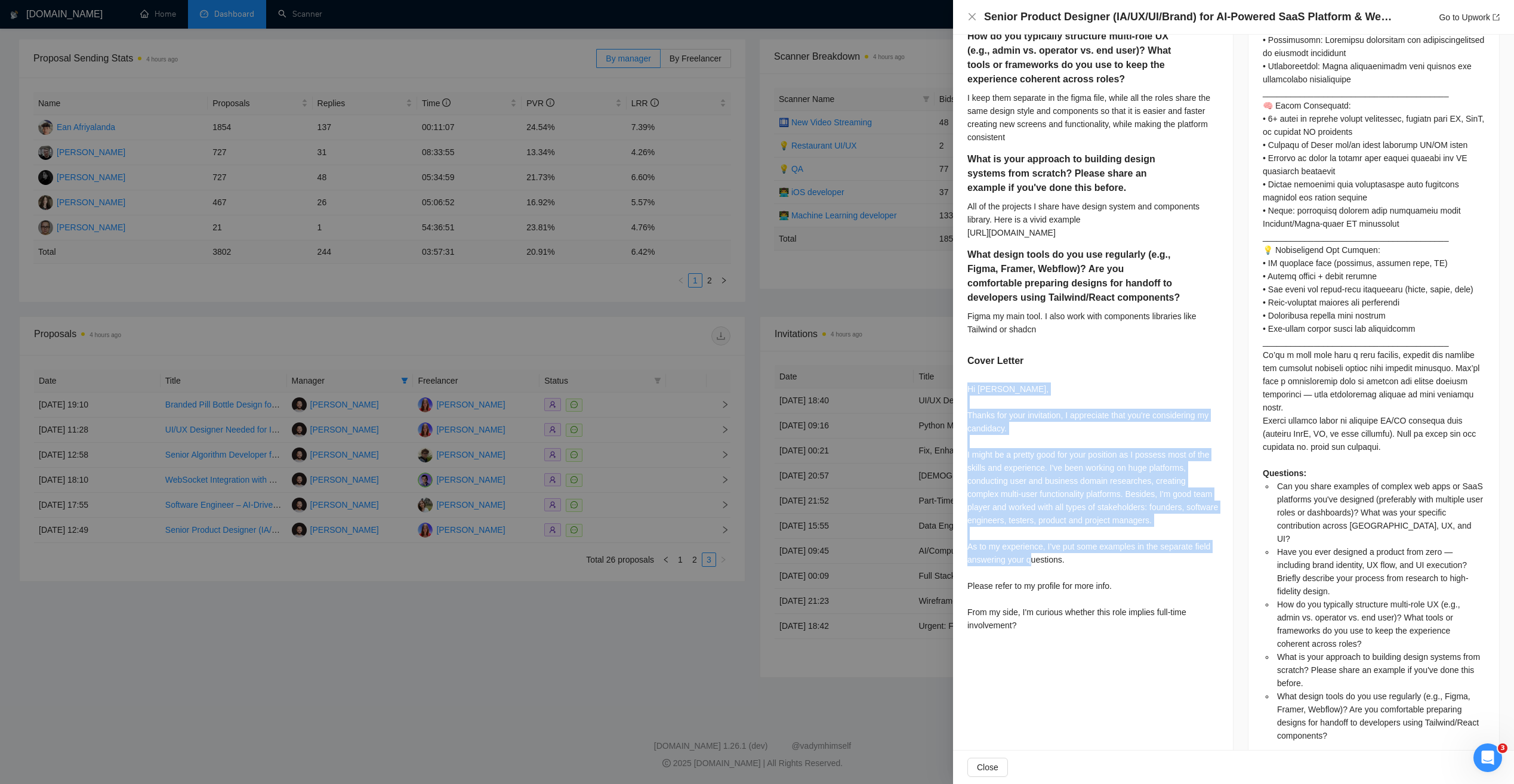
drag, startPoint x: 968, startPoint y: 415, endPoint x: 1068, endPoint y: 586, distance: 198.1
click at [1068, 586] on div "Hi Amin, Thanks for your invitation, I appreciate that you're considering my ca…" at bounding box center [1093, 507] width 252 height 249
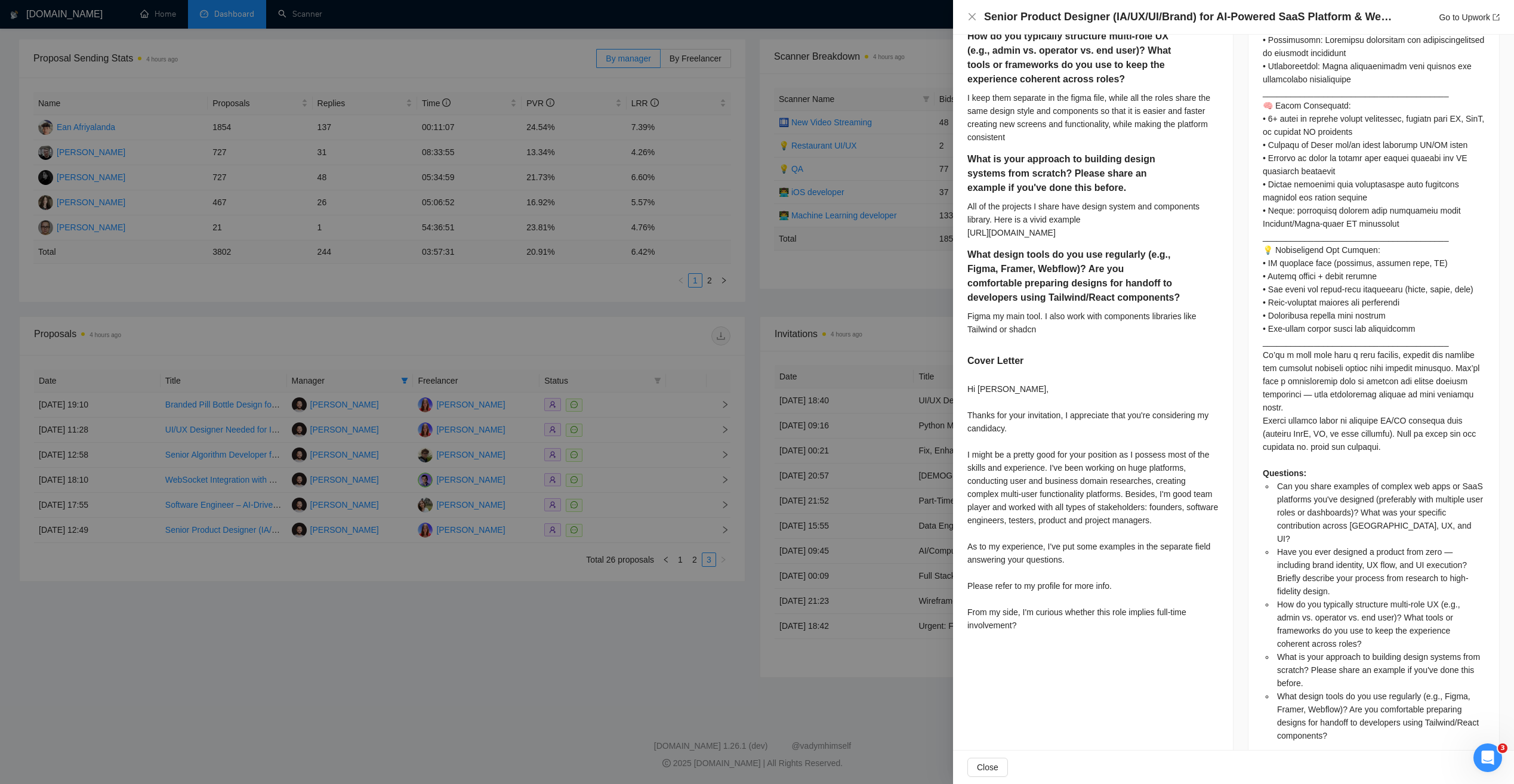
drag, startPoint x: 1068, startPoint y: 586, endPoint x: 982, endPoint y: 611, distance: 89.6
click at [984, 608] on div "Hi Amin, Thanks for your invitation, I appreciate that you're considering my ca…" at bounding box center [1093, 507] width 252 height 249
drag, startPoint x: 970, startPoint y: 613, endPoint x: 1123, endPoint y: 617, distance: 153.1
click at [1123, 617] on div "Can you share examples of complex web apps or SaaS platforms you've designed (p…" at bounding box center [1093, 32] width 280 height 1238
drag, startPoint x: 965, startPoint y: 638, endPoint x: 1030, endPoint y: 652, distance: 66.5
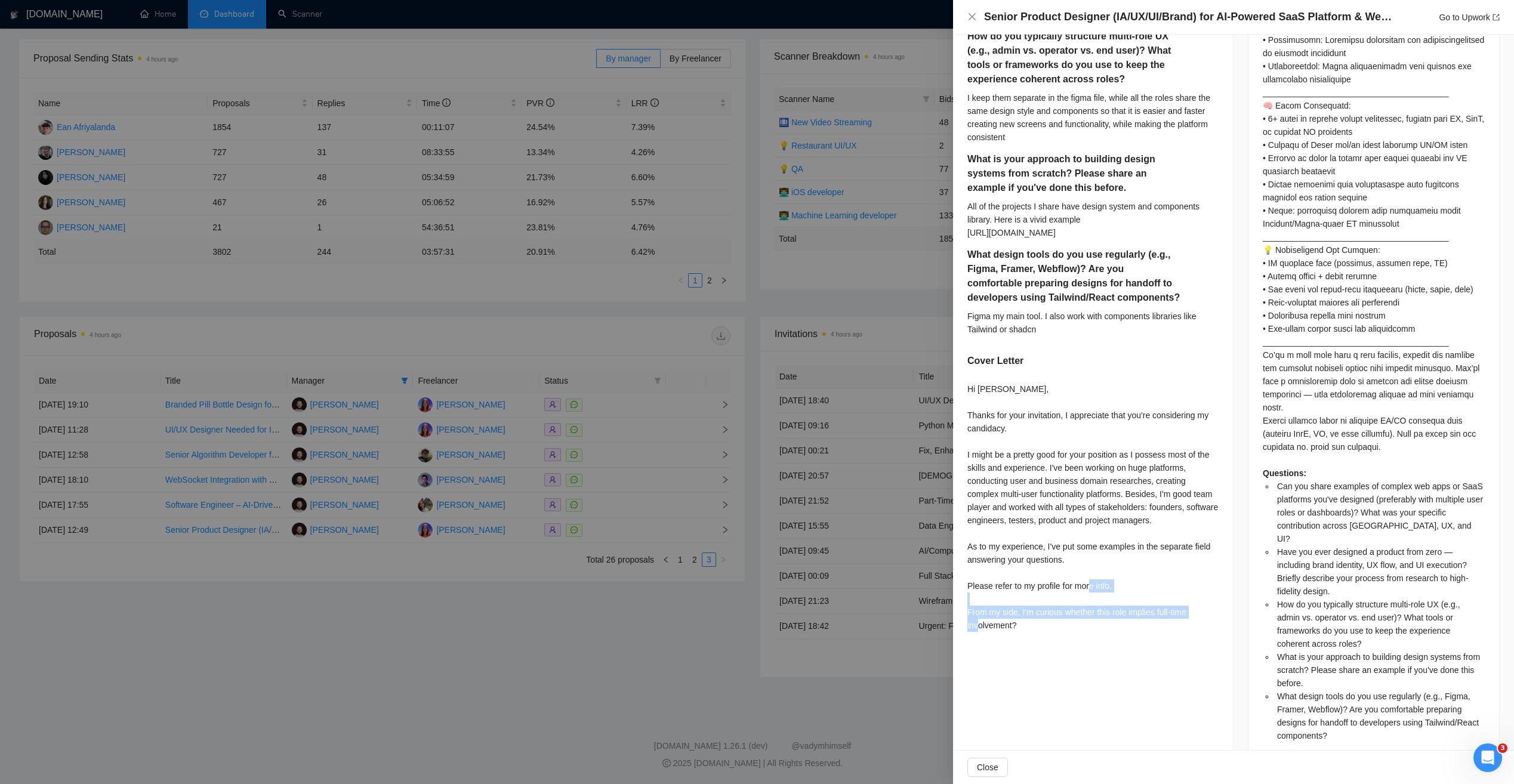
click at [1030, 651] on div "Can you share examples of complex web apps or SaaS platforms you've designed (p…" at bounding box center [1093, 32] width 280 height 1238
drag, startPoint x: 1030, startPoint y: 652, endPoint x: 1108, endPoint y: 656, distance: 78.1
click at [1108, 632] on div "Hi Amin, Thanks for your invitation, I appreciate that you're considering my ca…" at bounding box center [1093, 507] width 252 height 249
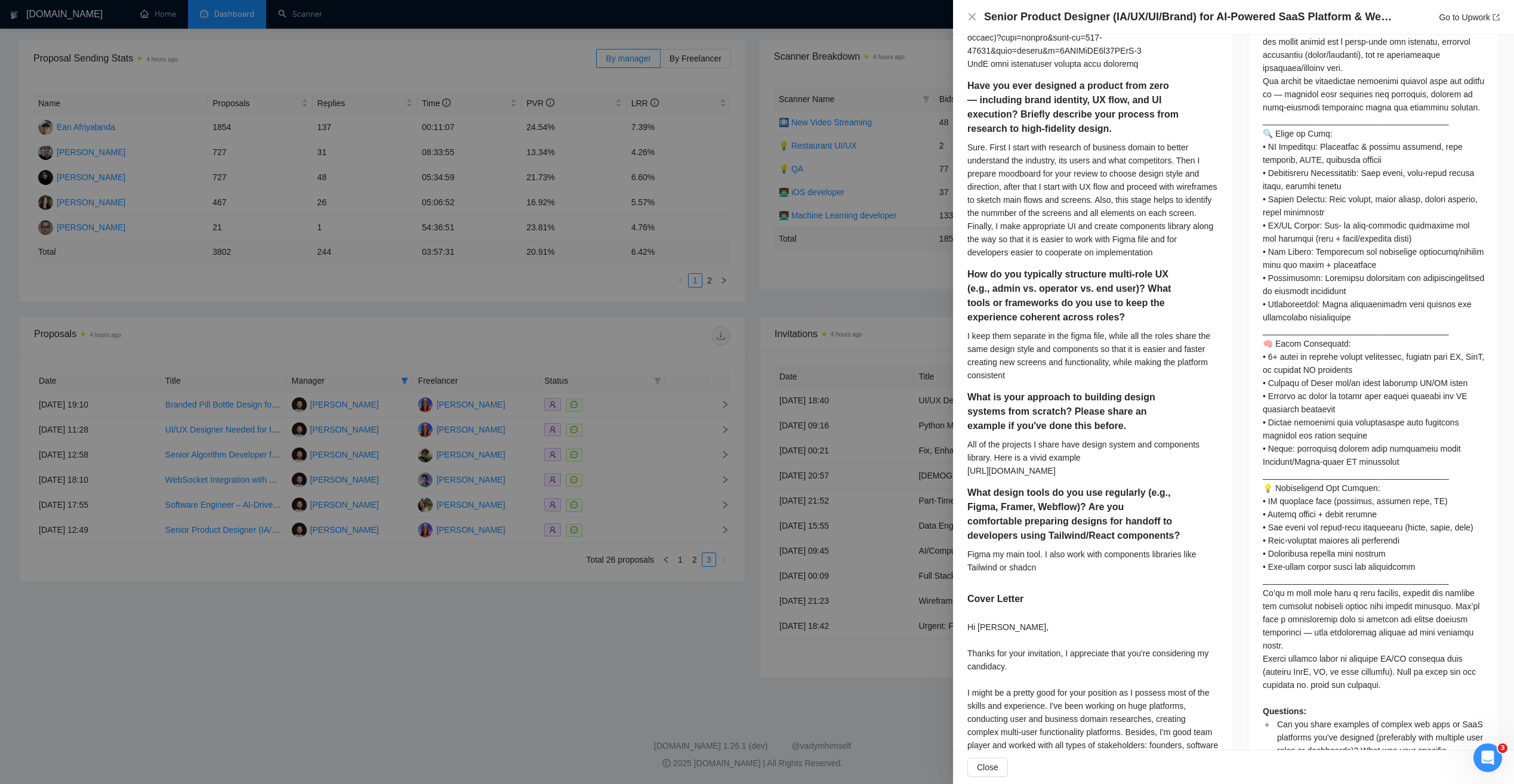
scroll to position [614, 0]
drag, startPoint x: 981, startPoint y: 287, endPoint x: 1126, endPoint y: 333, distance: 152.1
click at [1126, 325] on h5 "How do you typically structure multi-role UX (e.g., admin vs. operator vs. end …" at bounding box center [1074, 297] width 213 height 57
drag, startPoint x: 1126, startPoint y: 333, endPoint x: 1034, endPoint y: 324, distance: 92.4
click at [1034, 324] on h5 "How do you typically structure multi-role UX (e.g., admin vs. operator vs. end …" at bounding box center [1074, 297] width 213 height 57
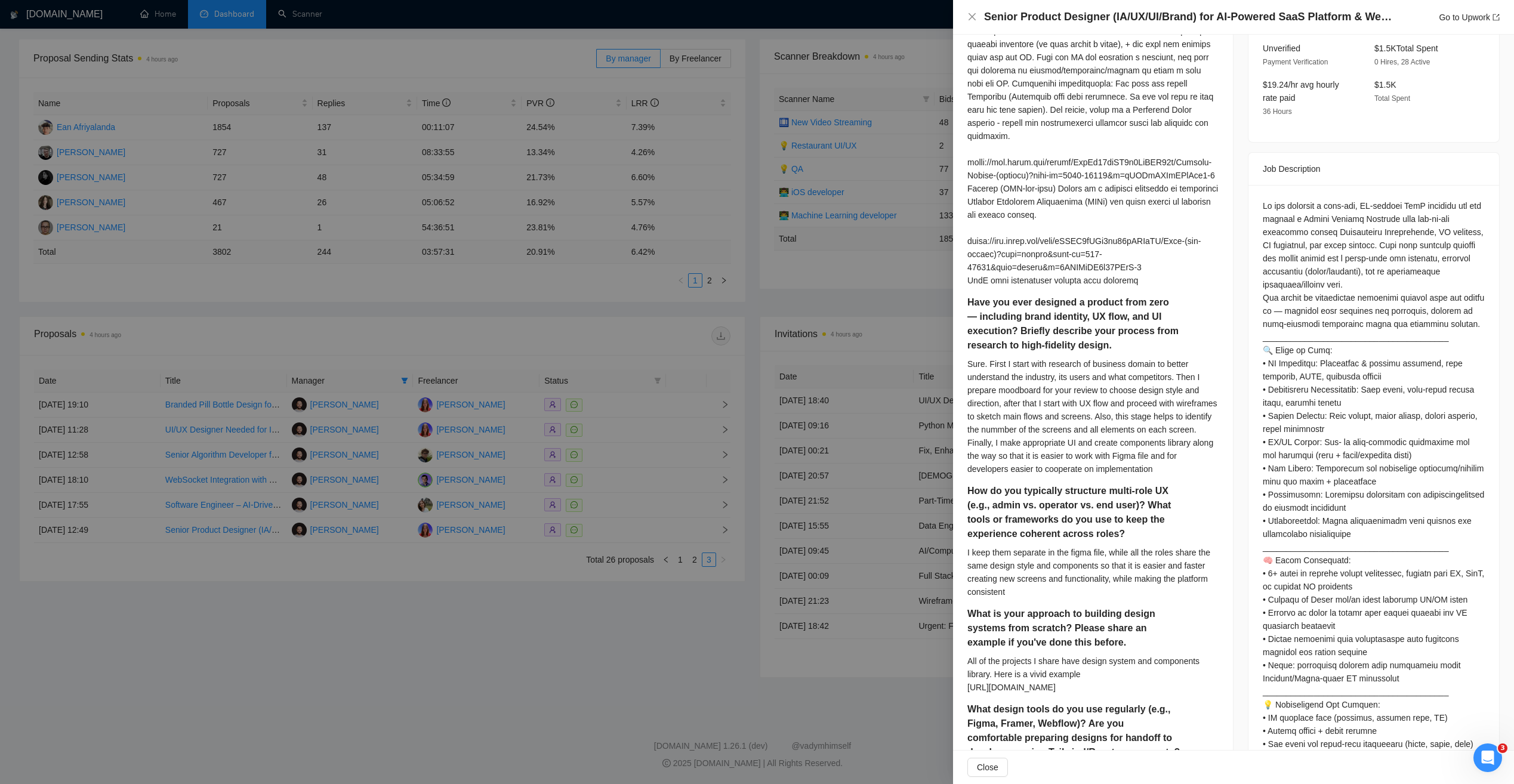
scroll to position [315, 0]
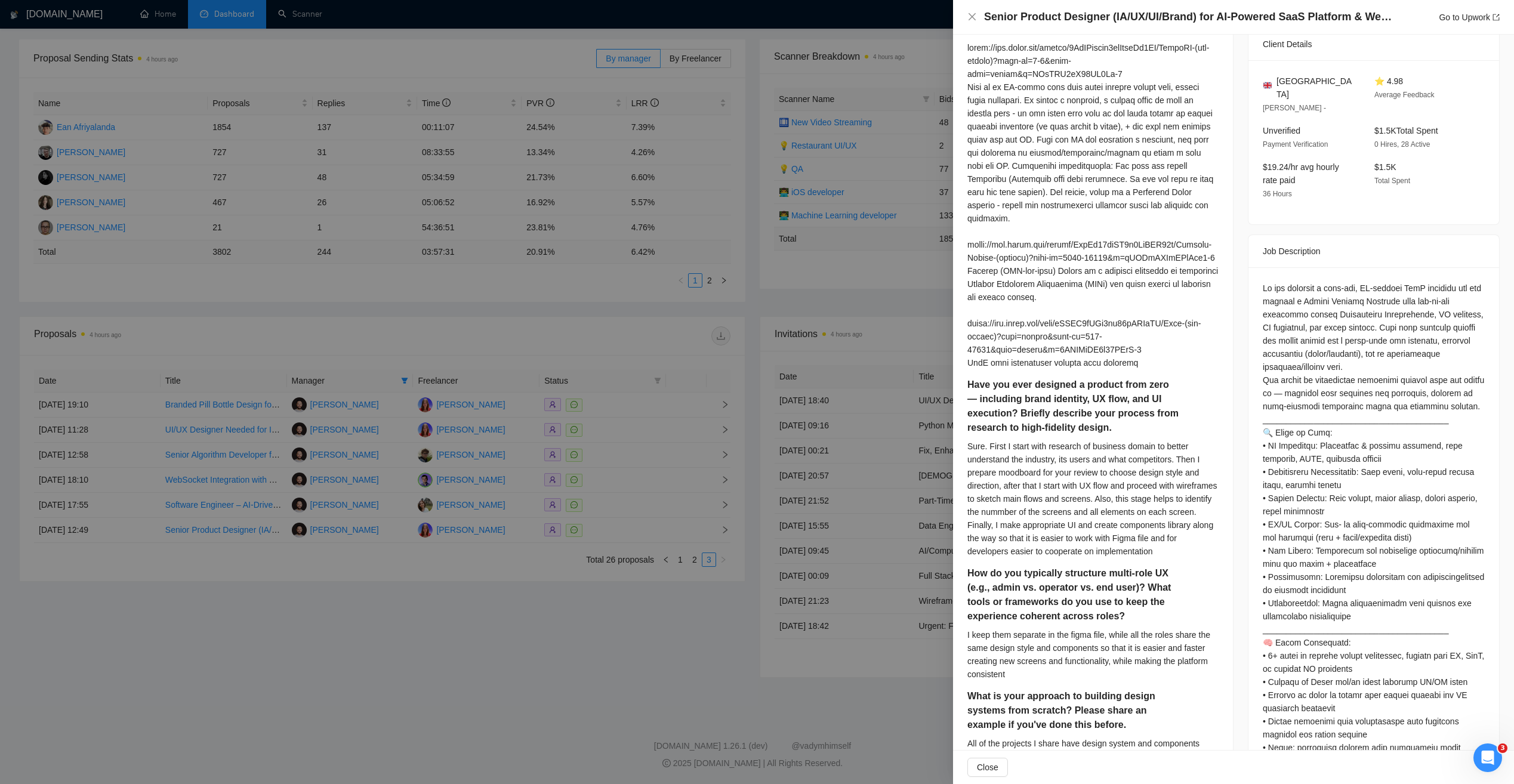
click at [581, 611] on div at bounding box center [757, 392] width 1514 height 784
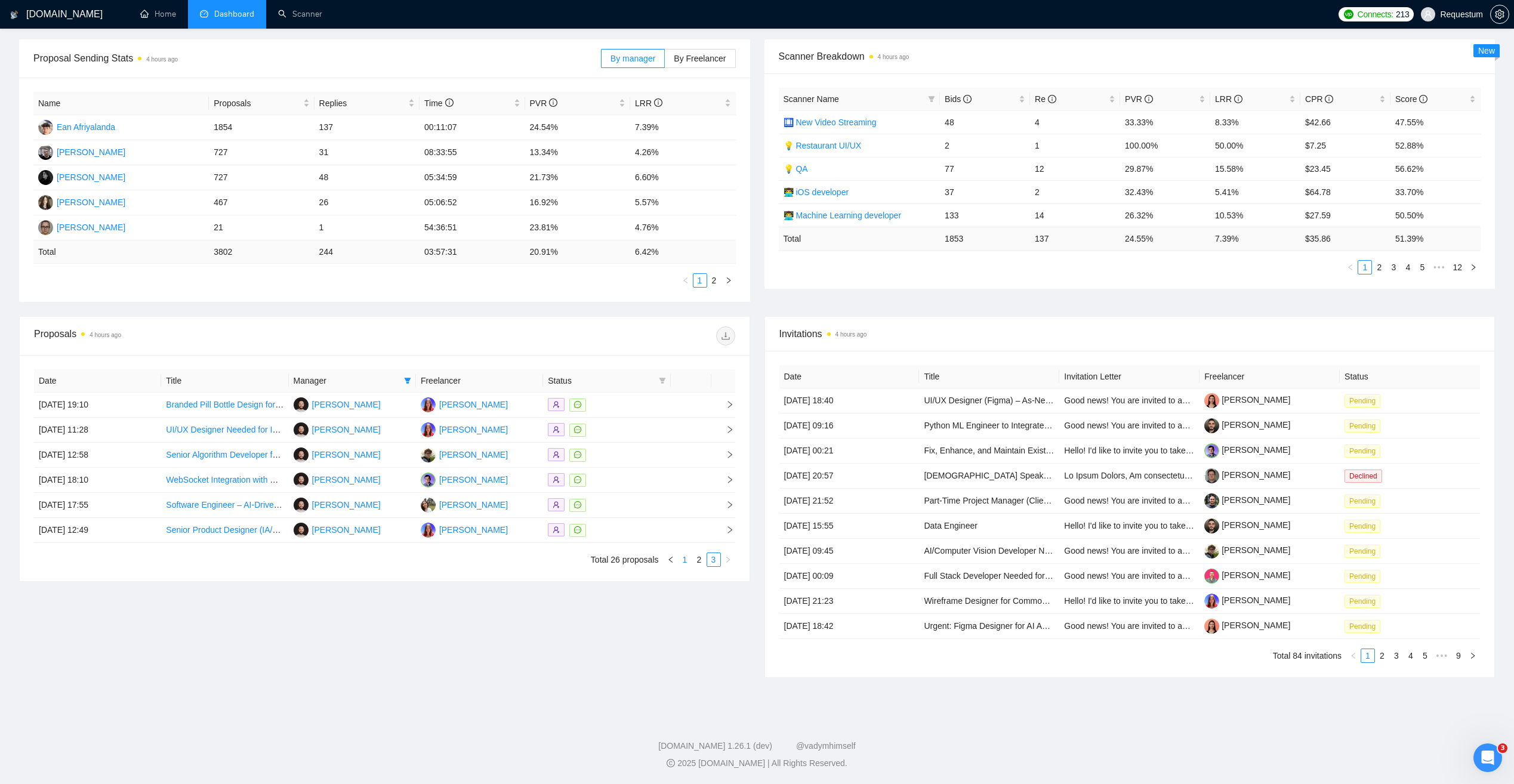
click at [687, 557] on link "1" at bounding box center [685, 559] width 13 height 13
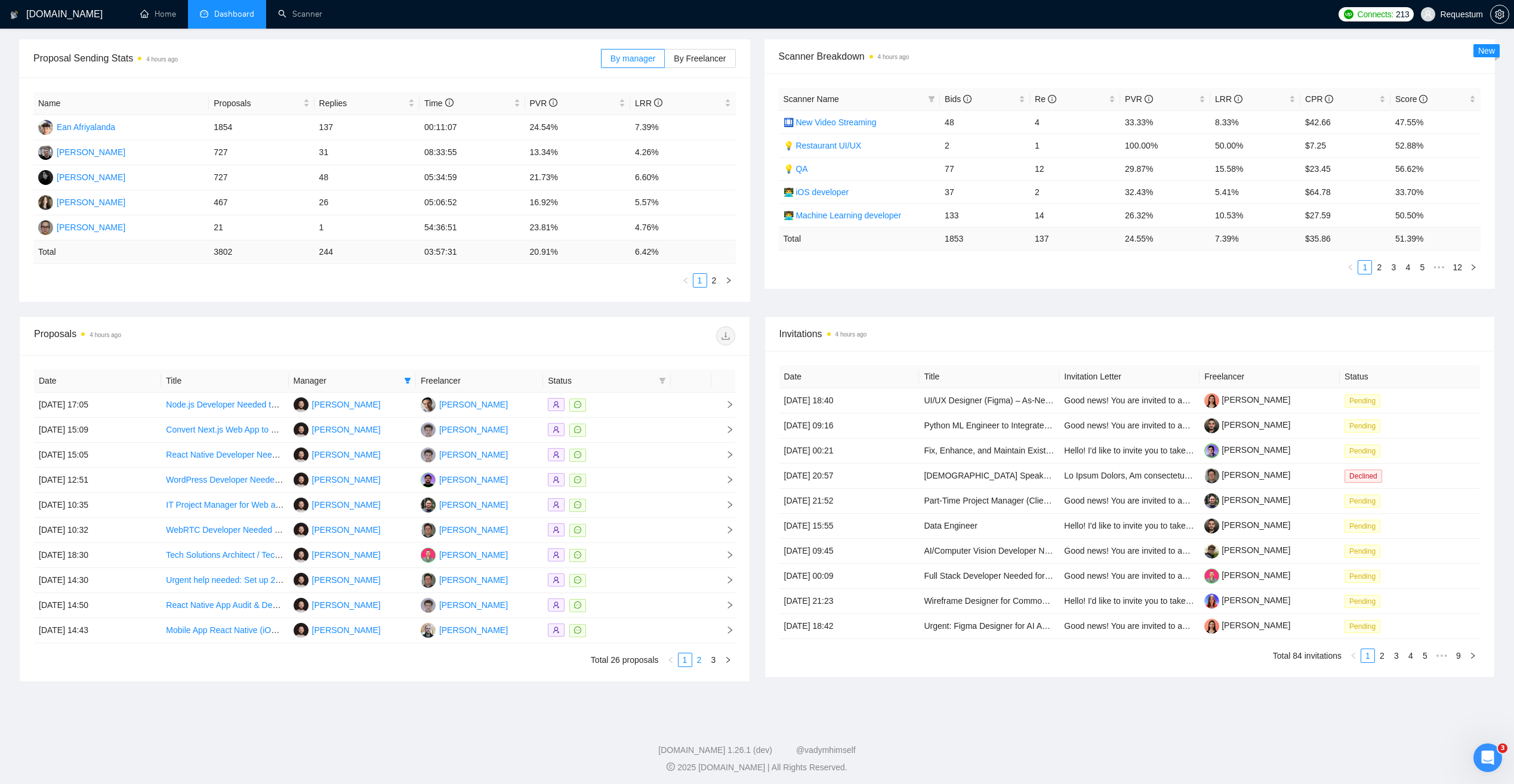
click at [696, 664] on link "2" at bounding box center [699, 659] width 13 height 13
click at [622, 608] on div at bounding box center [607, 605] width 118 height 14
